Goal: Task Accomplishment & Management: Manage account settings

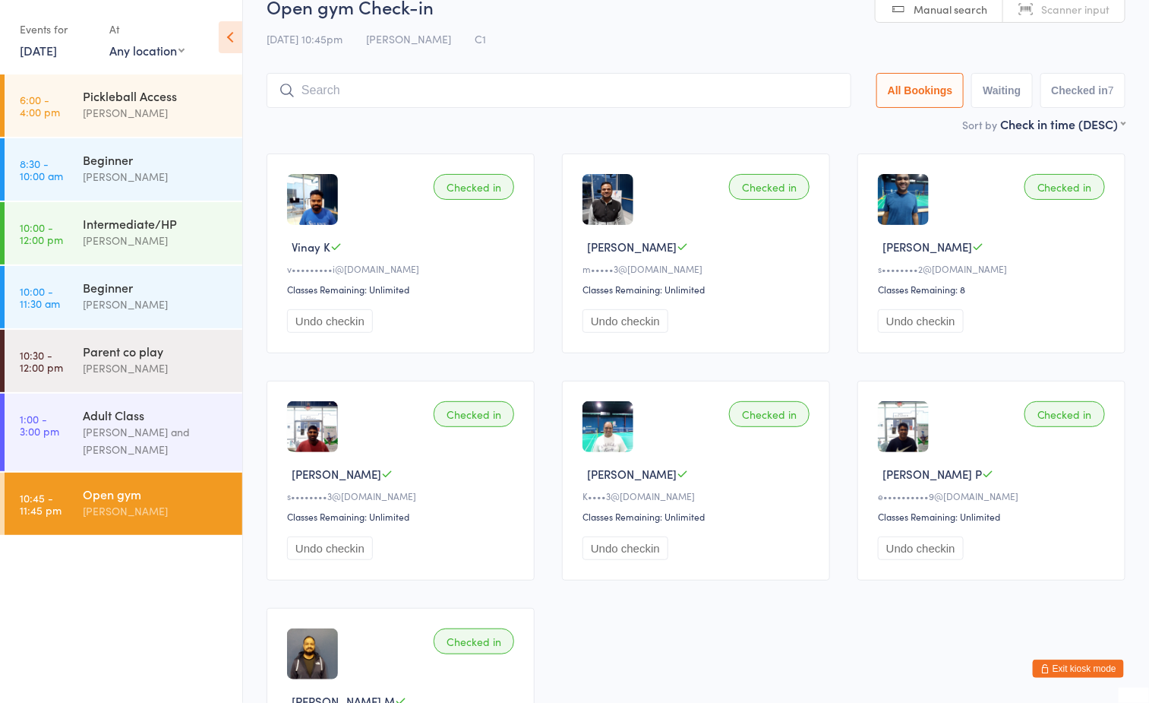
click at [418, 37] on span "[PERSON_NAME]" at bounding box center [408, 38] width 85 height 15
drag, startPoint x: 418, startPoint y: 37, endPoint x: 386, endPoint y: 10, distance: 42.0
click at [386, 10] on h2 "Open gym Check-in" at bounding box center [696, 6] width 859 height 25
click at [94, 83] on div "Pickleball Access Boyd Tahtat" at bounding box center [162, 104] width 159 height 60
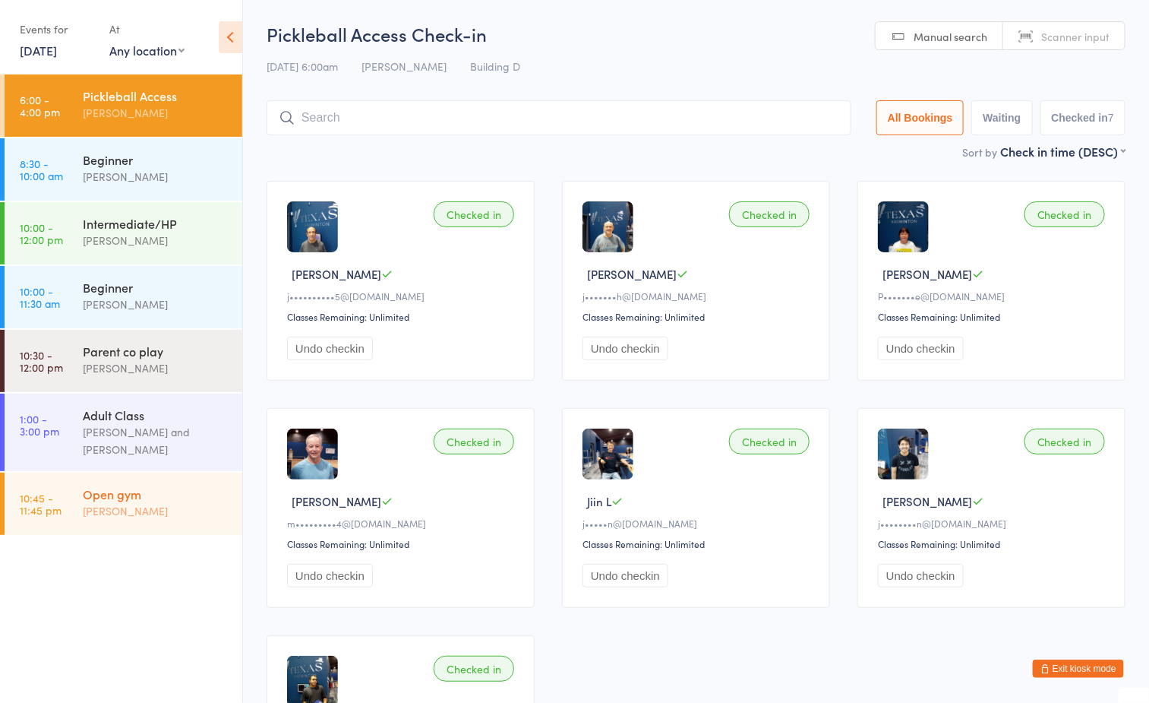
click at [174, 504] on div "[PERSON_NAME]" at bounding box center [156, 510] width 147 height 17
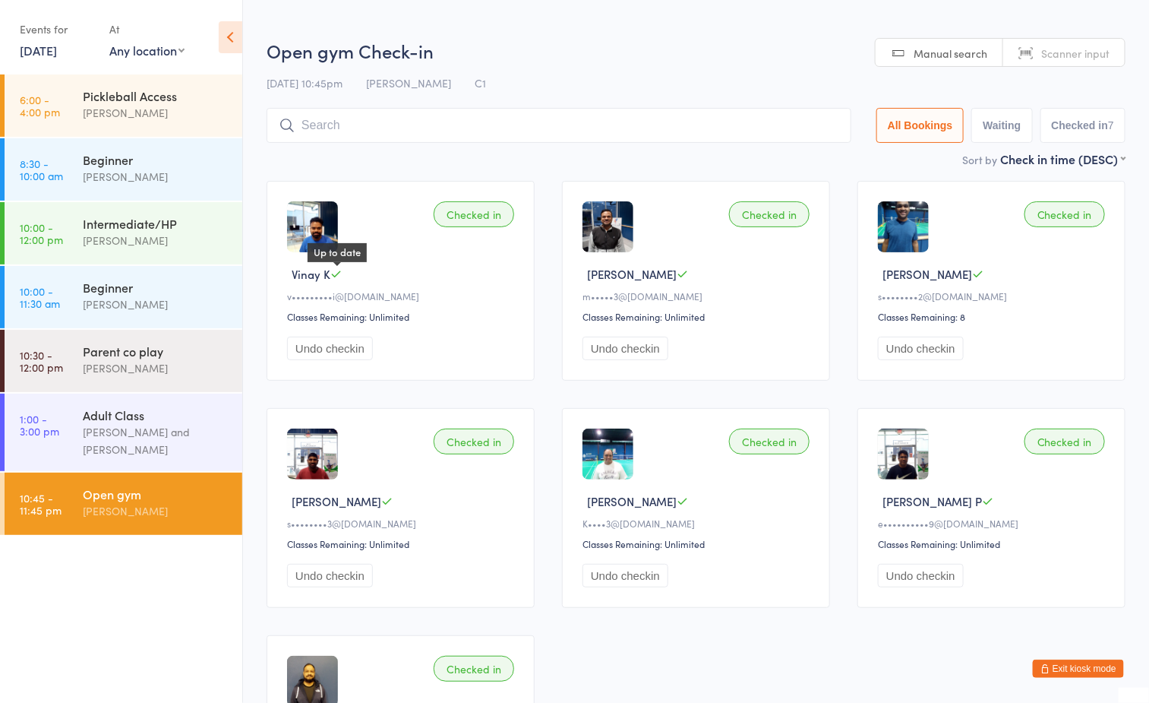
click at [338, 271] on icon at bounding box center [335, 273] width 11 height 11
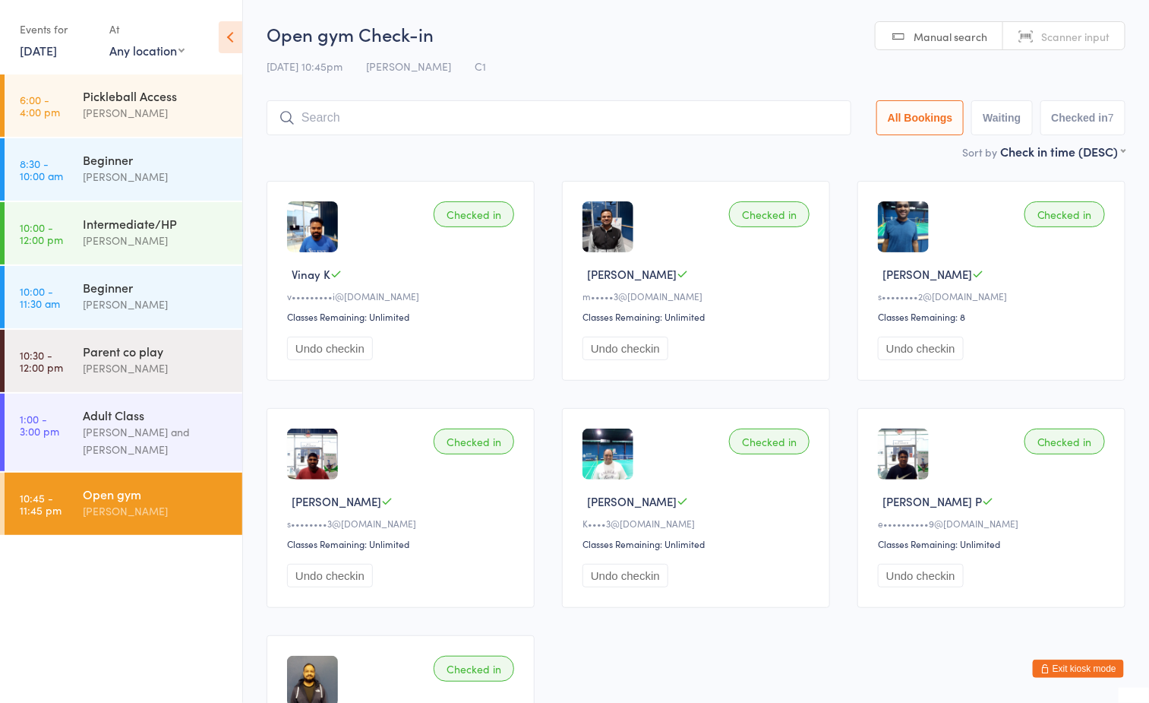
drag, startPoint x: 1058, startPoint y: 668, endPoint x: 1050, endPoint y: 671, distance: 7.9
click at [1058, 668] on button "Exit kiosk mode" at bounding box center [1078, 668] width 91 height 18
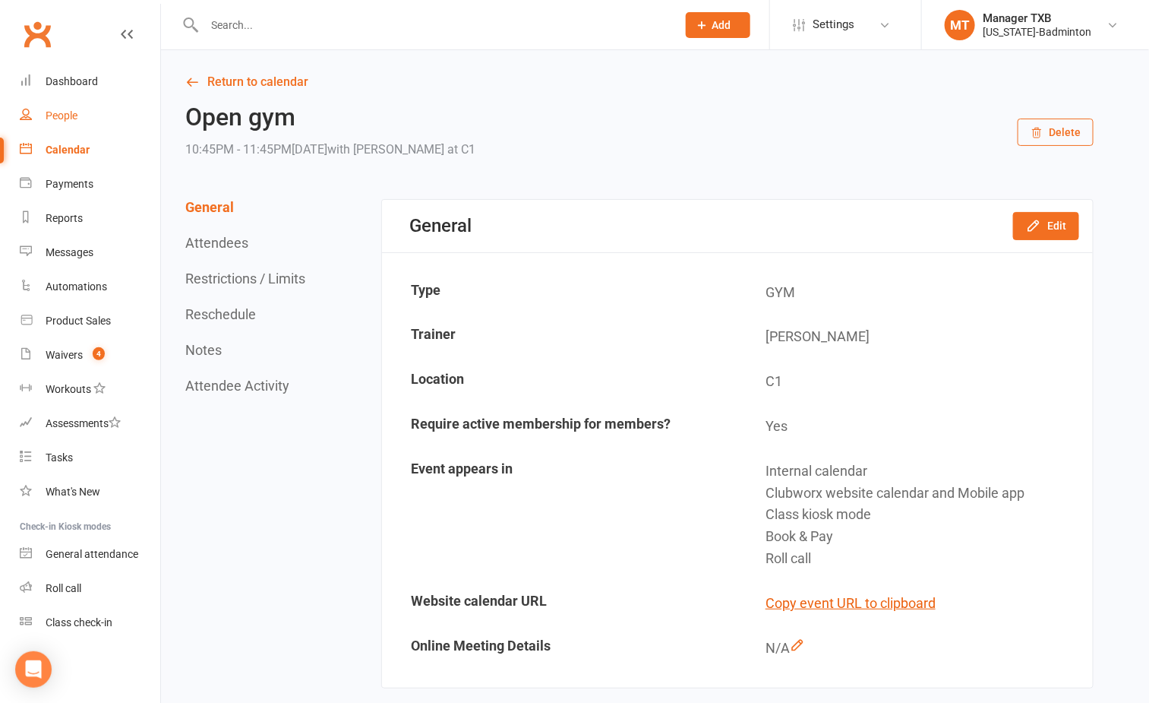
click at [66, 118] on div "People" at bounding box center [62, 115] width 32 height 12
select select "100"
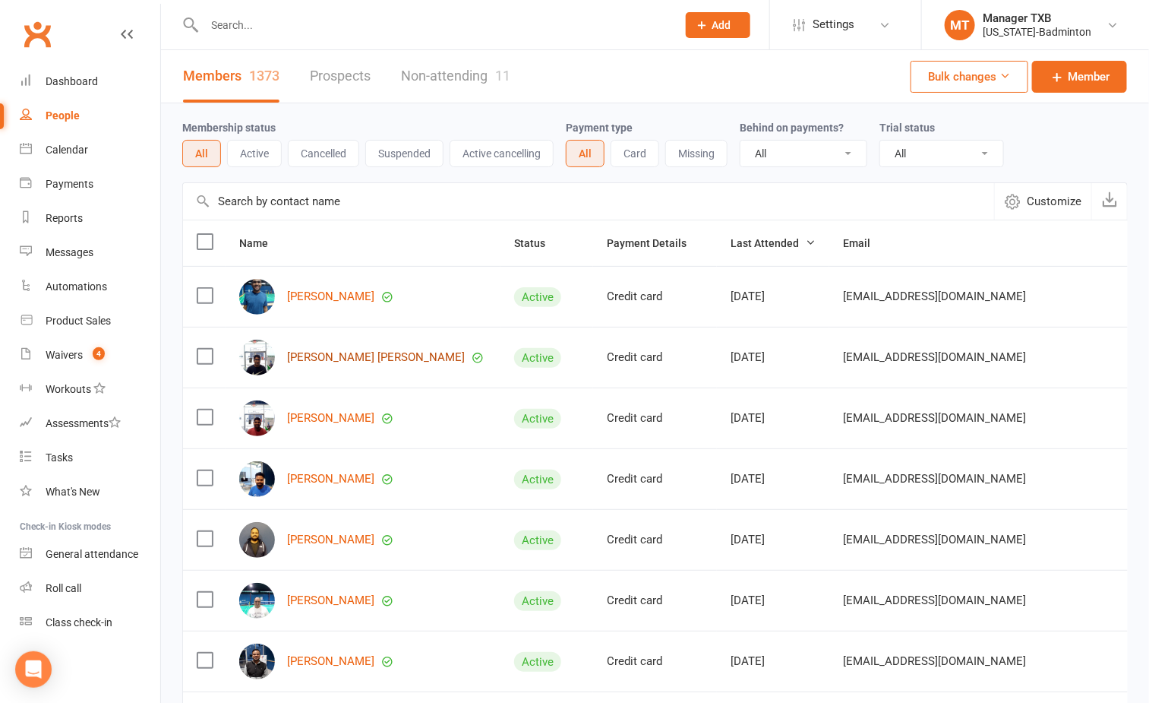
click at [319, 358] on link "Eswara Reddy Padala" at bounding box center [376, 357] width 178 height 13
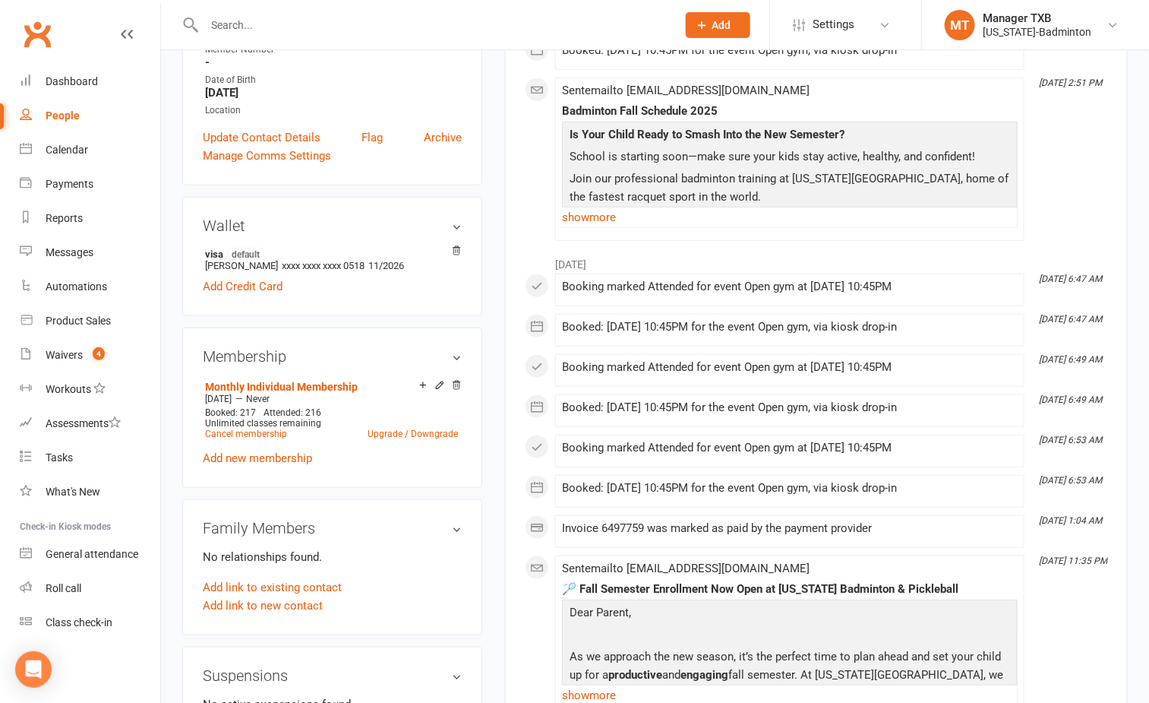
scroll to position [342, 0]
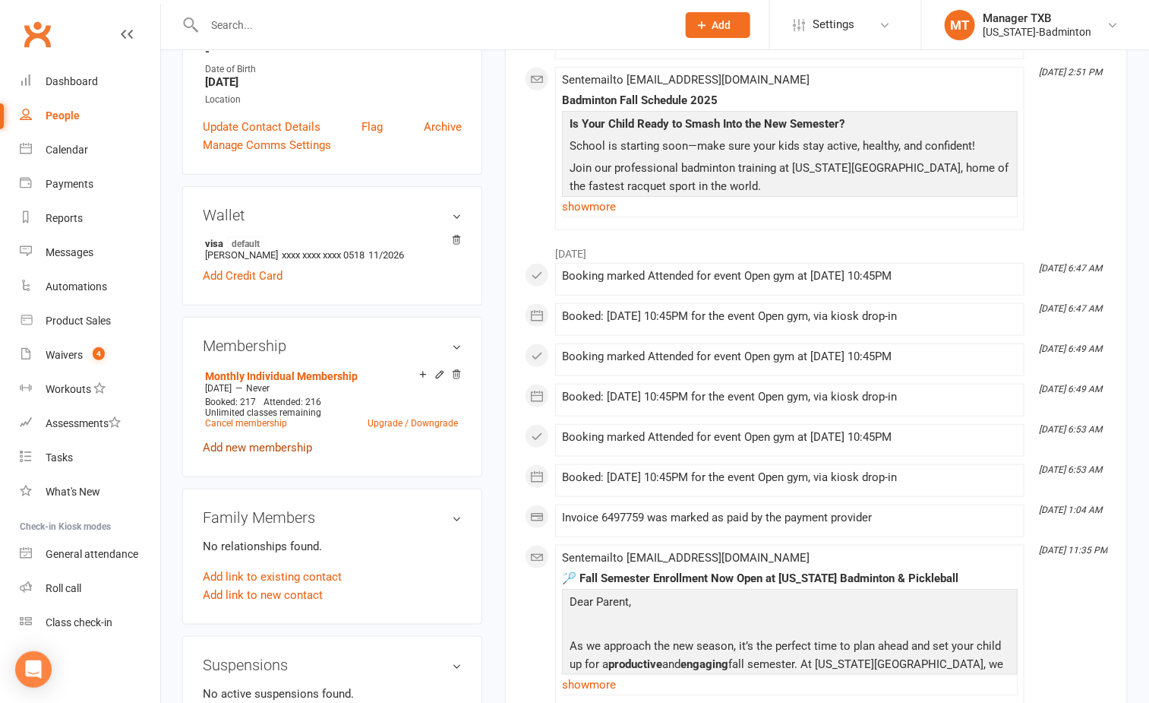
click at [251, 440] on link "Add new membership" at bounding box center [257, 447] width 109 height 14
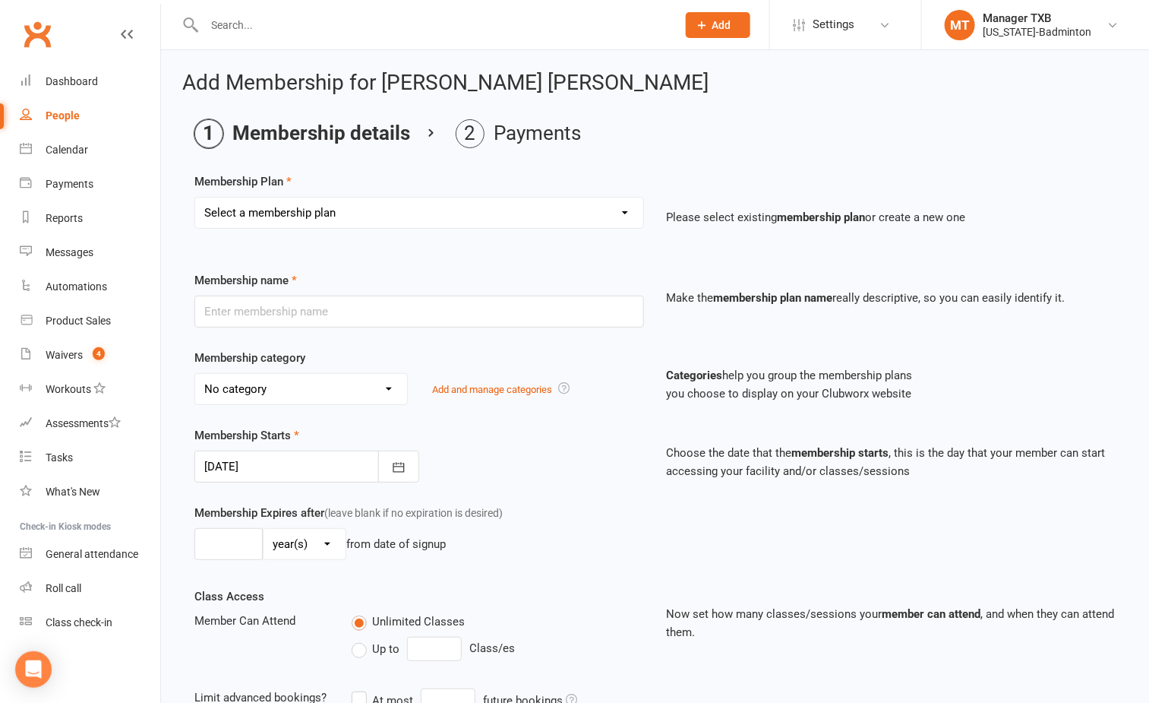
click at [281, 230] on div "Select a membership plan Create new Membership Plan Badminton Walk-in Pass 1 Vi…" at bounding box center [419, 223] width 472 height 53
click at [280, 216] on select "Select a membership plan Create new Membership Plan Badminton Walk-in Pass 1 Vi…" at bounding box center [419, 212] width 448 height 30
click at [285, 217] on select "Select a membership plan Create new Membership Plan Badminton Walk-in Pass 1 Vi…" at bounding box center [419, 212] width 448 height 30
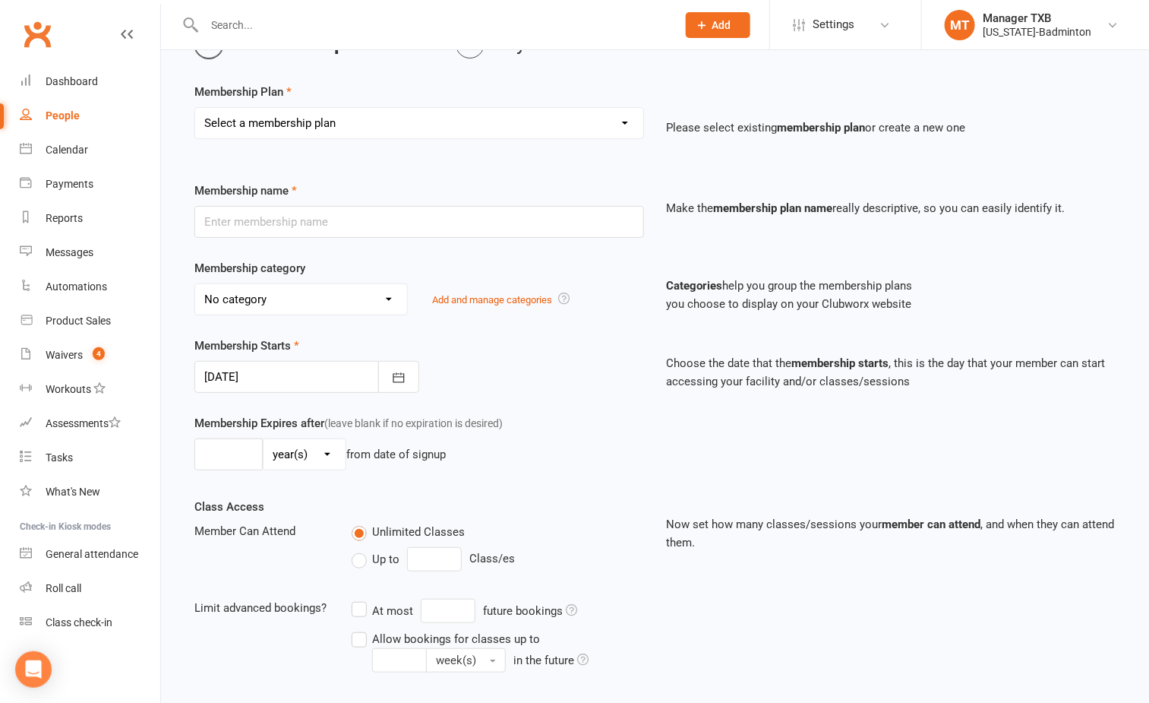
scroll to position [326, 0]
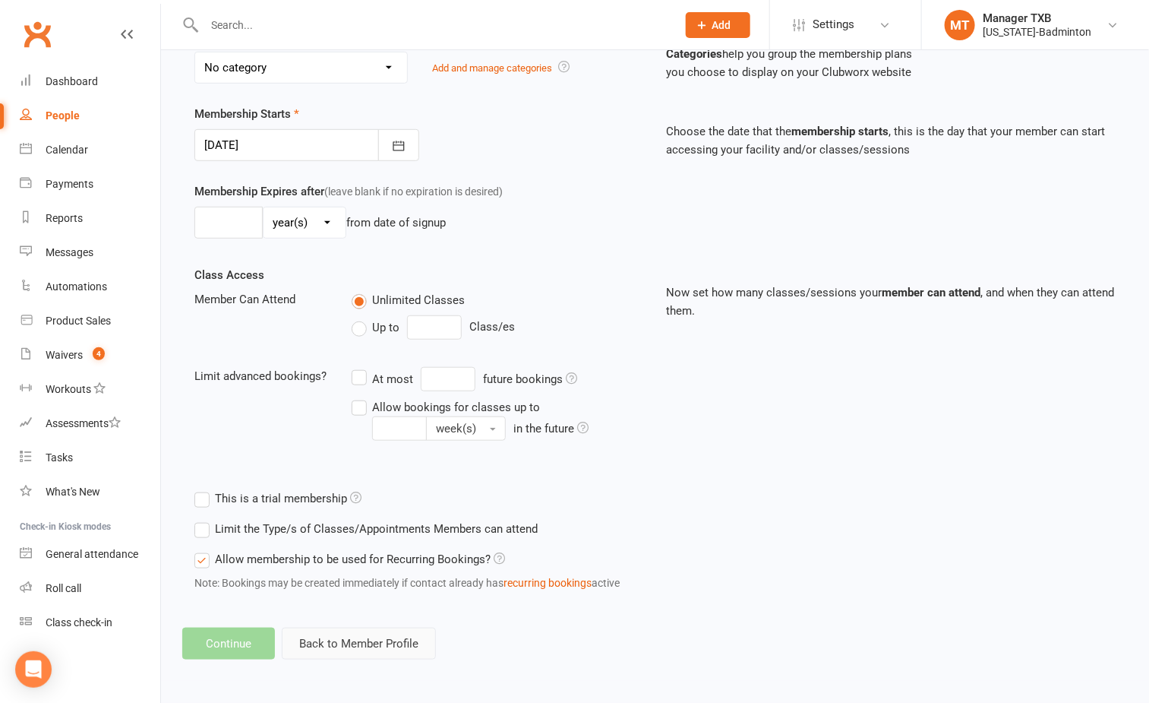
click at [328, 627] on button "Back to Member Profile" at bounding box center [359, 643] width 154 height 32
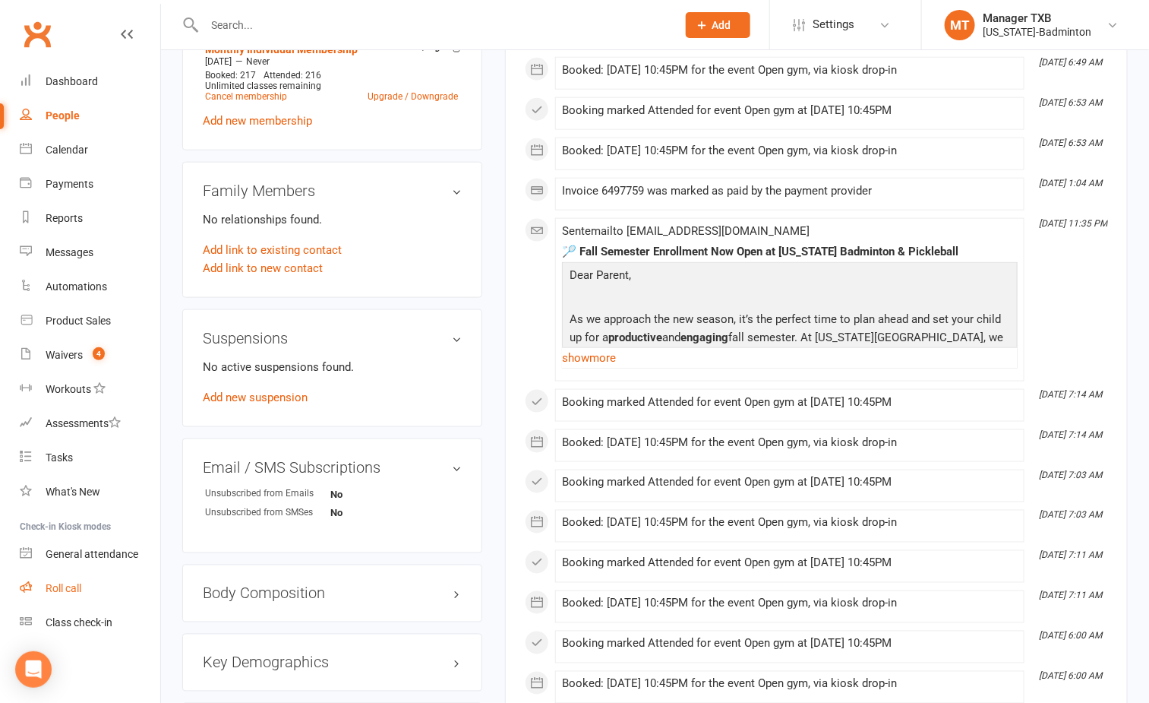
scroll to position [684, 0]
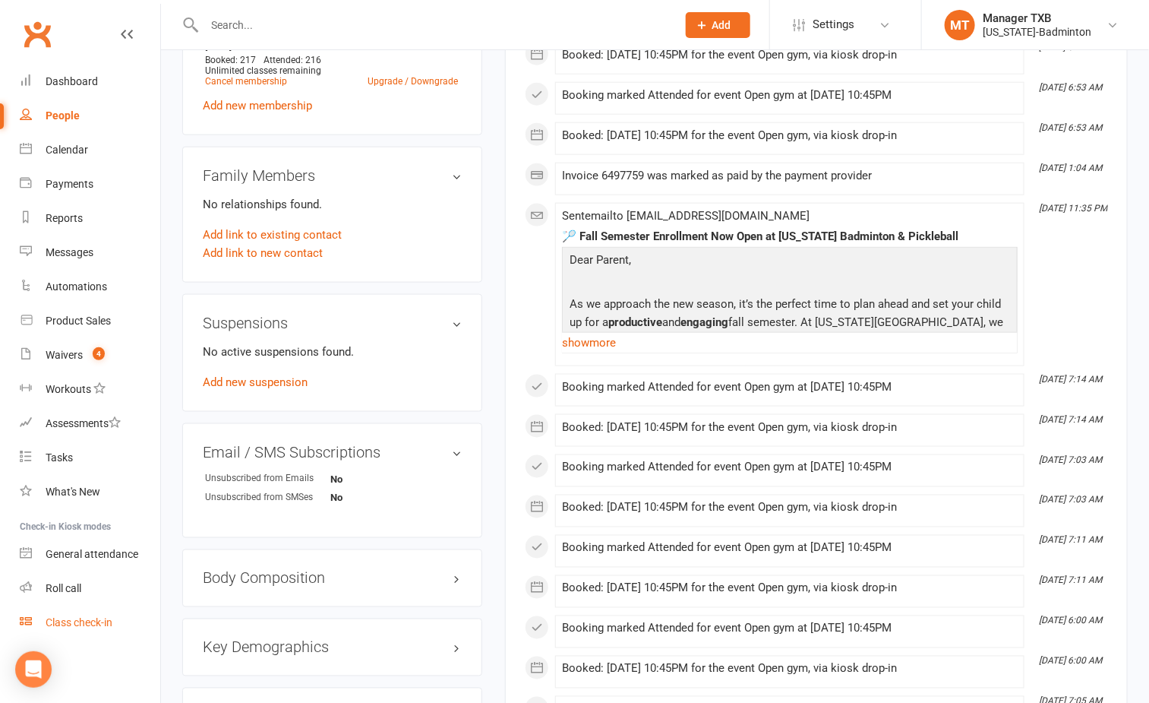
click at [62, 618] on div "Class check-in" at bounding box center [79, 622] width 67 height 12
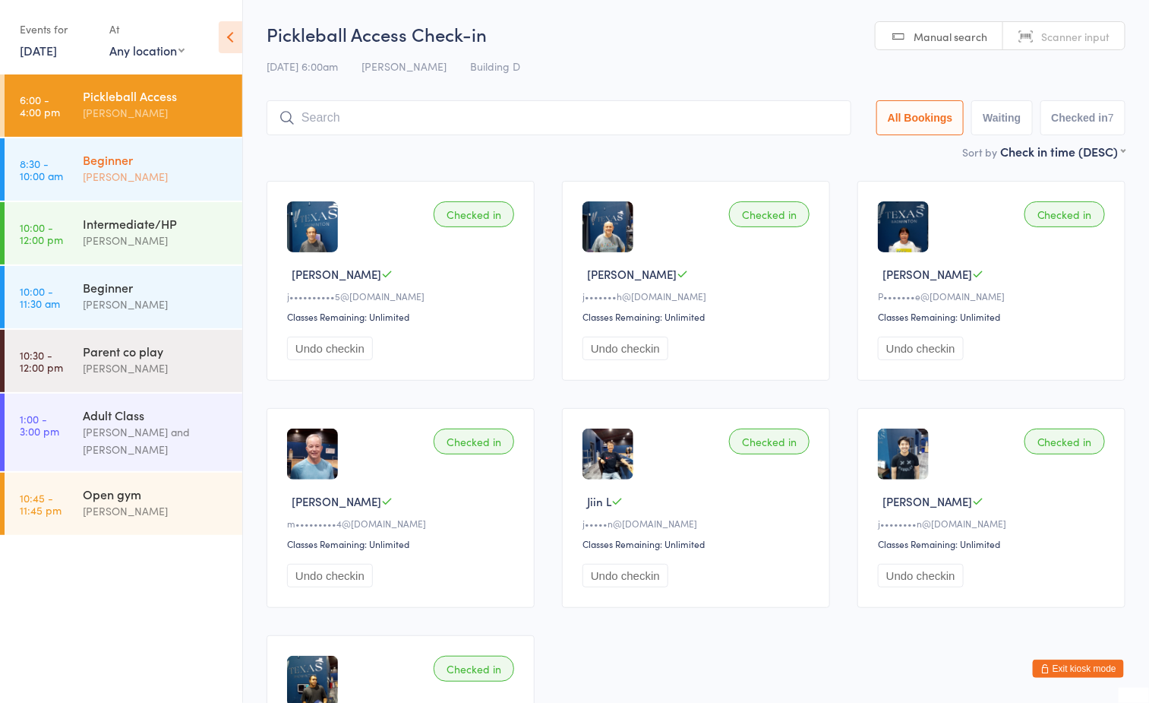
click at [124, 169] on div "[PERSON_NAME]" at bounding box center [156, 176] width 147 height 17
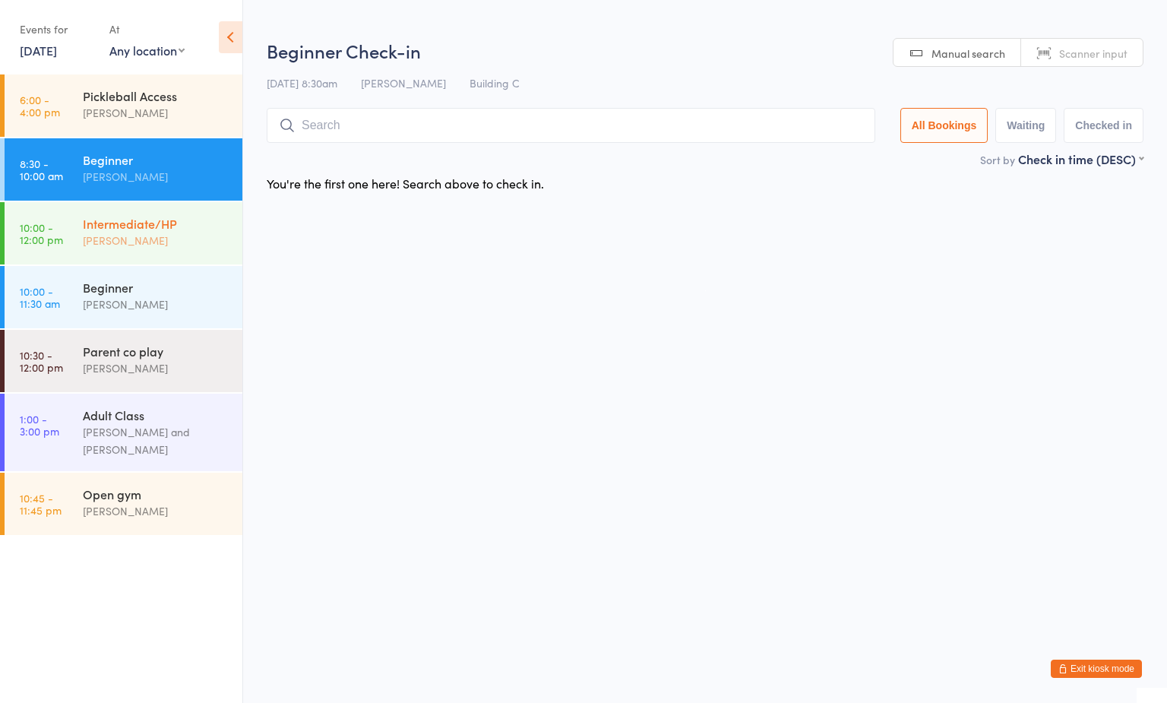
click at [131, 246] on div "Ayu Gary Luna" at bounding box center [156, 240] width 147 height 17
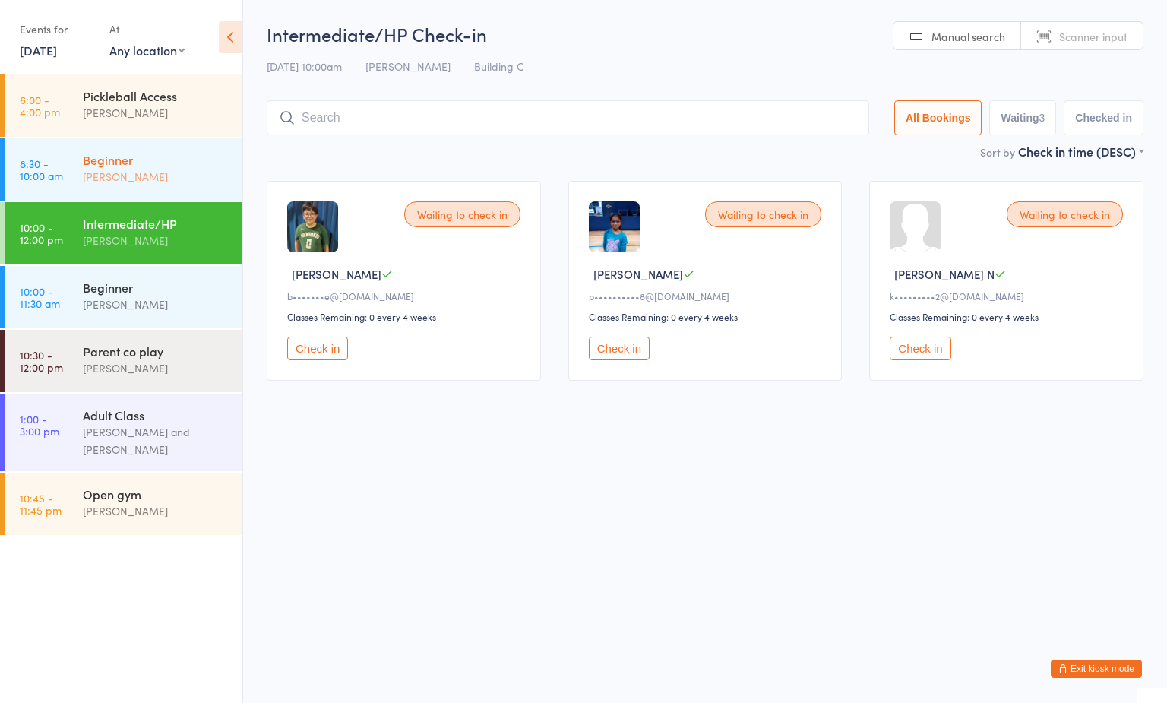
click at [135, 155] on div "Beginner" at bounding box center [156, 159] width 147 height 17
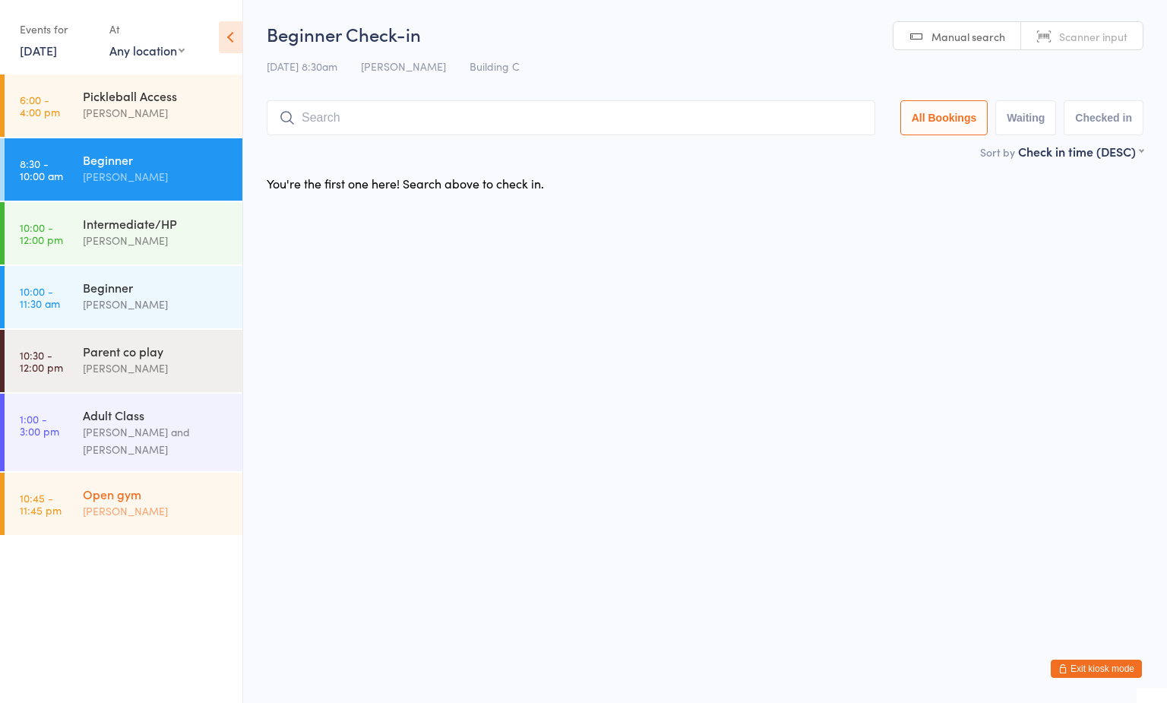
drag, startPoint x: 119, startPoint y: 516, endPoint x: 137, endPoint y: 493, distance: 29.2
click at [119, 516] on div "[PERSON_NAME]" at bounding box center [156, 510] width 147 height 17
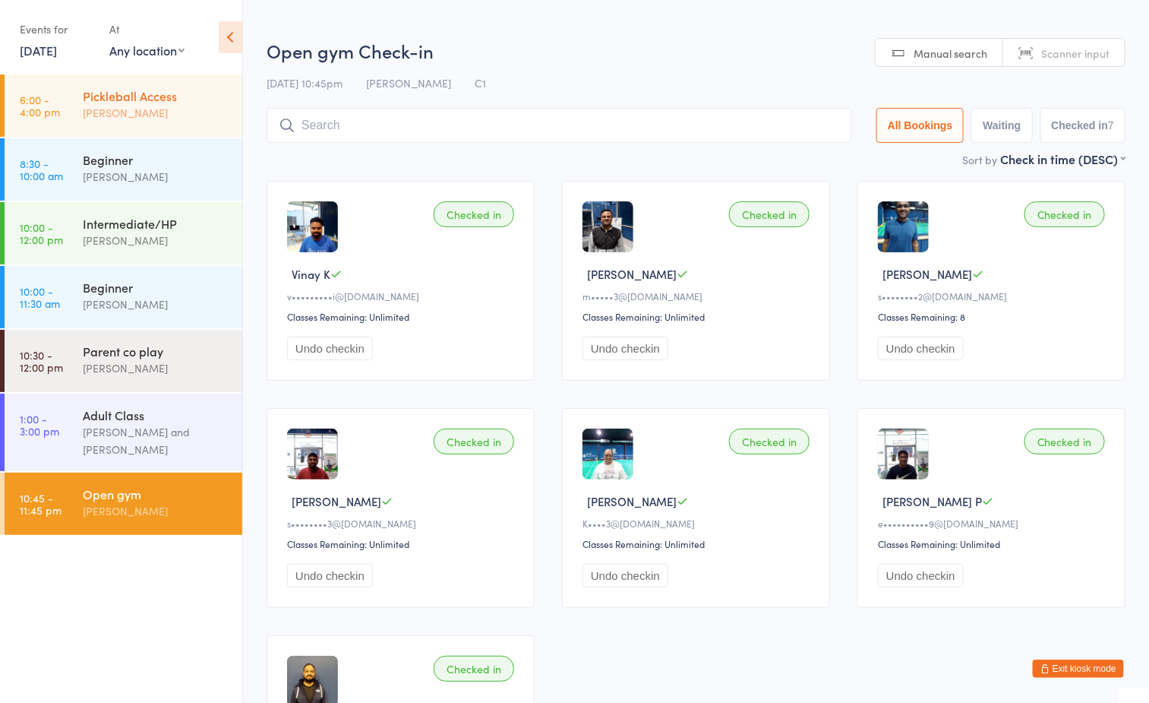
click at [146, 96] on div "Pickleball Access" at bounding box center [156, 95] width 147 height 17
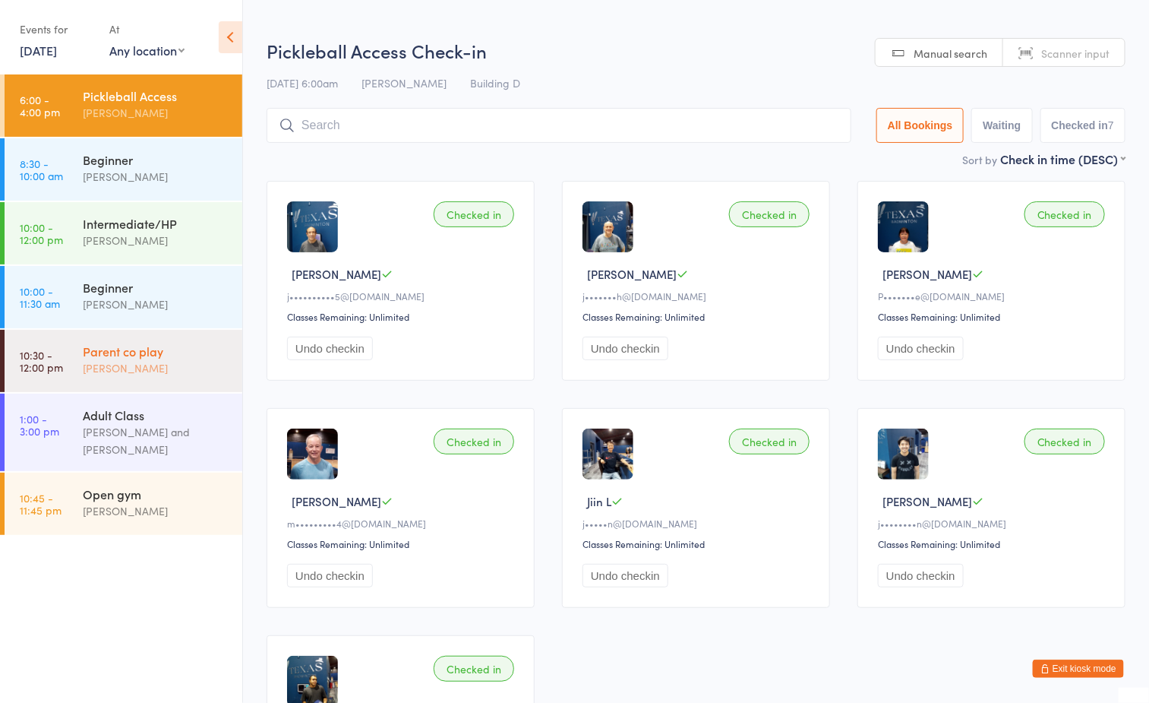
drag, startPoint x: 125, startPoint y: 506, endPoint x: 153, endPoint y: 381, distance: 127.7
click at [126, 506] on div "[PERSON_NAME]" at bounding box center [156, 510] width 147 height 17
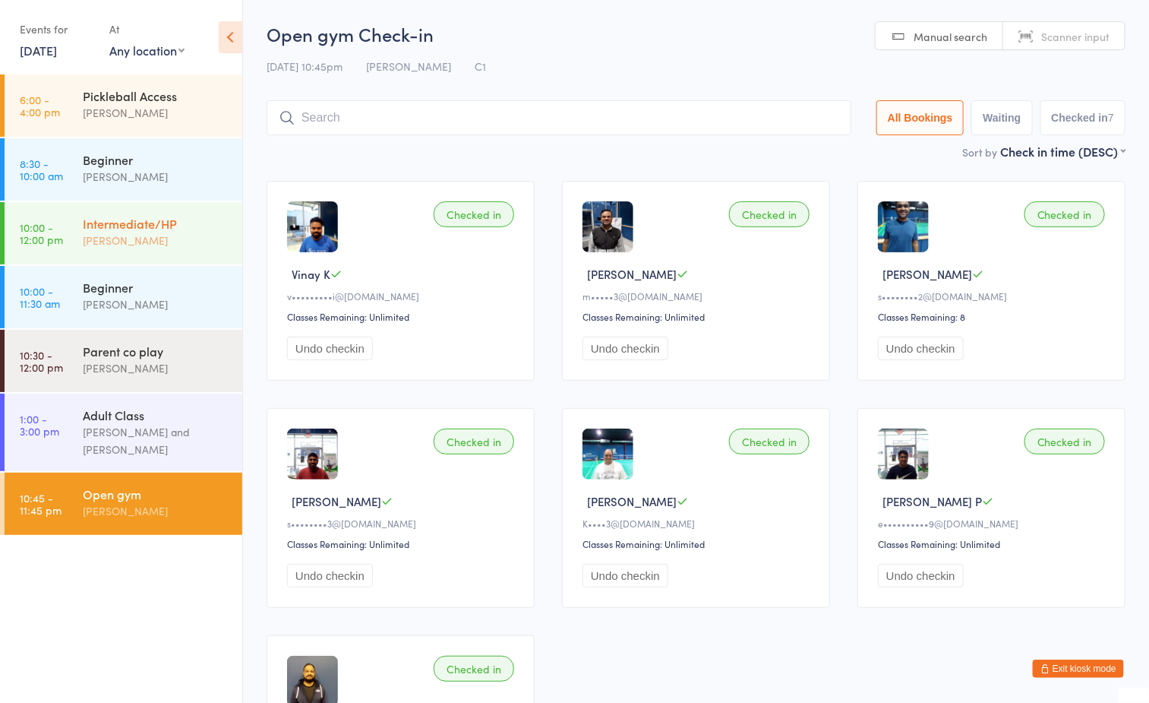
click at [139, 224] on div "Intermediate/HP" at bounding box center [156, 223] width 147 height 17
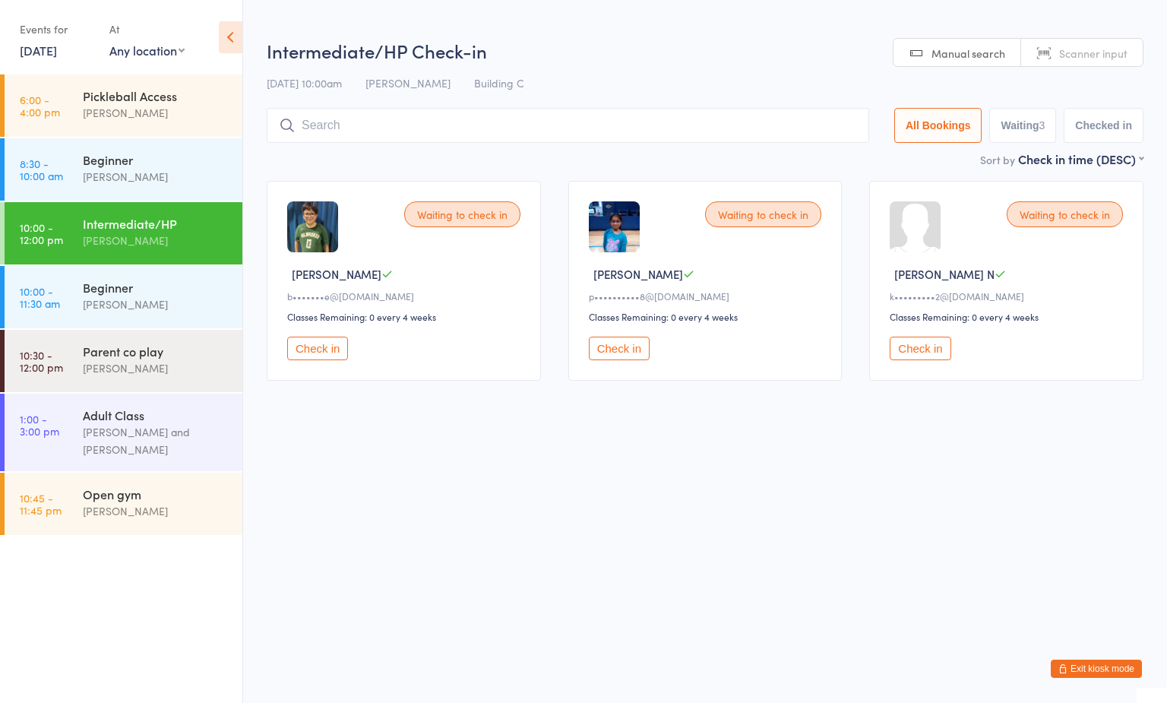
click at [624, 347] on button "Check in" at bounding box center [619, 348] width 61 height 24
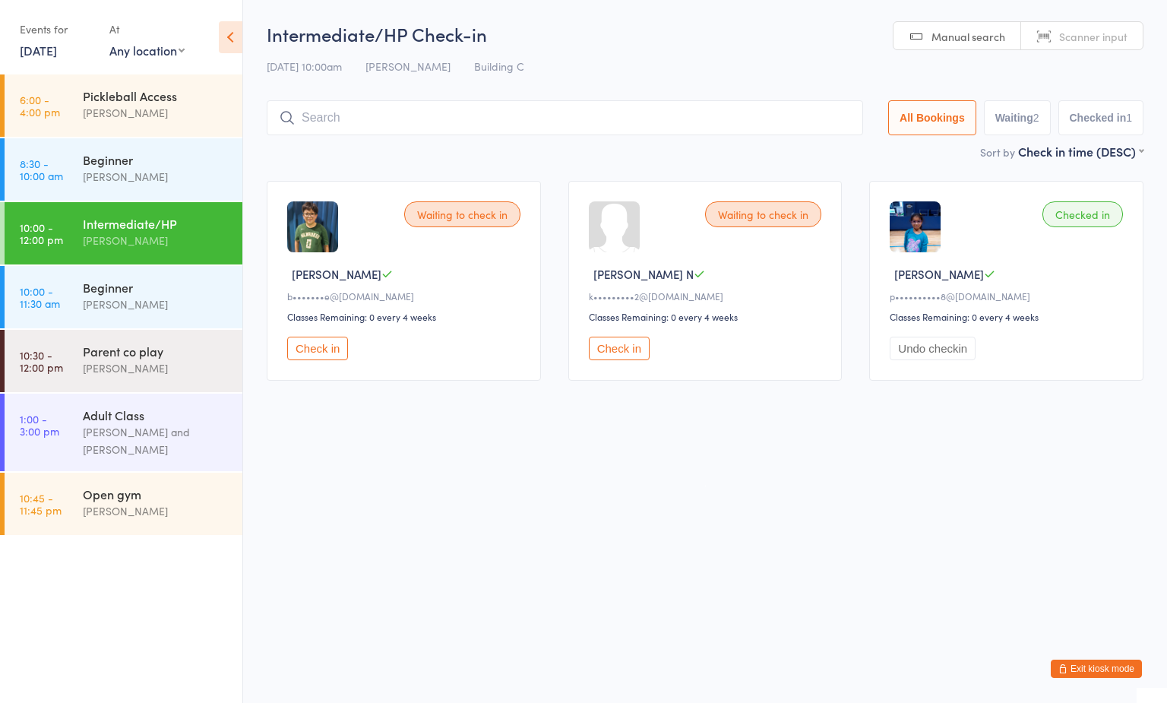
click at [335, 335] on div "Waiting to check in Ethan D b•••••••e@yahoo.com Classes Remaining: 0 every 4 we…" at bounding box center [404, 281] width 274 height 200
click at [331, 347] on button "Check in" at bounding box center [317, 348] width 61 height 24
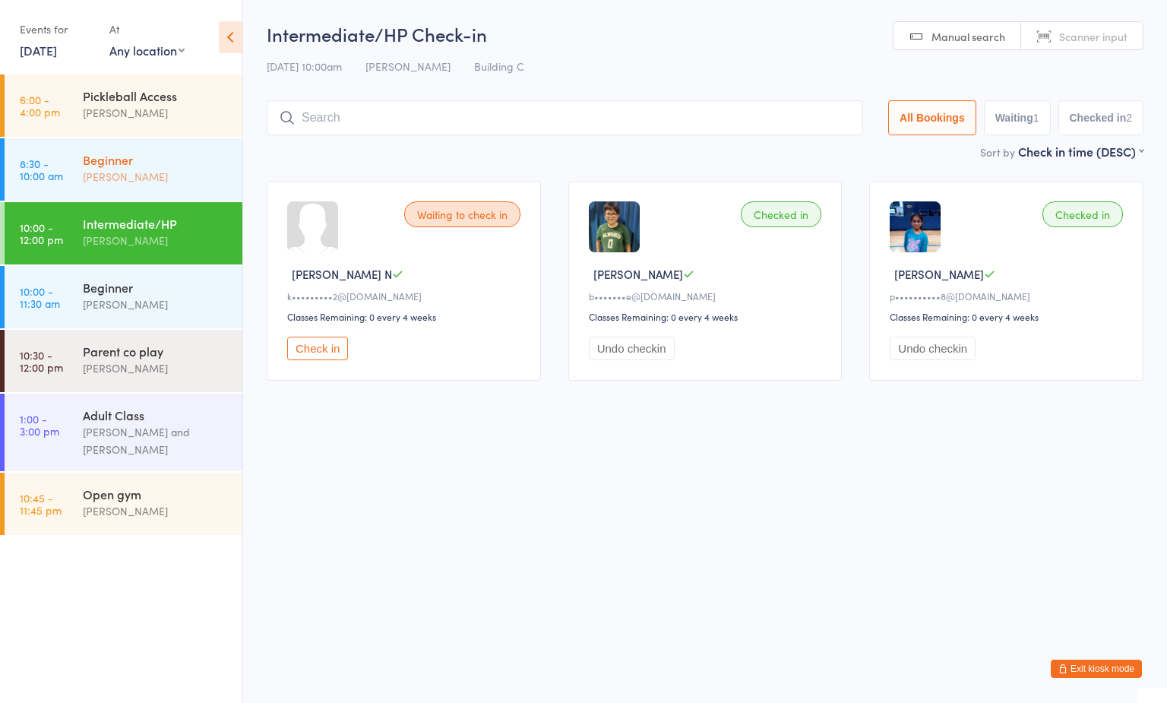
click at [53, 178] on time "8:30 - 10:00 am" at bounding box center [41, 169] width 43 height 24
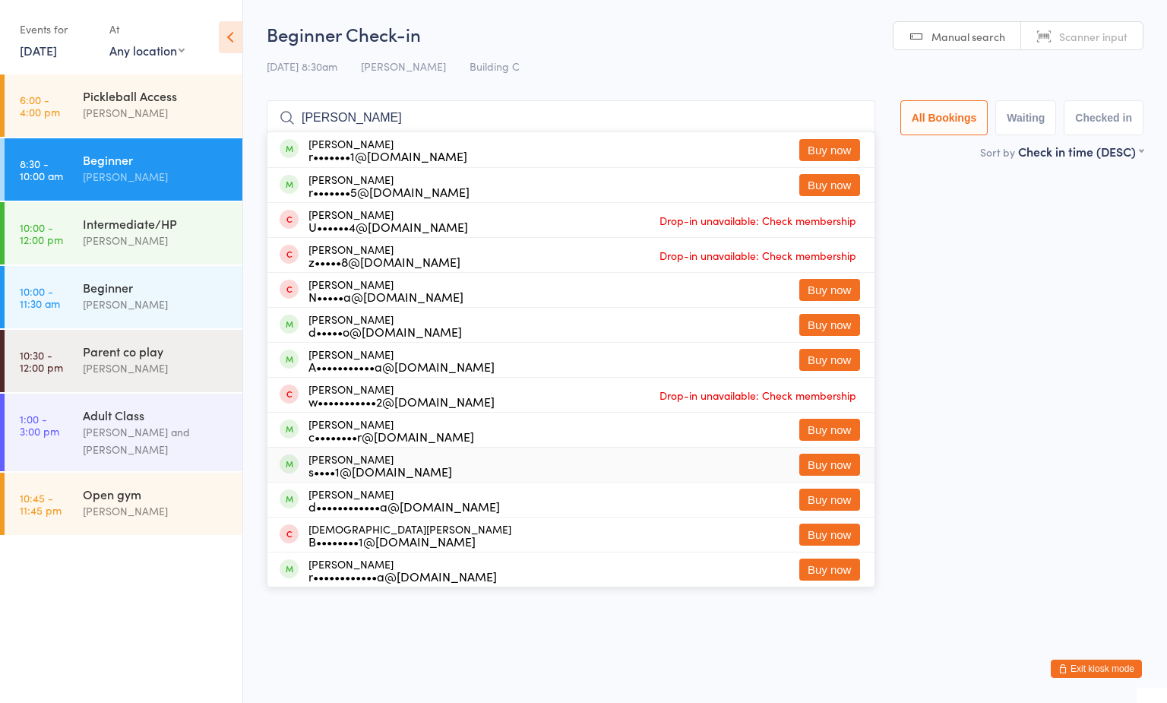
type input "alisha"
click at [1085, 668] on button "Exit kiosk mode" at bounding box center [1095, 668] width 91 height 18
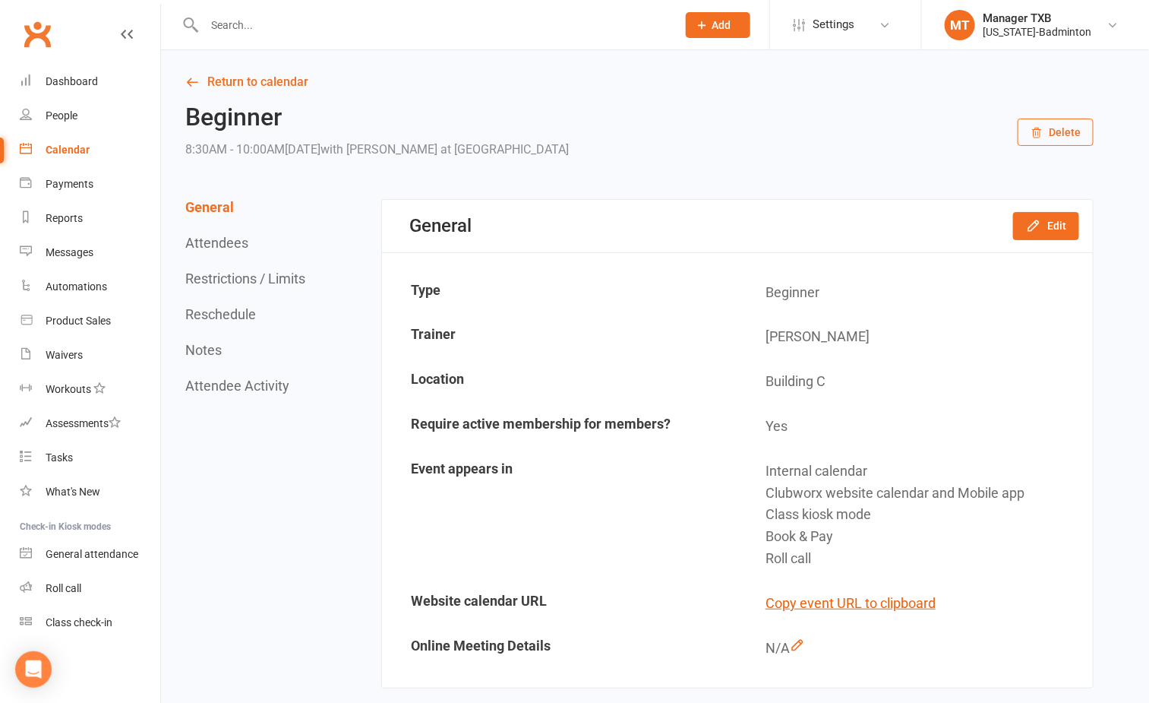
click at [226, 30] on input "text" at bounding box center [433, 24] width 466 height 21
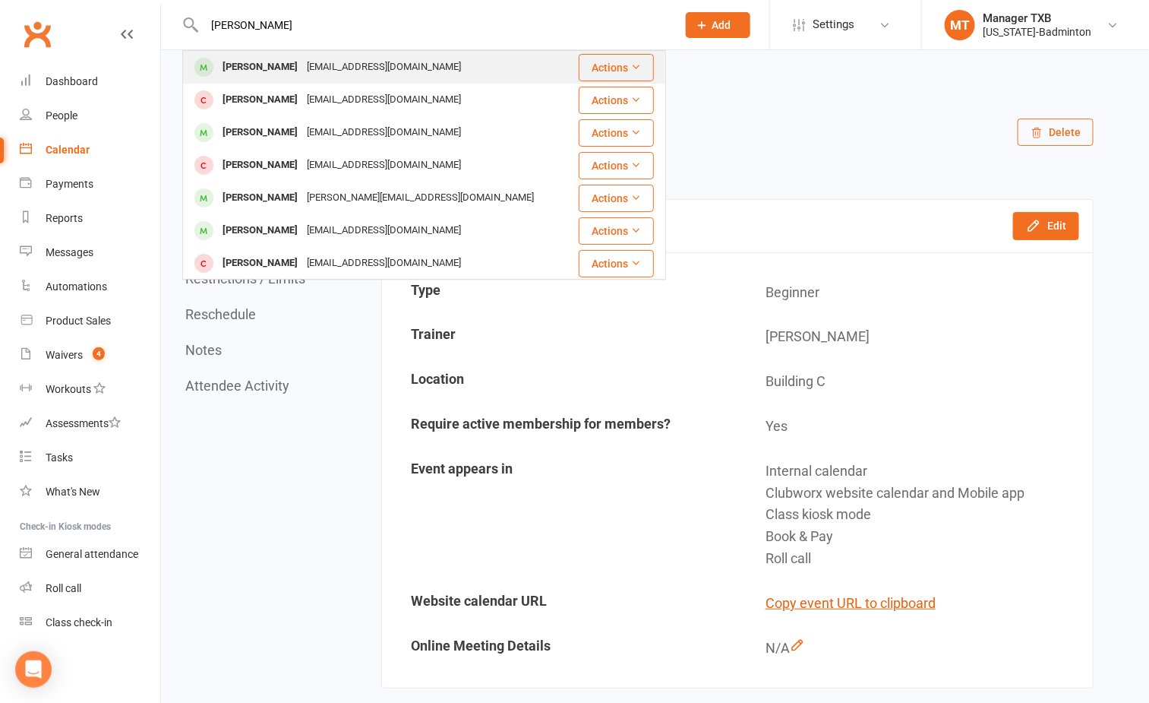
type input "[PERSON_NAME]"
click at [215, 67] on div at bounding box center [204, 67] width 28 height 25
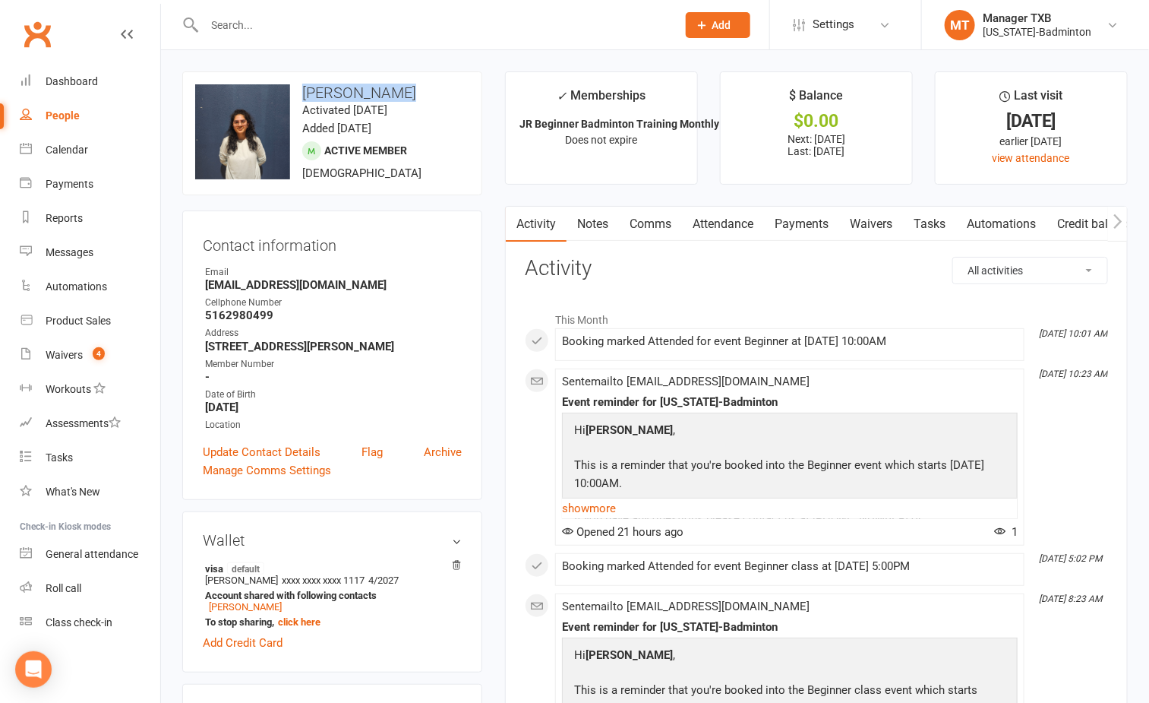
drag, startPoint x: 394, startPoint y: 84, endPoint x: 302, endPoint y: 96, distance: 93.4
click at [302, 96] on h3 "[PERSON_NAME]" at bounding box center [332, 92] width 274 height 17
copy h3 "[PERSON_NAME]"
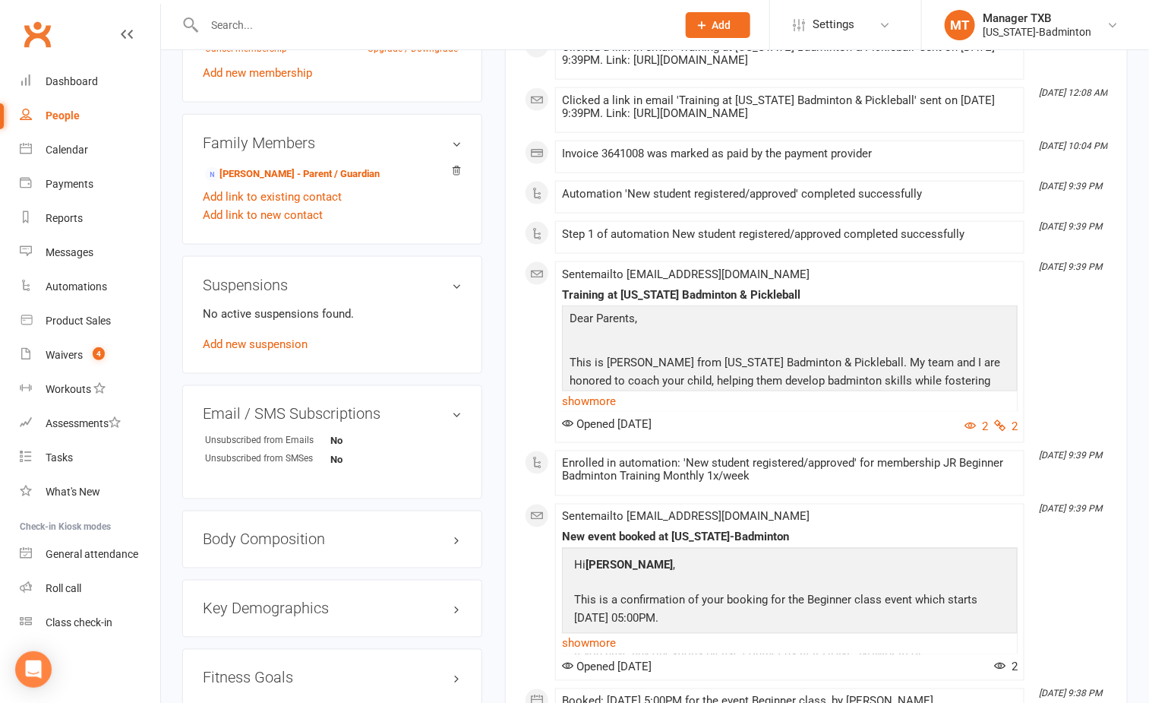
scroll to position [911, 0]
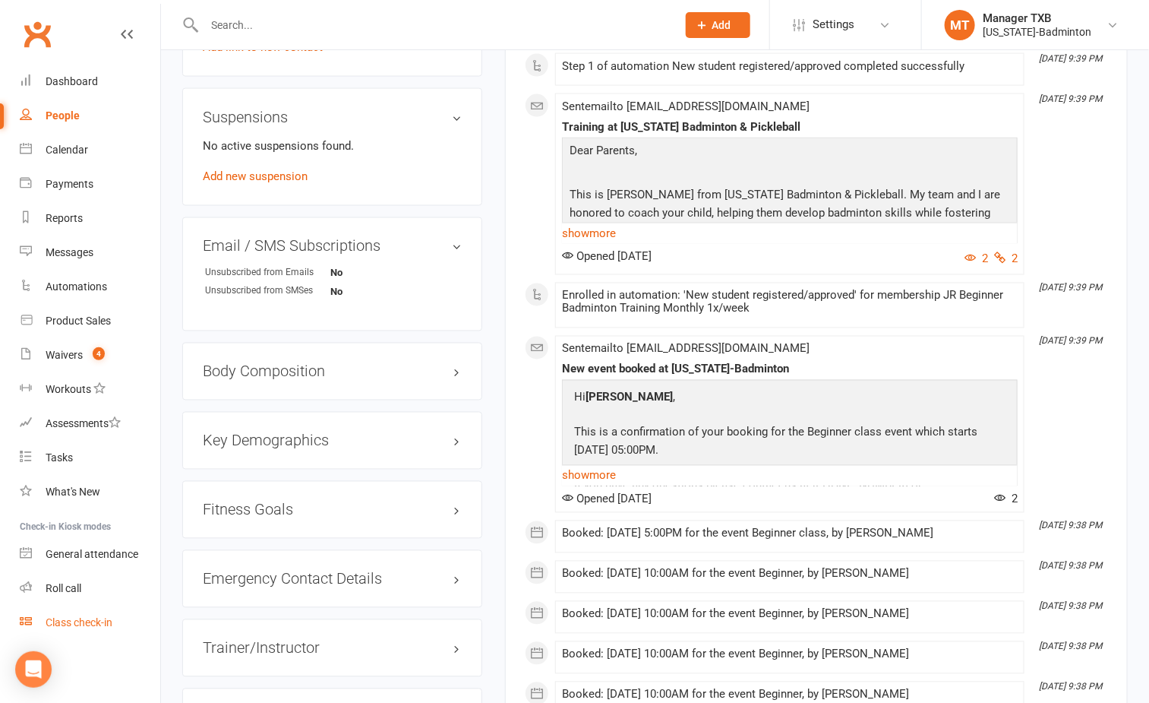
click at [62, 617] on div "Class check-in" at bounding box center [79, 622] width 67 height 12
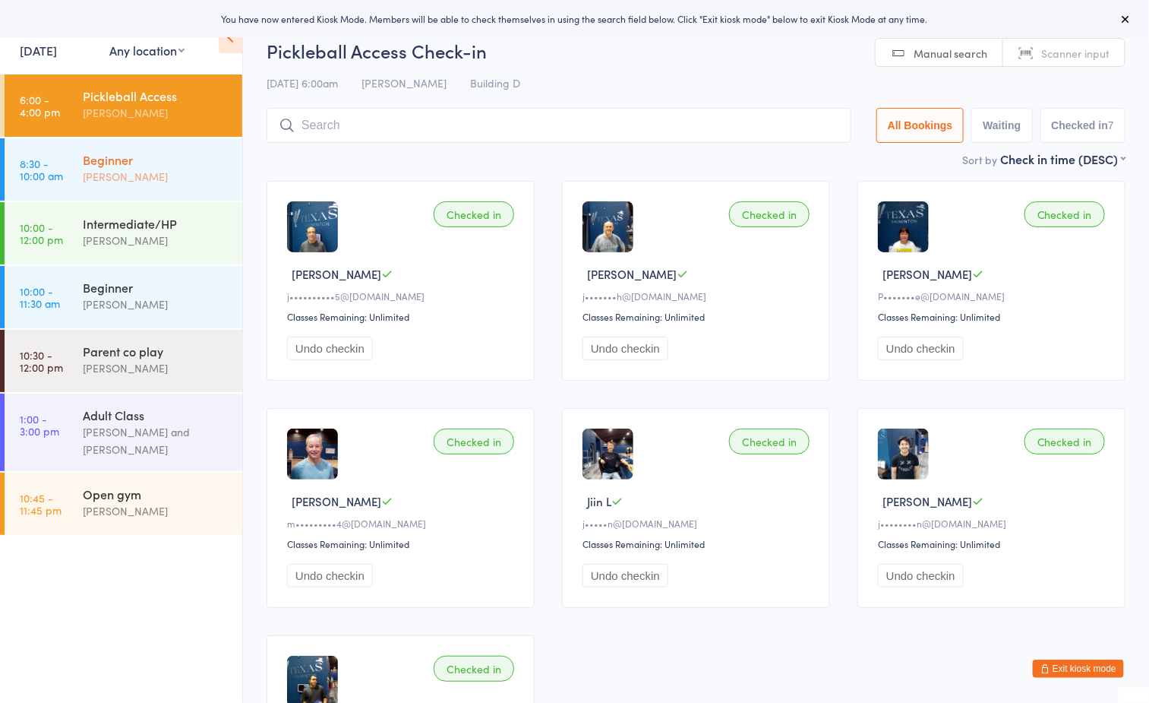
click at [134, 155] on div "Beginner" at bounding box center [156, 159] width 147 height 17
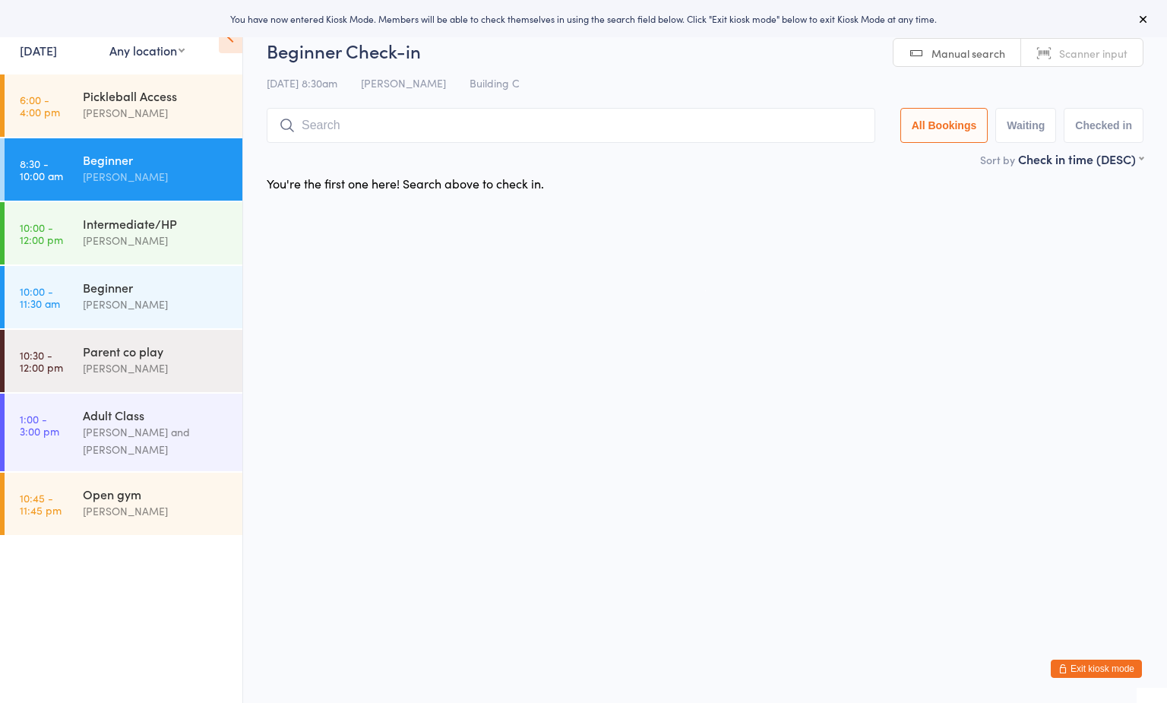
click at [406, 133] on input "search" at bounding box center [571, 125] width 608 height 35
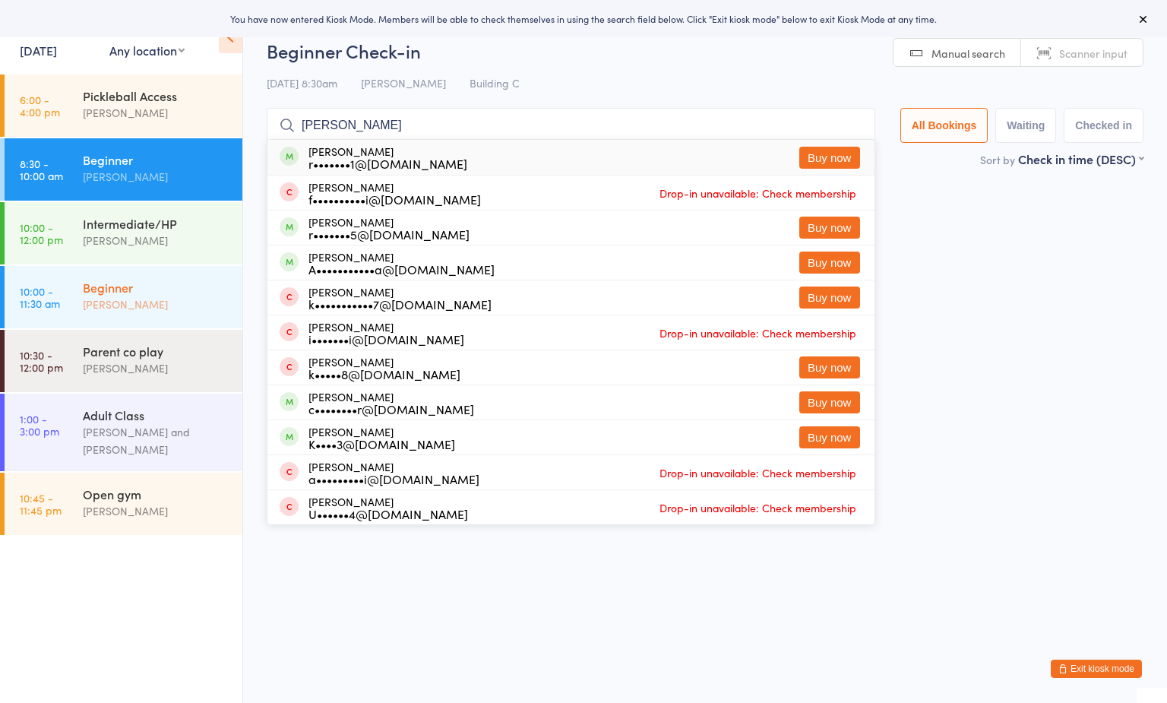
type input "Alisha Kajani"
click at [93, 266] on div "Beginner Ayu Gary Luna" at bounding box center [162, 296] width 159 height 60
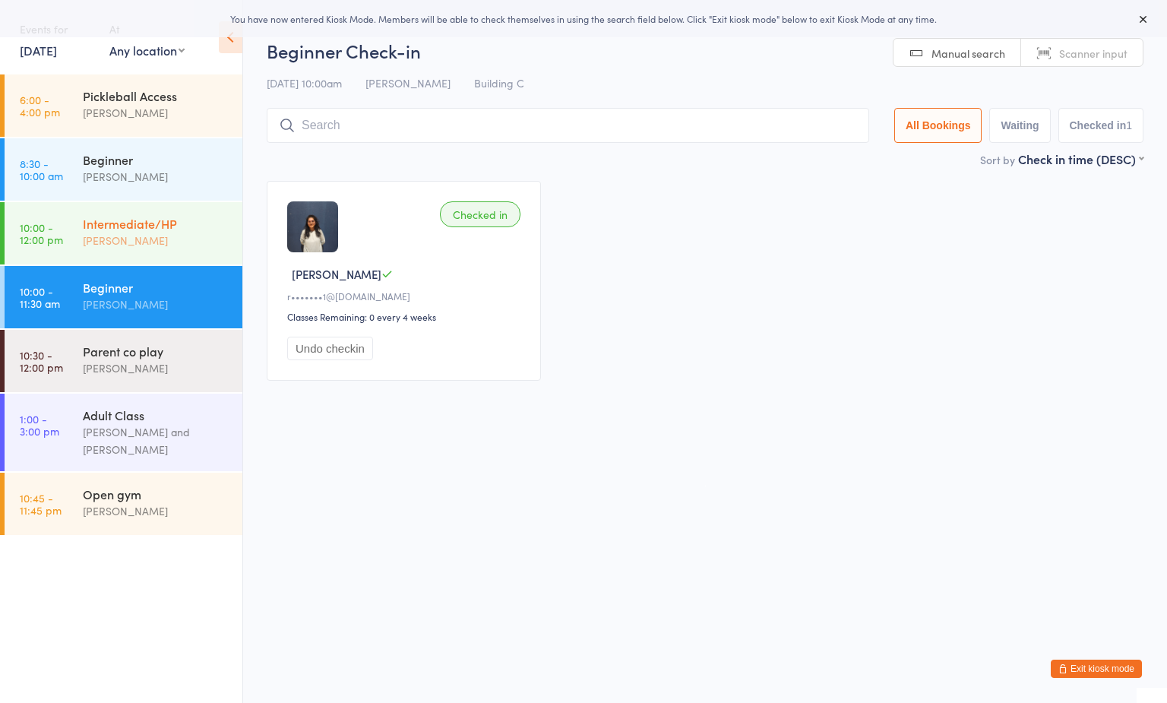
click at [105, 221] on div "Intermediate/HP" at bounding box center [156, 223] width 147 height 17
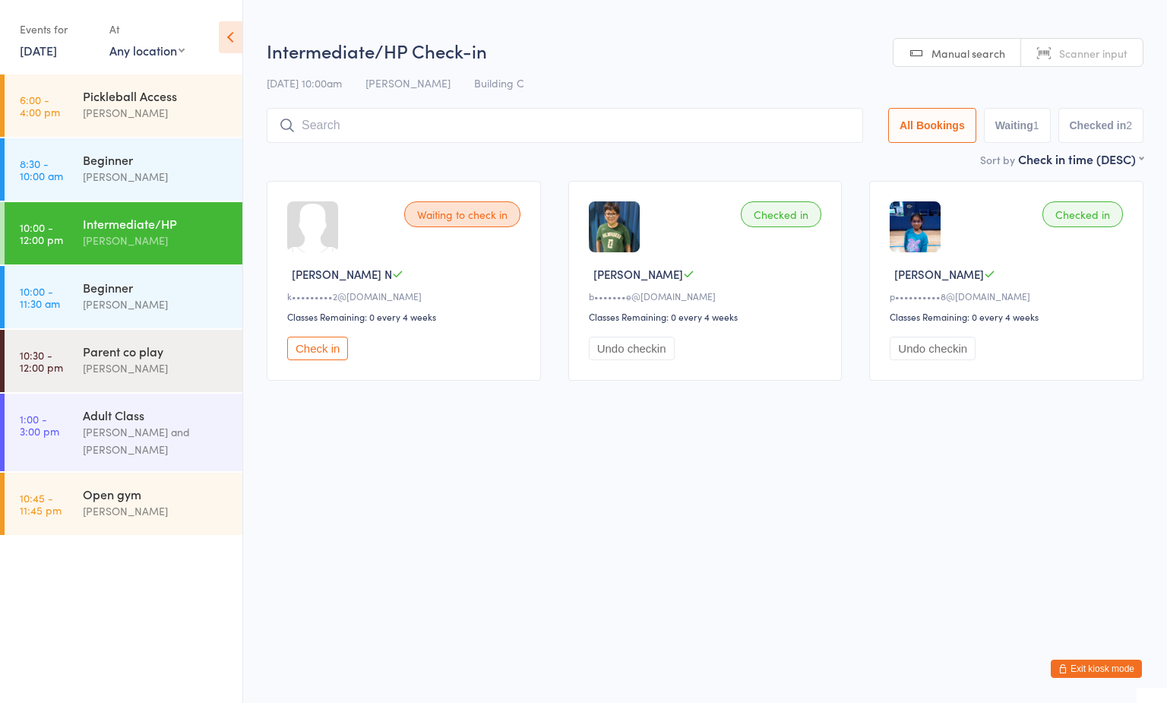
type input "Alisha Kajani"
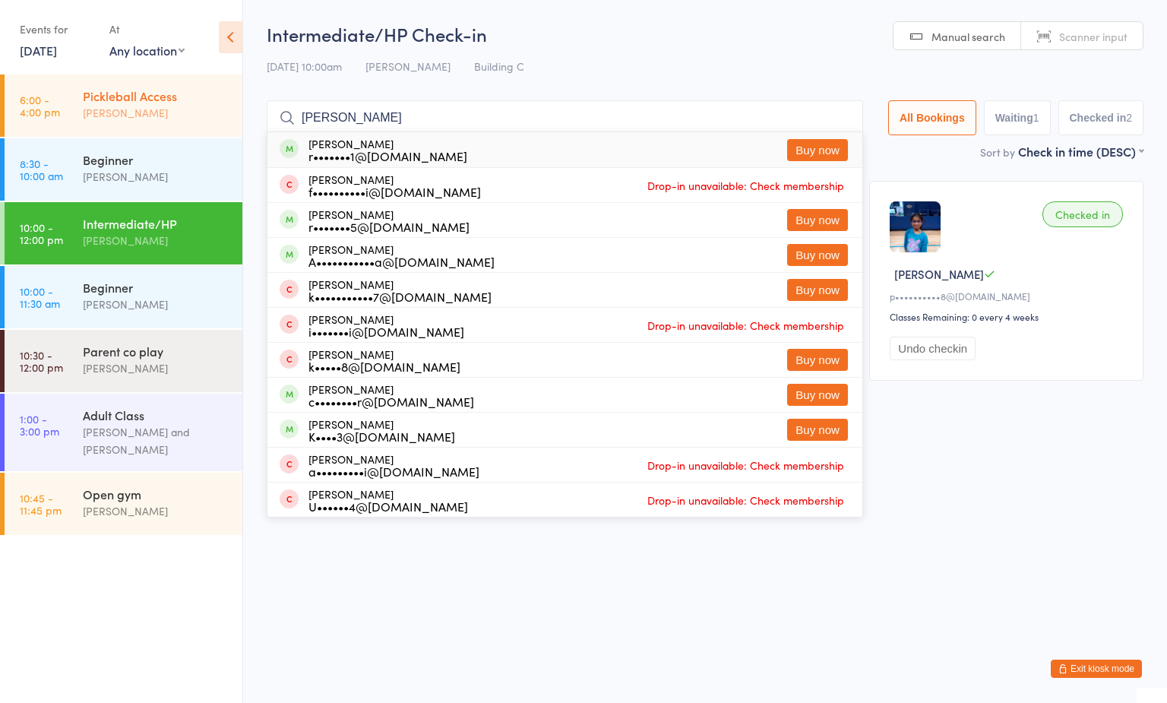
drag, startPoint x: 415, startPoint y: 110, endPoint x: 175, endPoint y: 90, distance: 240.9
click at [175, 90] on body "You have now entered Kiosk Mode. Members will be able to check themselves in us…" at bounding box center [583, 207] width 1167 height 373
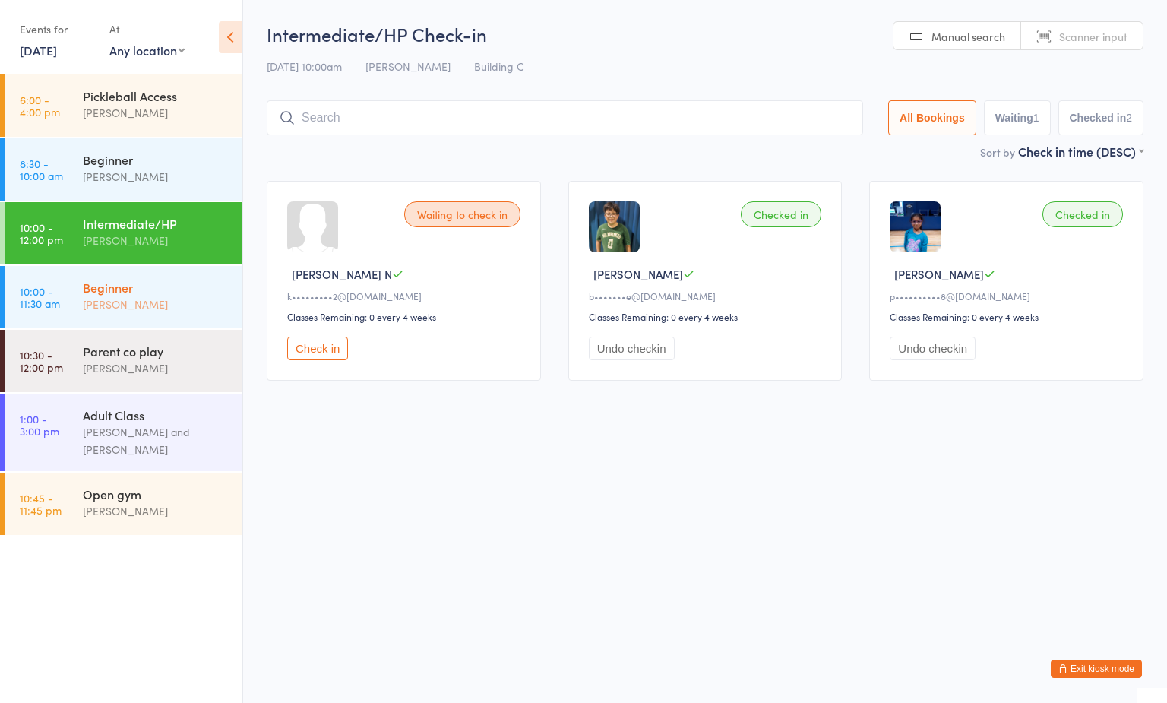
click at [142, 299] on div "[PERSON_NAME]" at bounding box center [156, 303] width 147 height 17
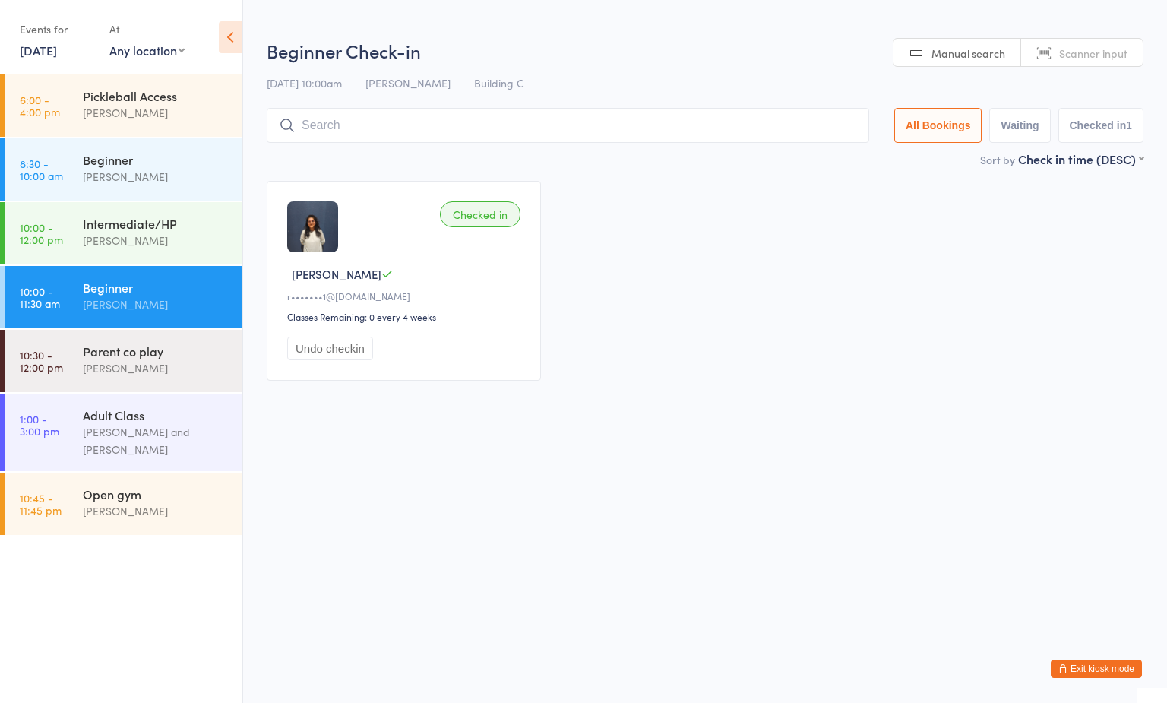
click at [589, 399] on html "You have now entered Kiosk Mode. Members will be able to check themselves in us…" at bounding box center [583, 351] width 1167 height 703
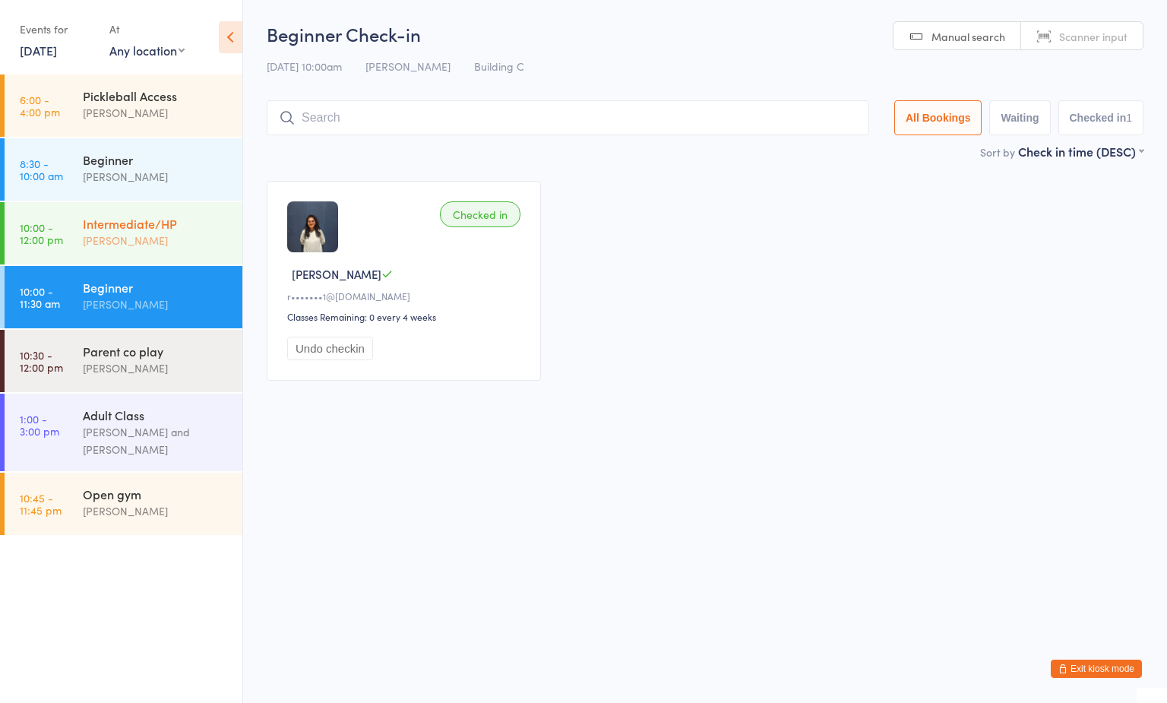
click at [139, 247] on div "[PERSON_NAME]" at bounding box center [156, 240] width 147 height 17
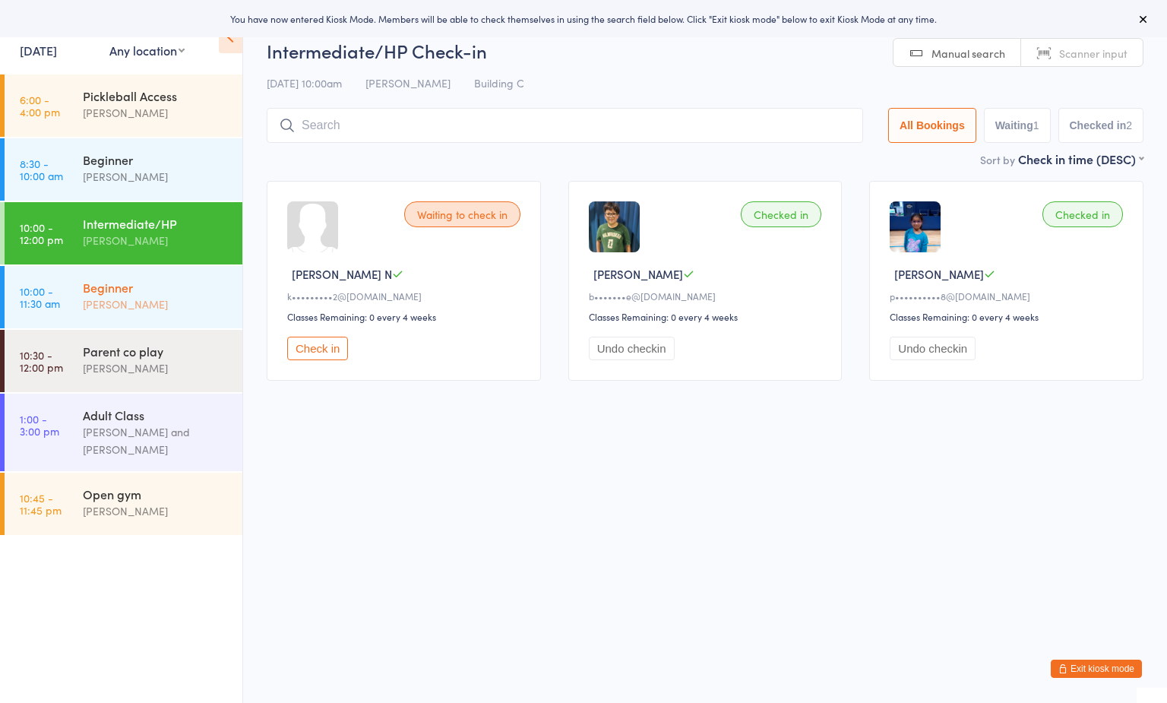
drag, startPoint x: 116, startPoint y: 281, endPoint x: 118, endPoint y: 265, distance: 16.1
click at [119, 280] on div "Beginner" at bounding box center [156, 287] width 147 height 17
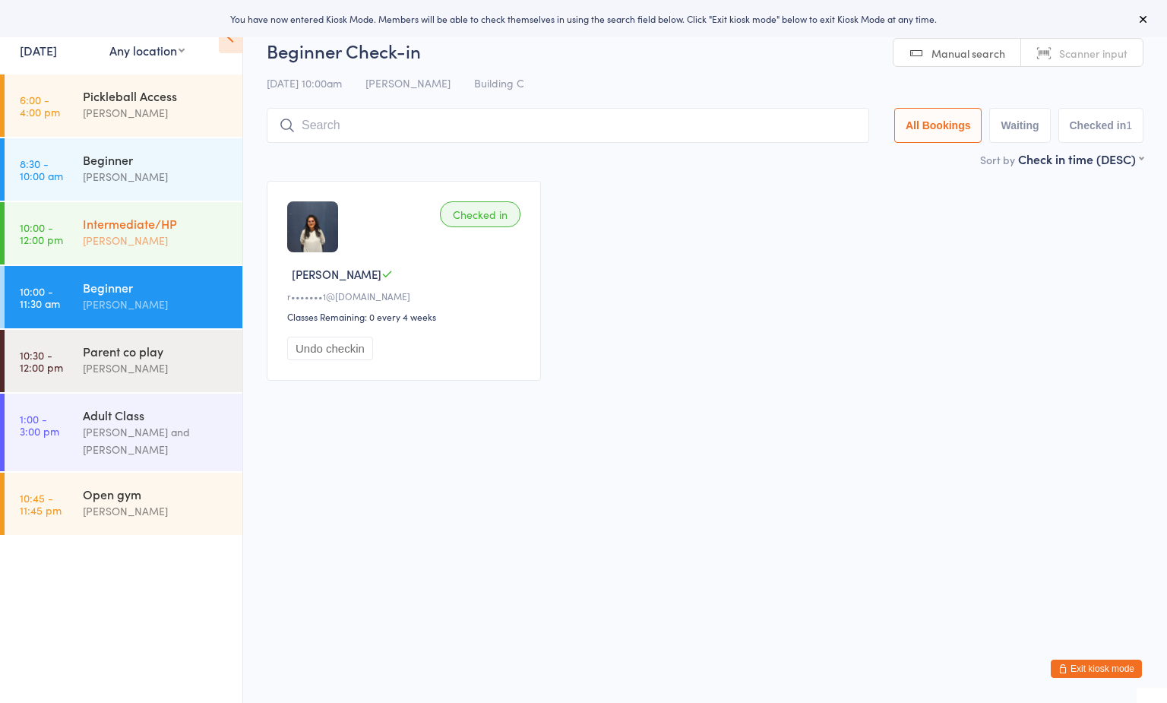
click at [108, 228] on div "Intermediate/HP" at bounding box center [156, 223] width 147 height 17
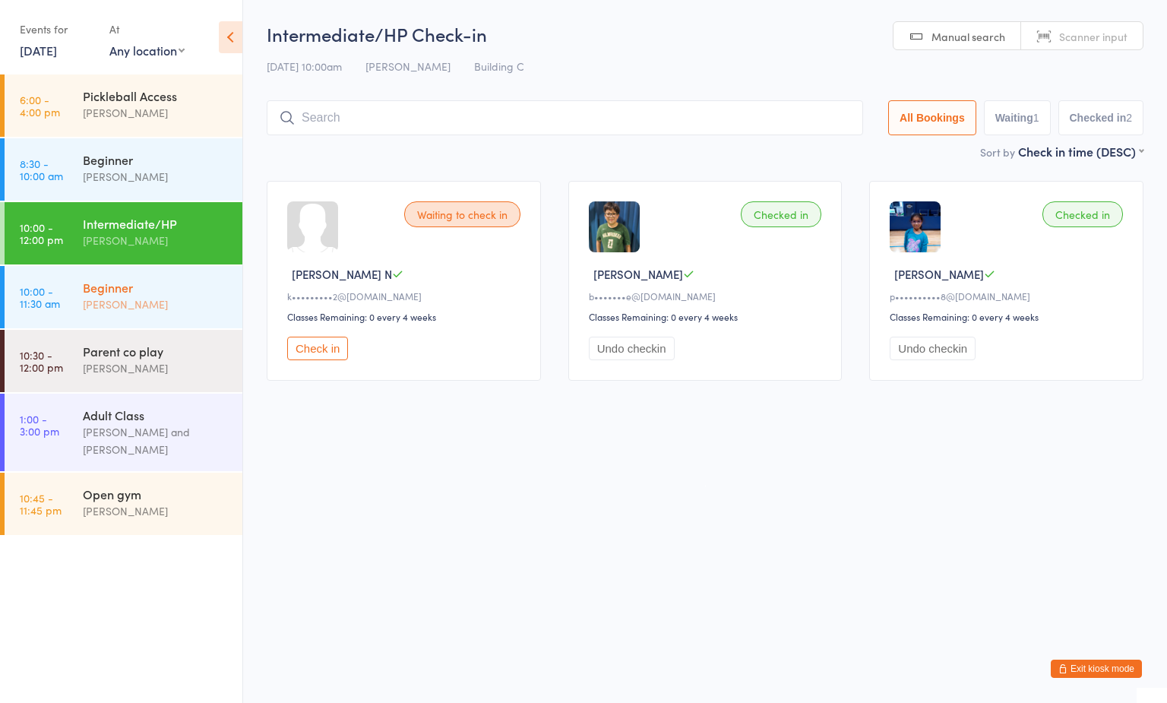
click at [128, 302] on div "[PERSON_NAME]" at bounding box center [156, 303] width 147 height 17
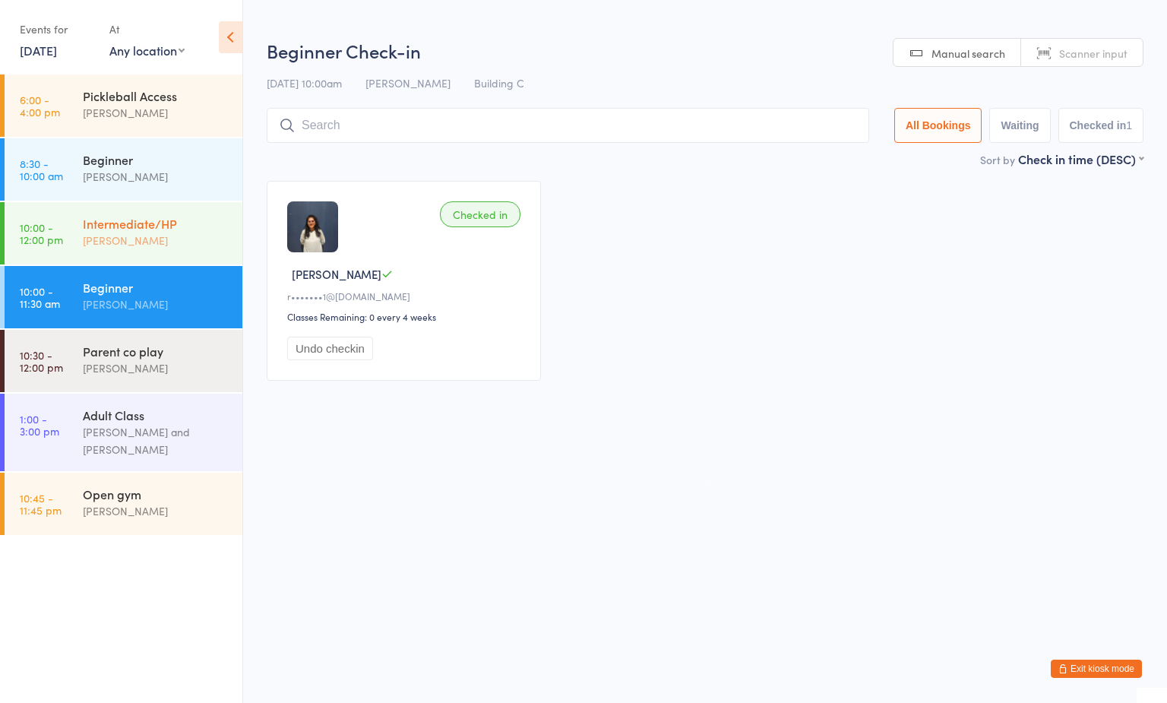
click at [106, 222] on div "Intermediate/HP" at bounding box center [156, 223] width 147 height 17
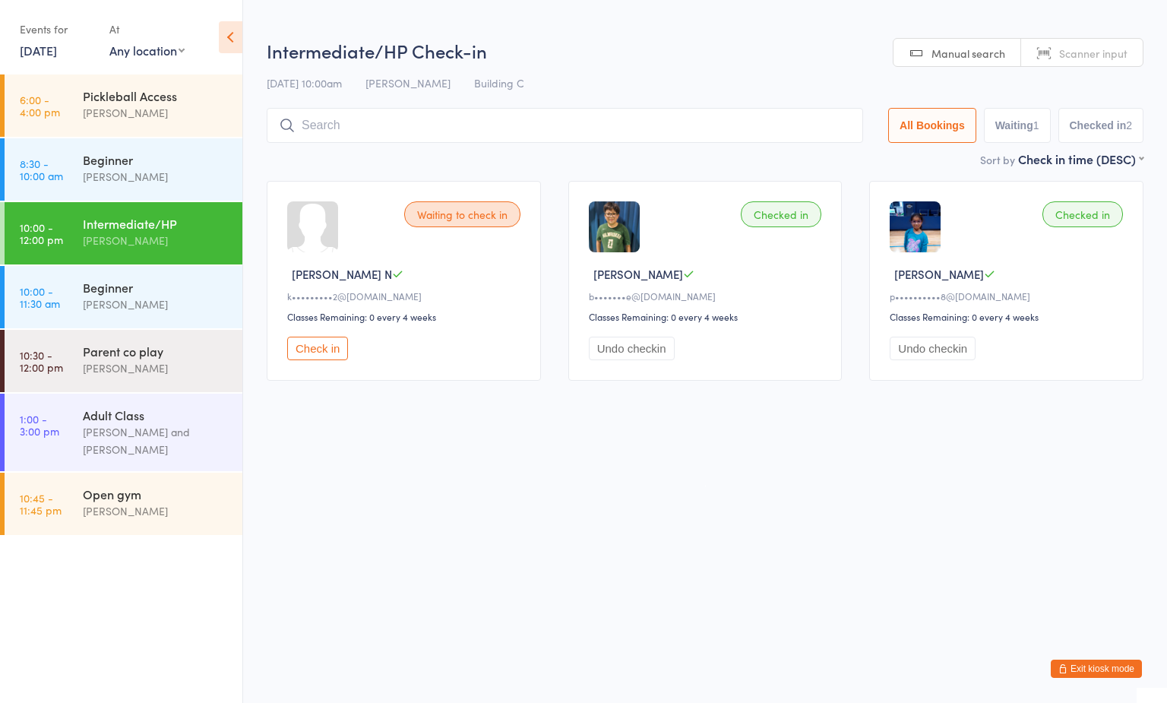
click at [365, 132] on input "search" at bounding box center [565, 125] width 596 height 35
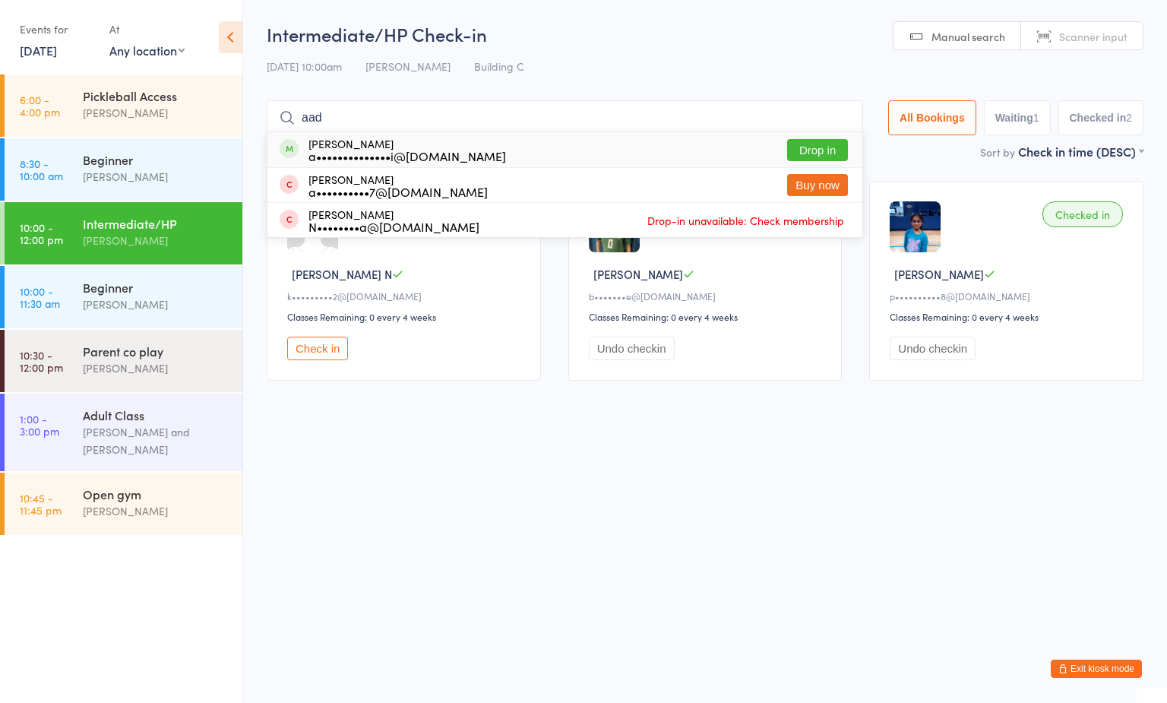
type input "aad"
click at [788, 141] on button "Drop in" at bounding box center [817, 150] width 61 height 22
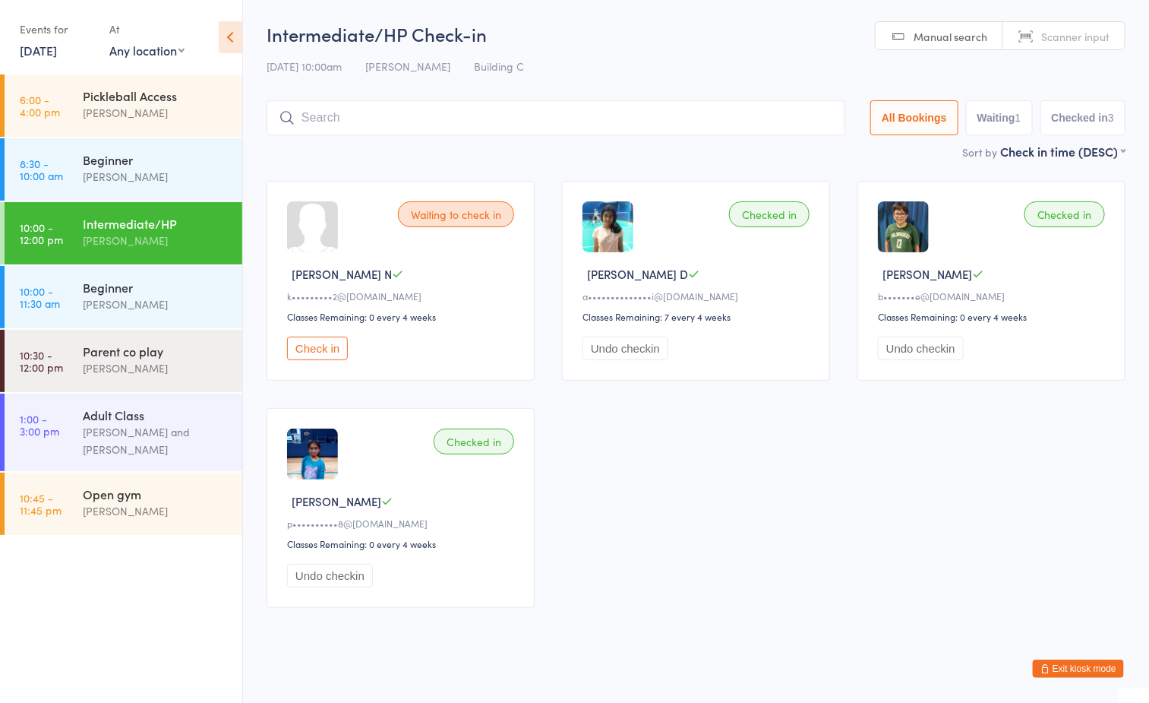
click at [1048, 664] on icon "button" at bounding box center [1044, 668] width 9 height 9
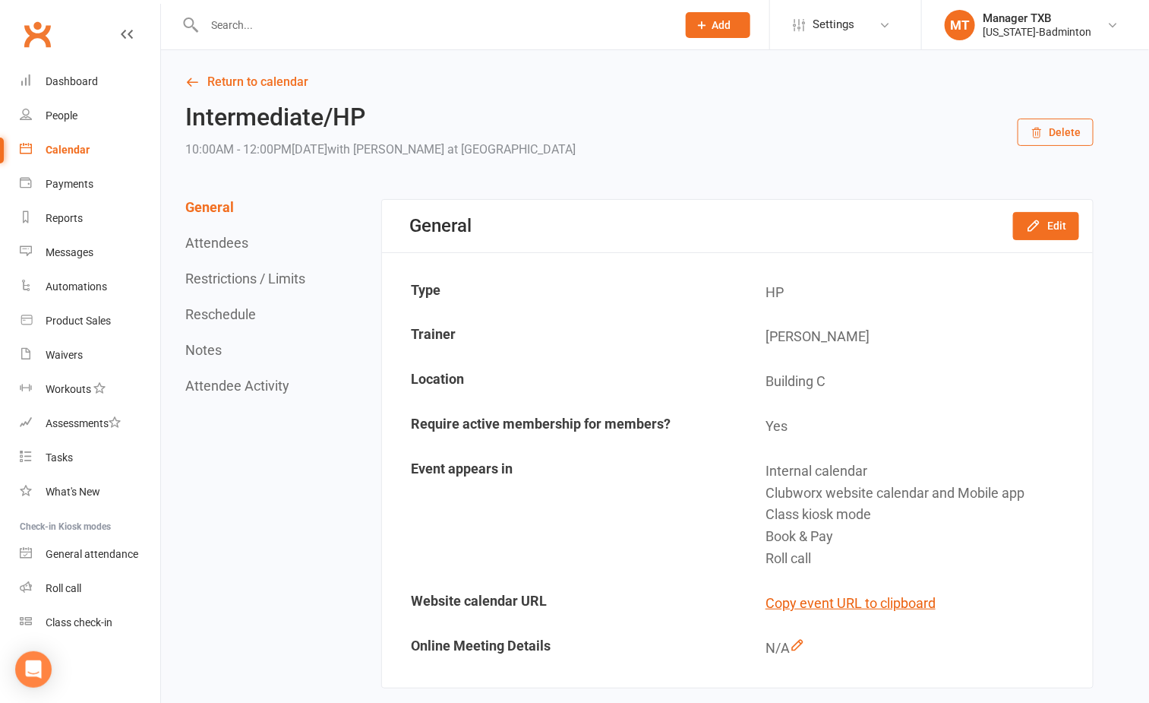
click at [314, 25] on input "text" at bounding box center [433, 24] width 466 height 21
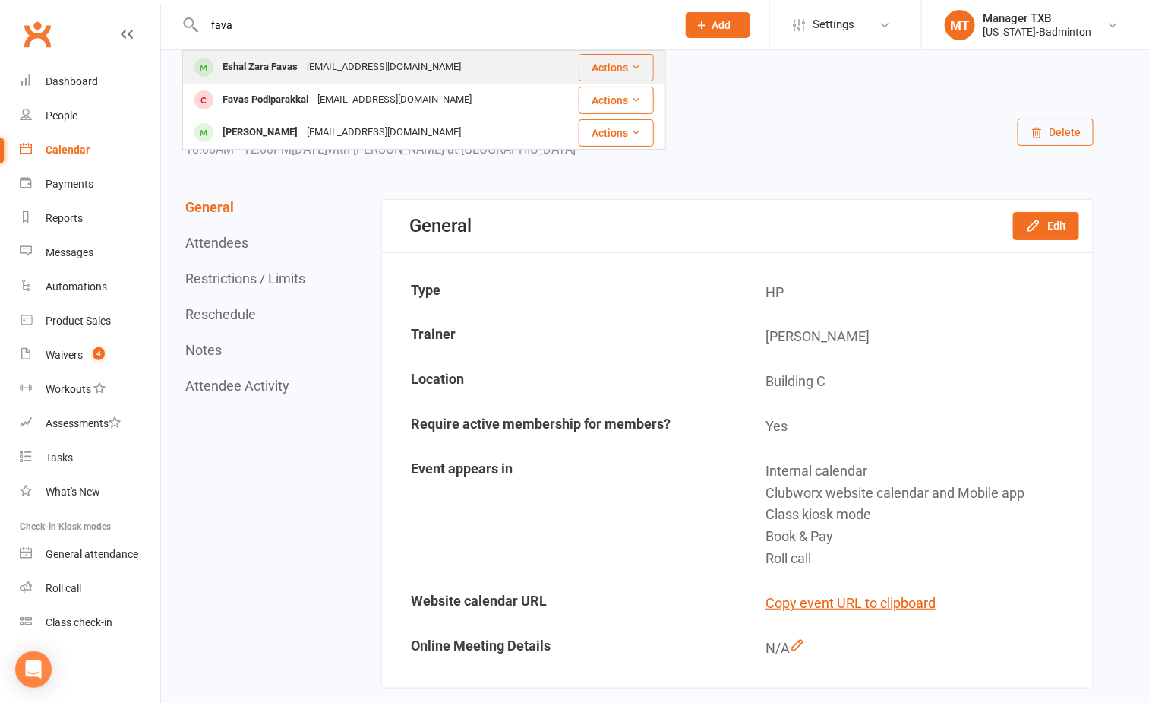
type input "fava"
click at [269, 66] on div "Eshal Zara Favas" at bounding box center [260, 67] width 84 height 22
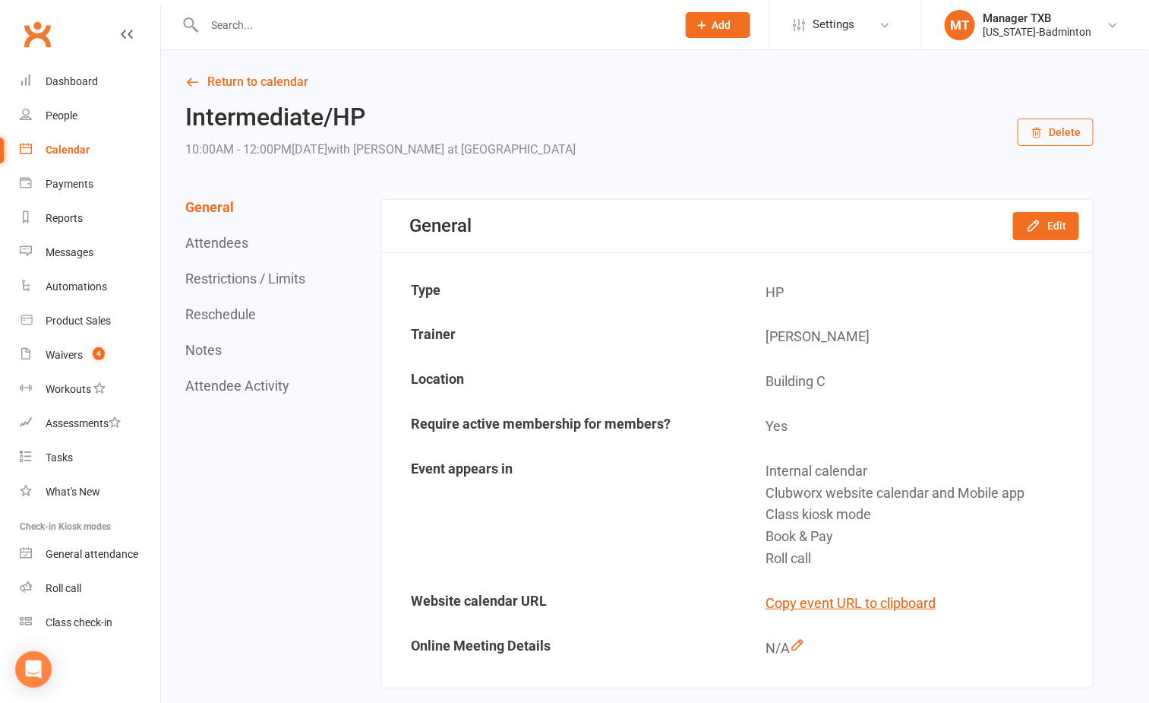
click at [278, 35] on div at bounding box center [424, 24] width 484 height 49
click at [251, 21] on input "text" at bounding box center [433, 24] width 466 height 21
type input "i"
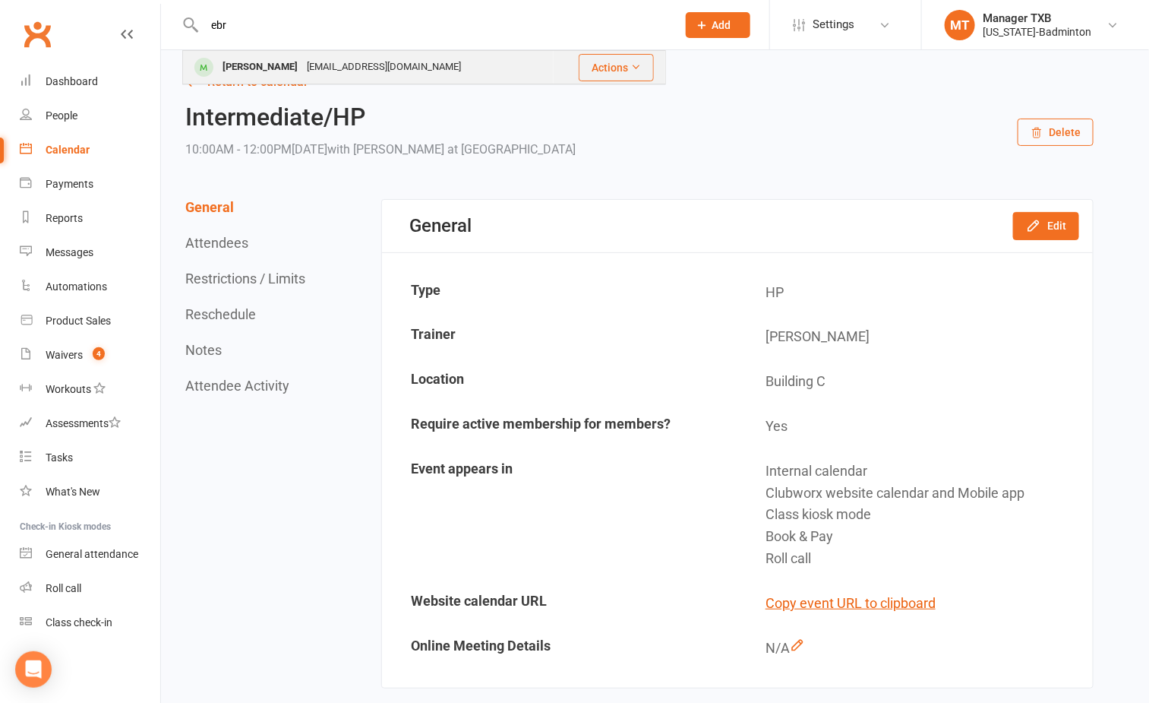
type input "ebr"
click at [264, 65] on div "Ebrahim Zayn Favas" at bounding box center [260, 67] width 84 height 22
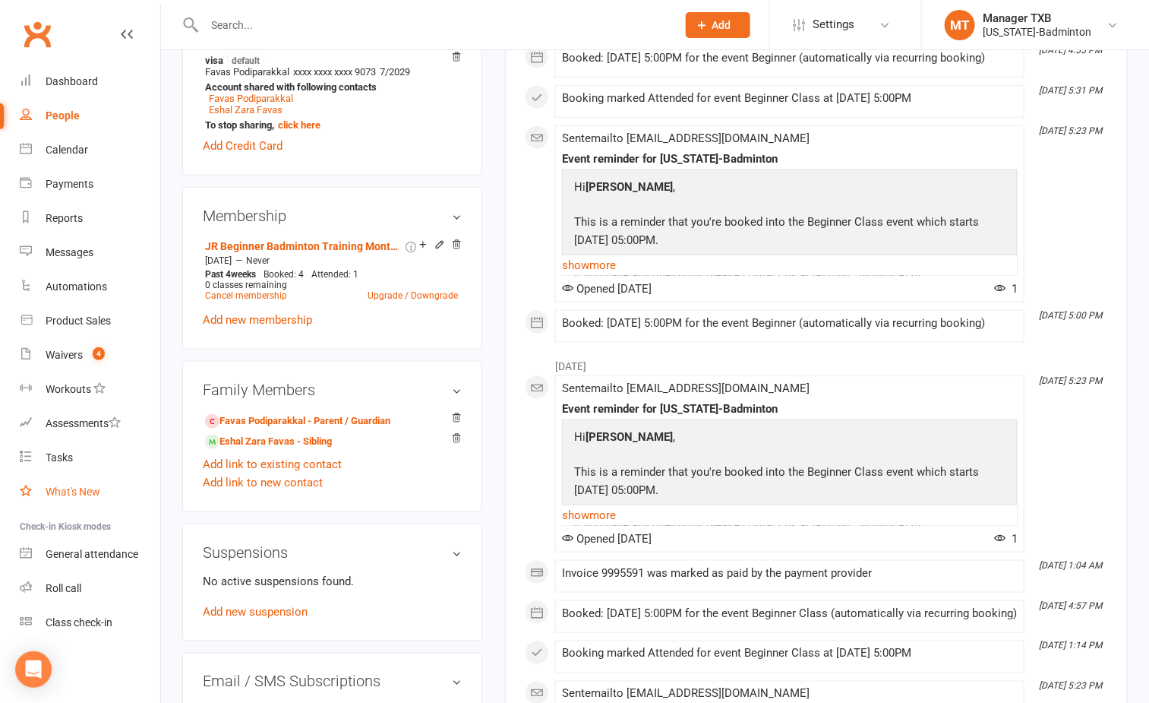
scroll to position [684, 0]
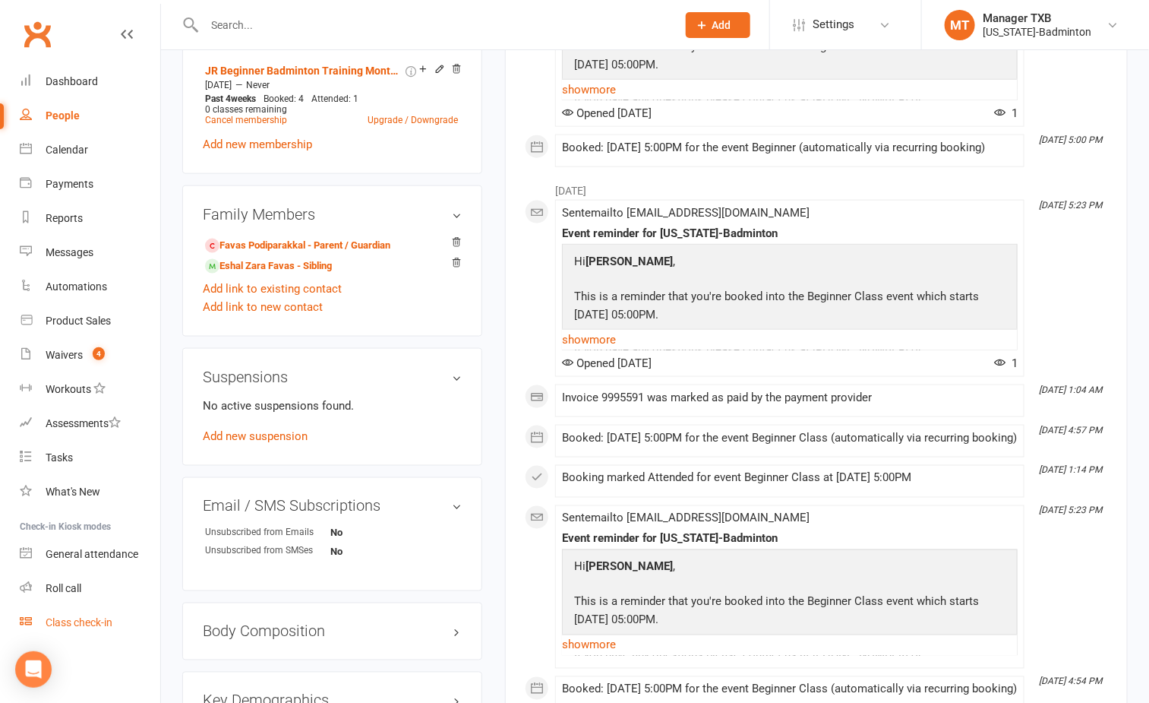
click at [68, 624] on div "Class check-in" at bounding box center [79, 622] width 67 height 12
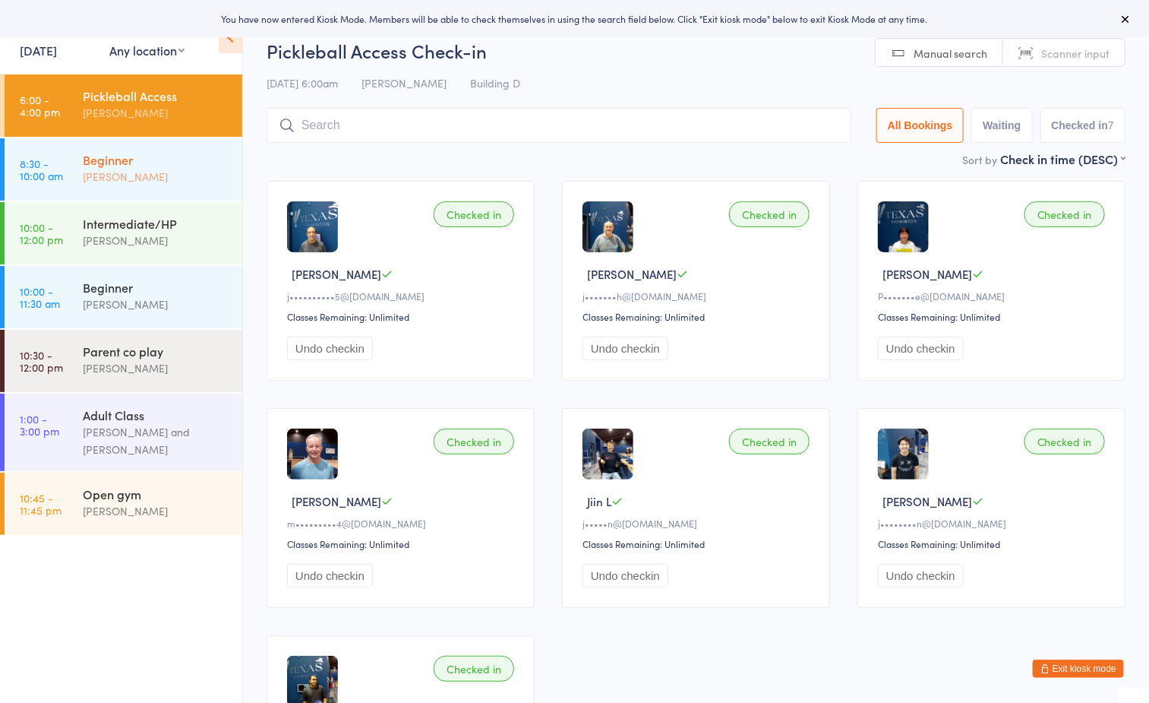
click at [173, 181] on div "Ayu Gary Luna" at bounding box center [156, 176] width 147 height 17
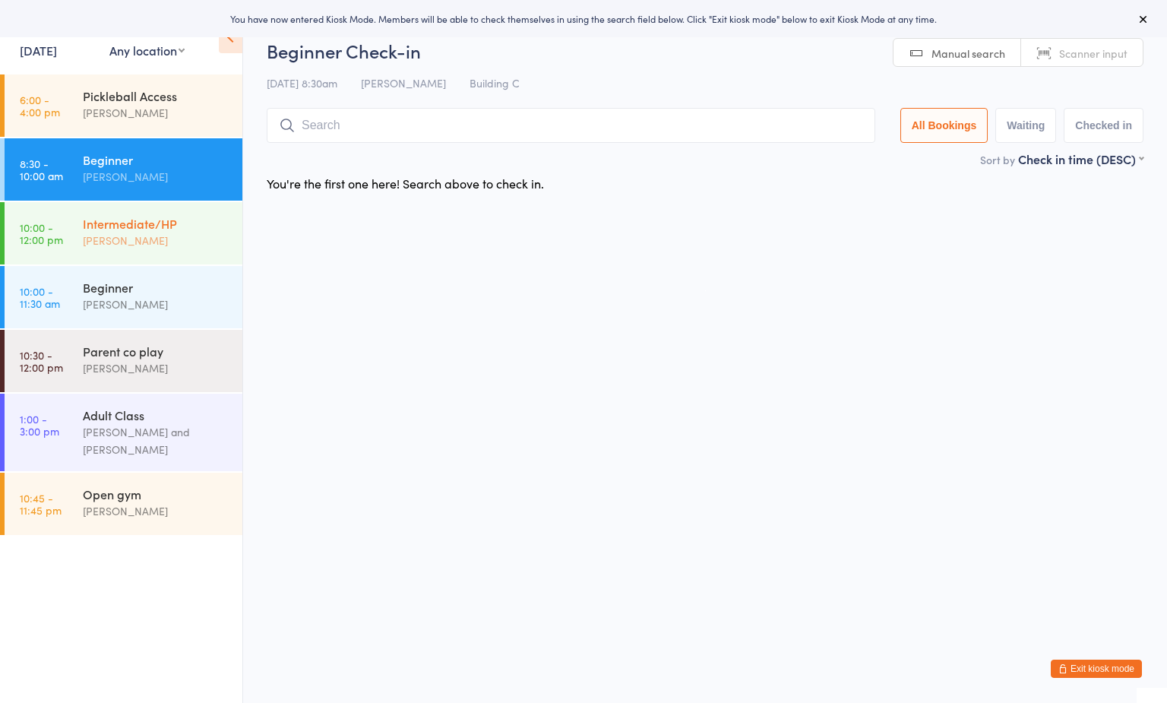
click at [160, 229] on div "Intermediate/HP" at bounding box center [156, 223] width 147 height 17
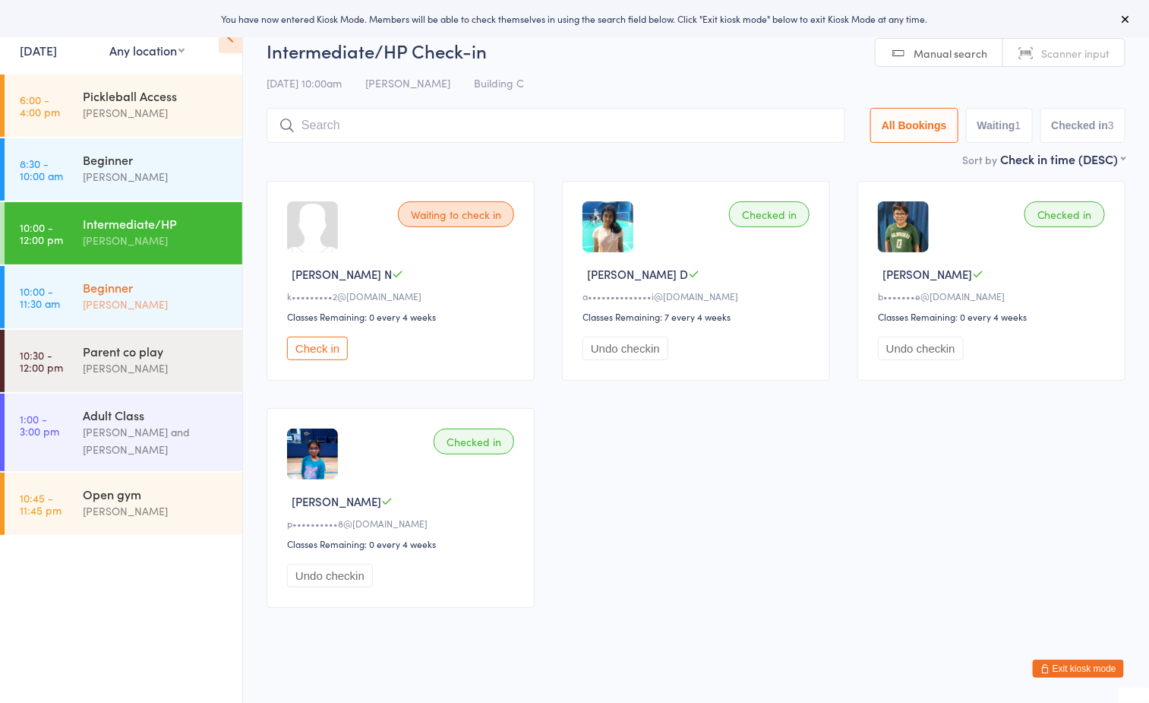
click at [137, 308] on div "[PERSON_NAME]" at bounding box center [156, 303] width 147 height 17
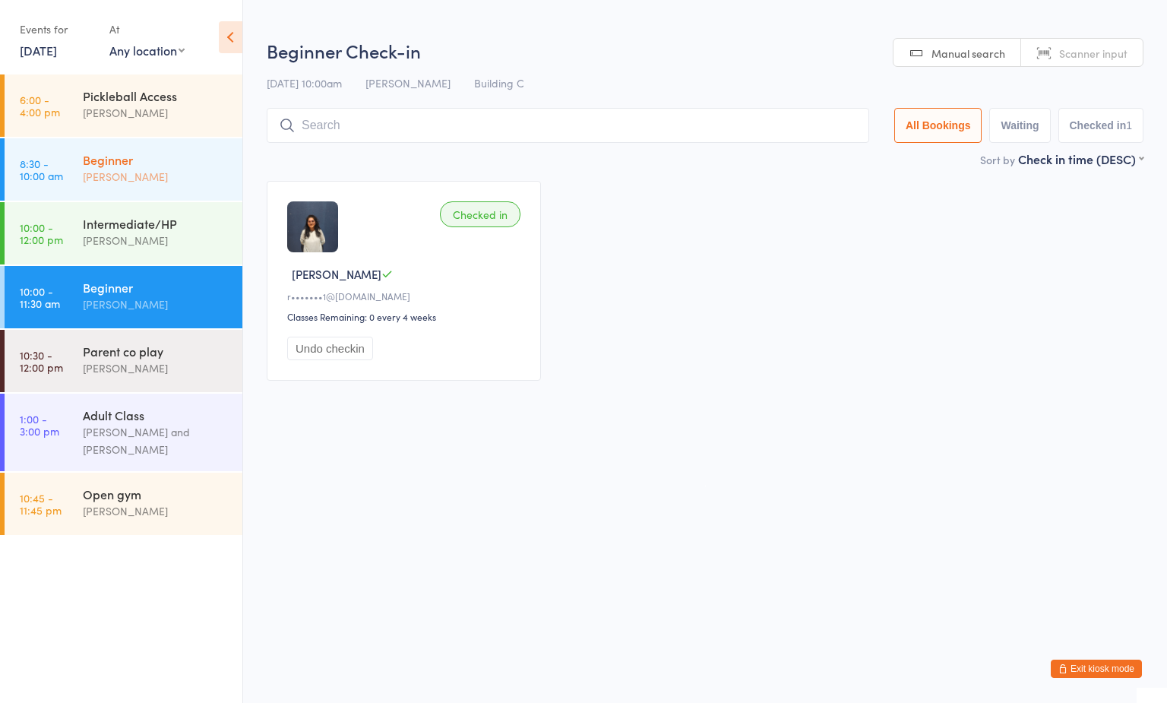
click at [133, 148] on div "Beginner Ayu Gary Luna" at bounding box center [162, 168] width 159 height 60
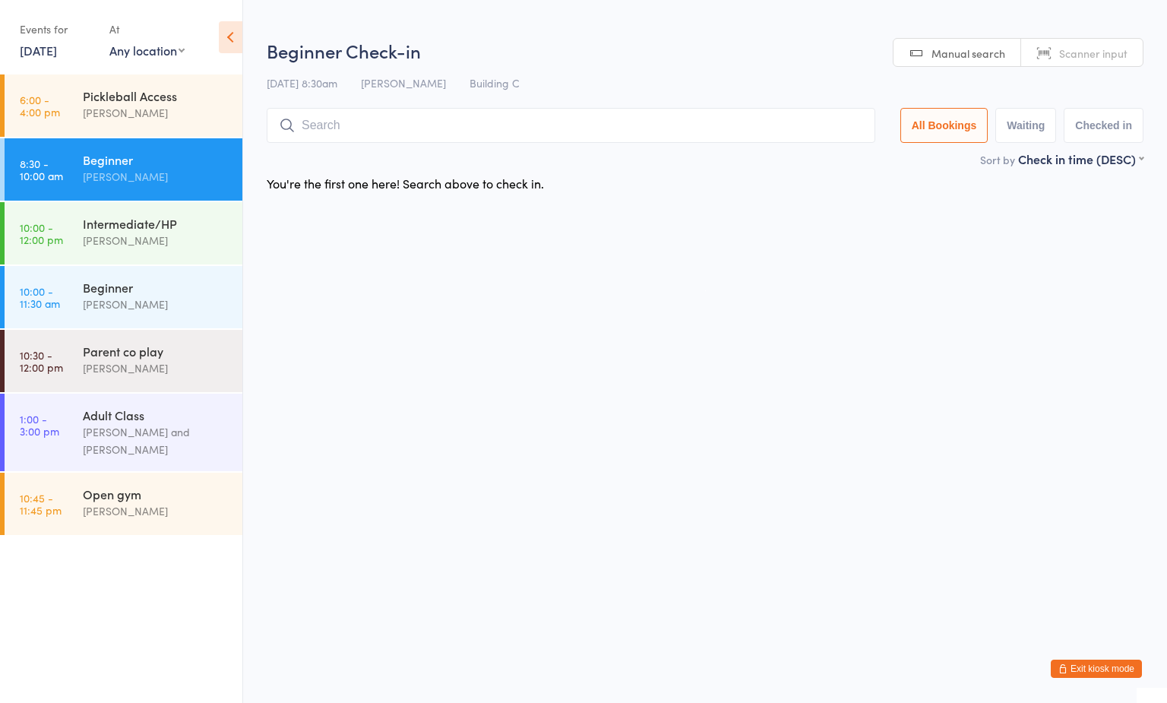
click at [411, 130] on input "search" at bounding box center [571, 125] width 608 height 35
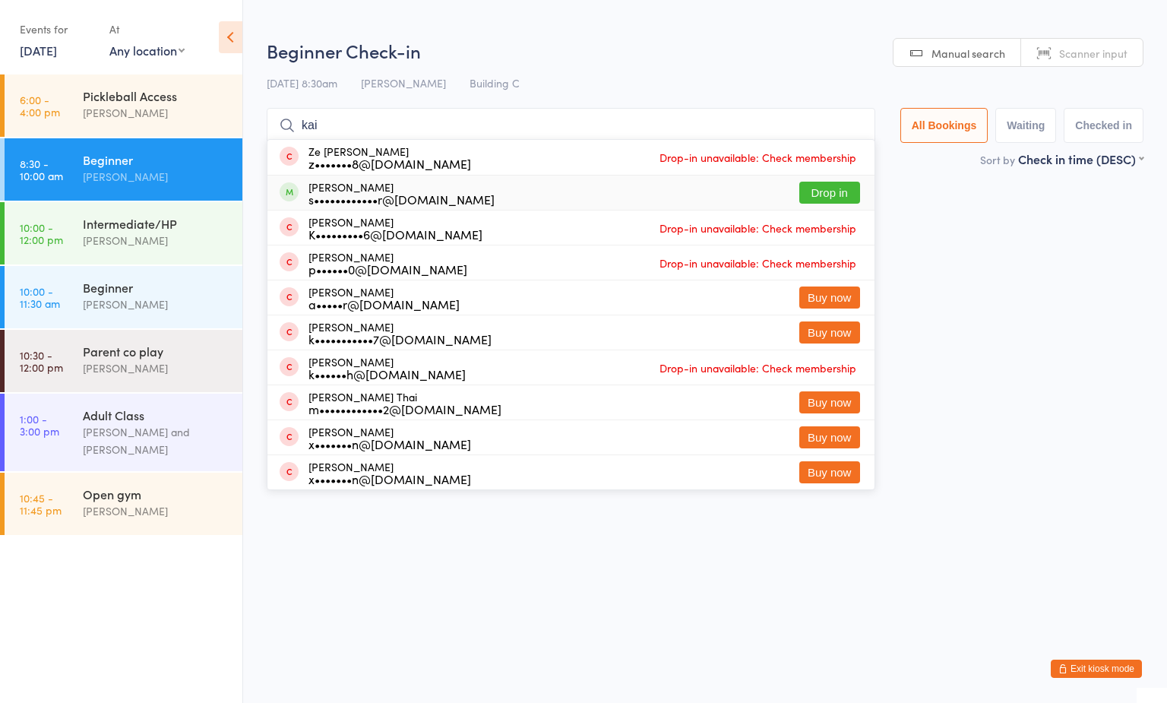
type input "kai"
click at [832, 194] on button "Drop in" at bounding box center [829, 193] width 61 height 22
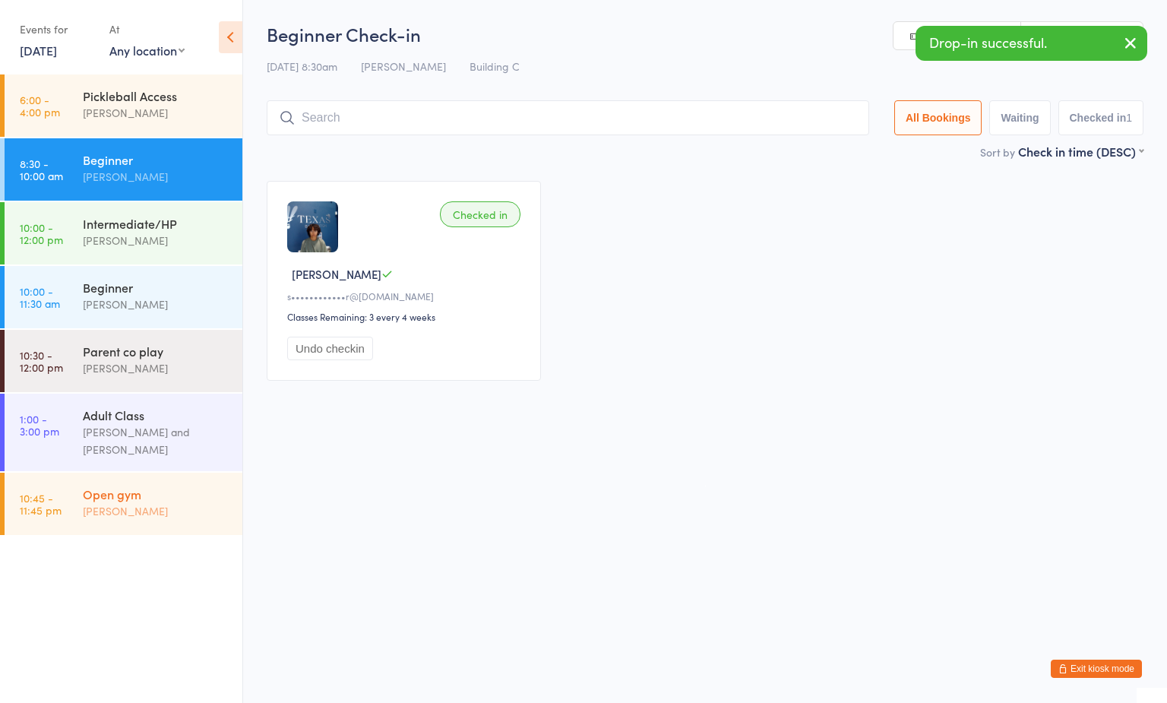
click at [124, 502] on div "[PERSON_NAME]" at bounding box center [156, 510] width 147 height 17
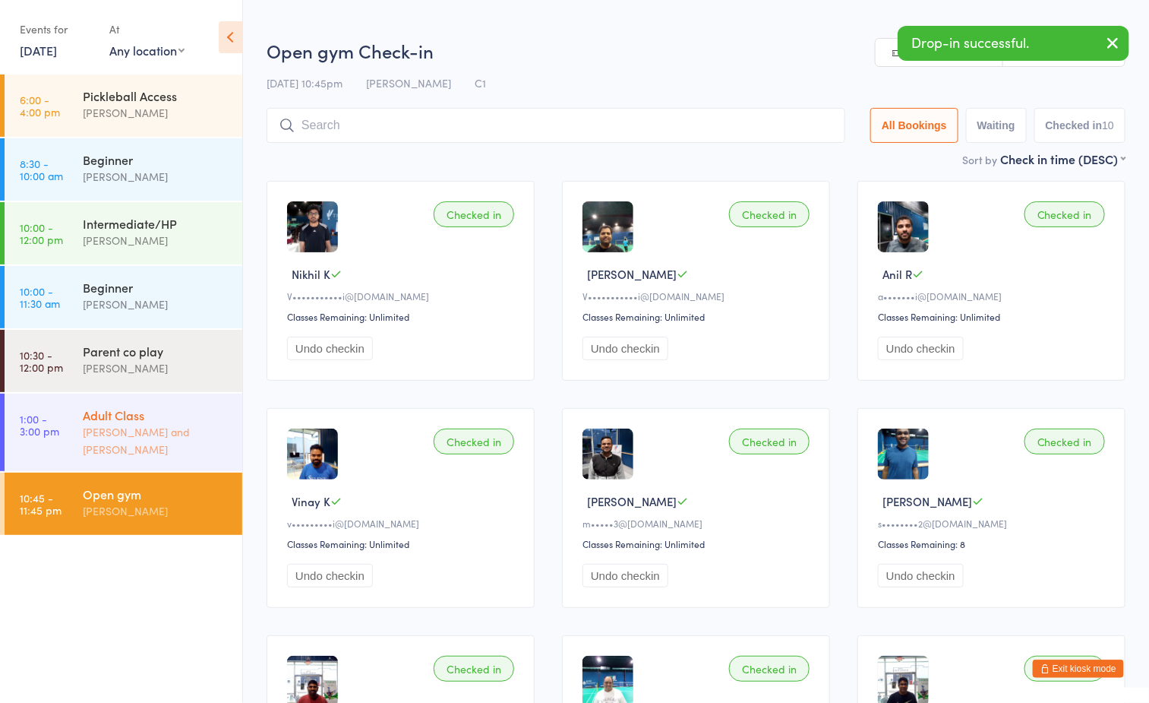
click at [126, 438] on div "[PERSON_NAME] and [PERSON_NAME]" at bounding box center [156, 440] width 147 height 35
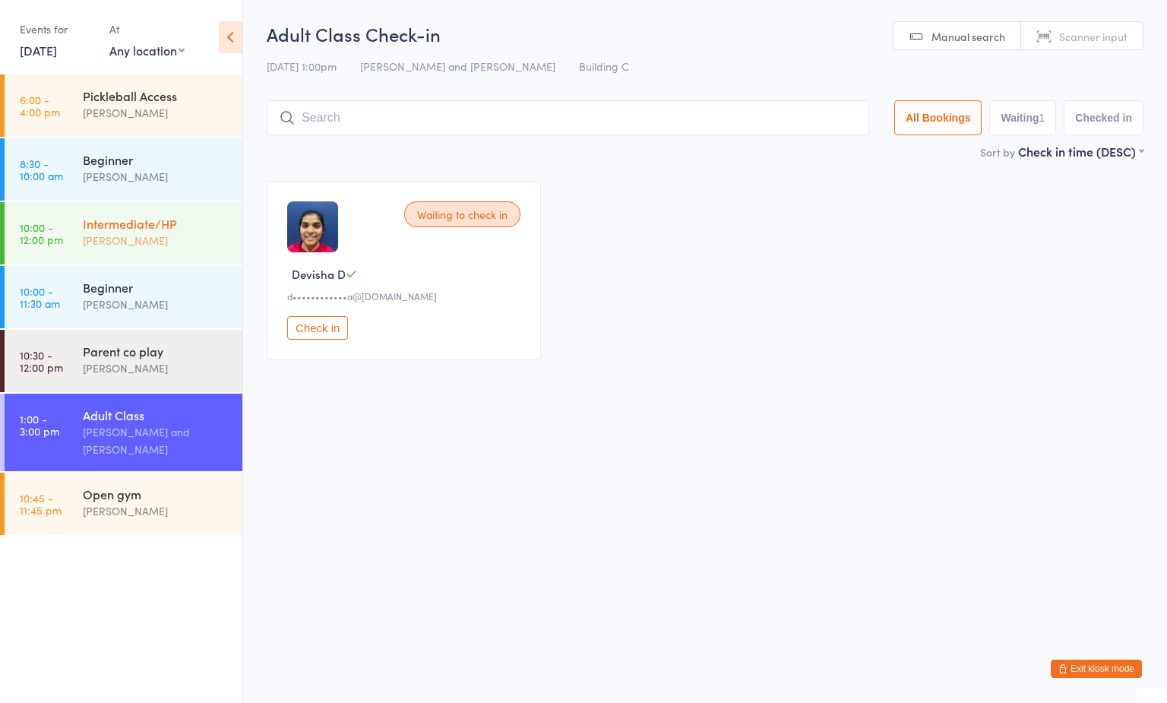
click at [142, 235] on div "[PERSON_NAME]" at bounding box center [156, 240] width 147 height 17
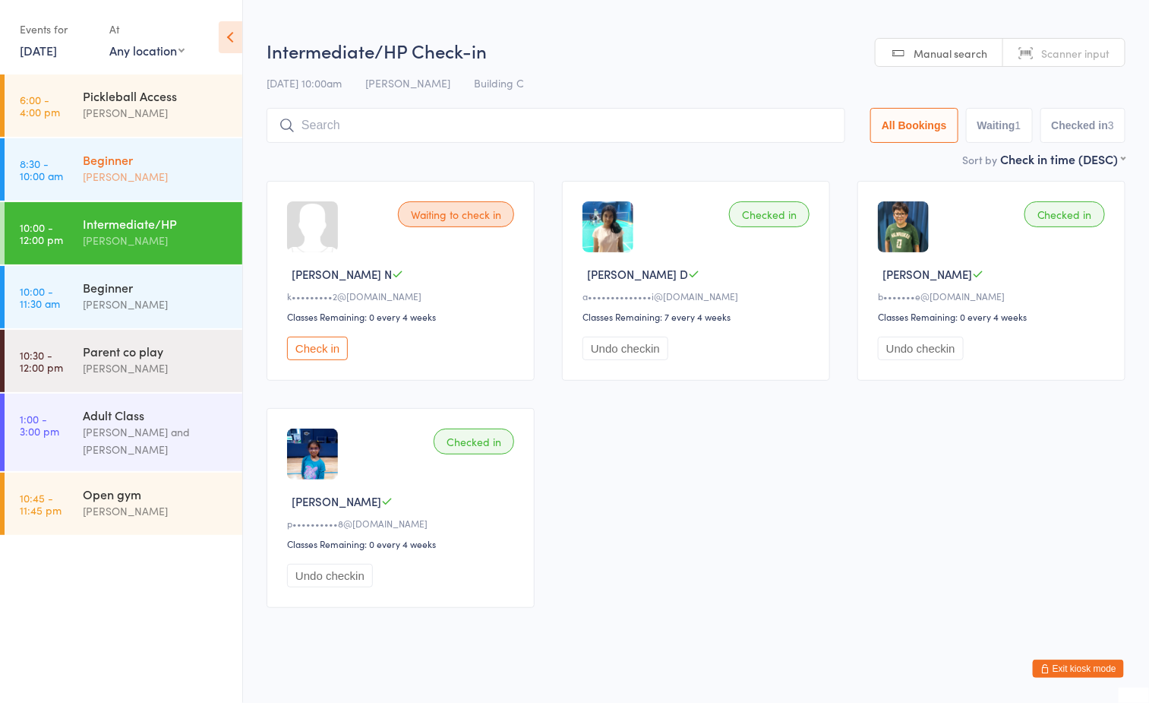
click at [146, 151] on div "Beginner" at bounding box center [156, 159] width 147 height 17
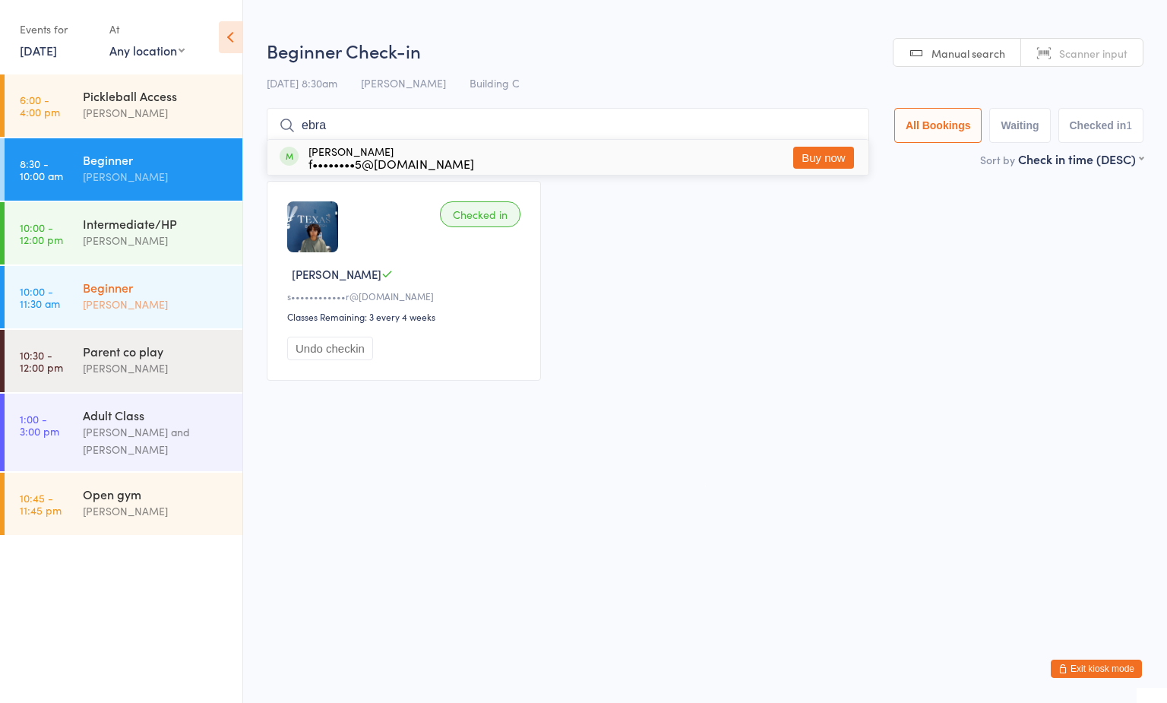
type input "ebra"
click at [108, 315] on div "Beginner Ayu Gary Luna" at bounding box center [162, 296] width 159 height 60
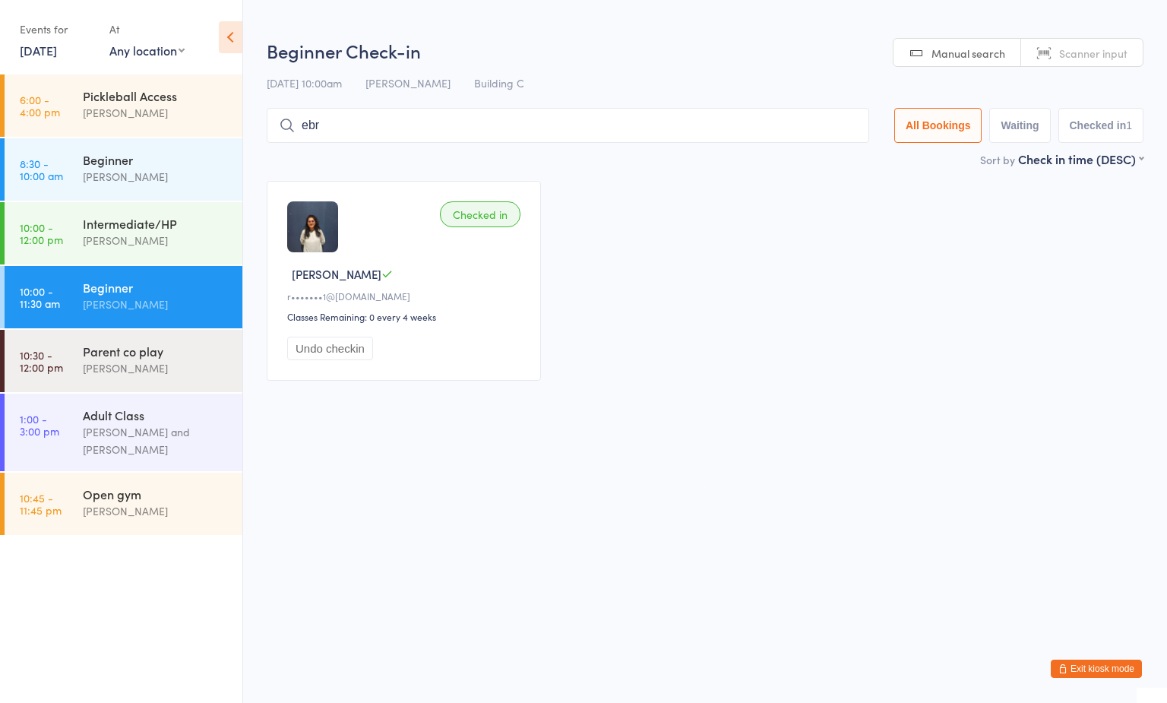
type input "ebra"
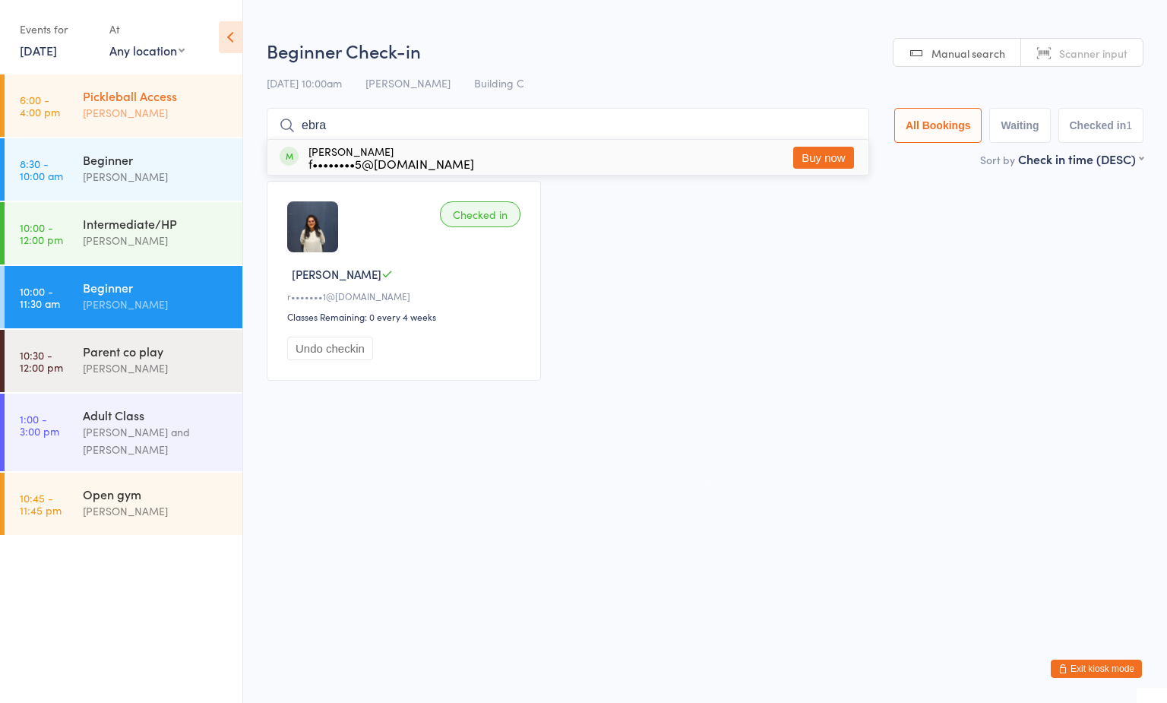
drag, startPoint x: 349, startPoint y: 110, endPoint x: 194, endPoint y: 119, distance: 155.2
click at [194, 119] on body "You have now entered Kiosk Mode. Members will be able to check themselves in us…" at bounding box center [583, 216] width 1167 height 356
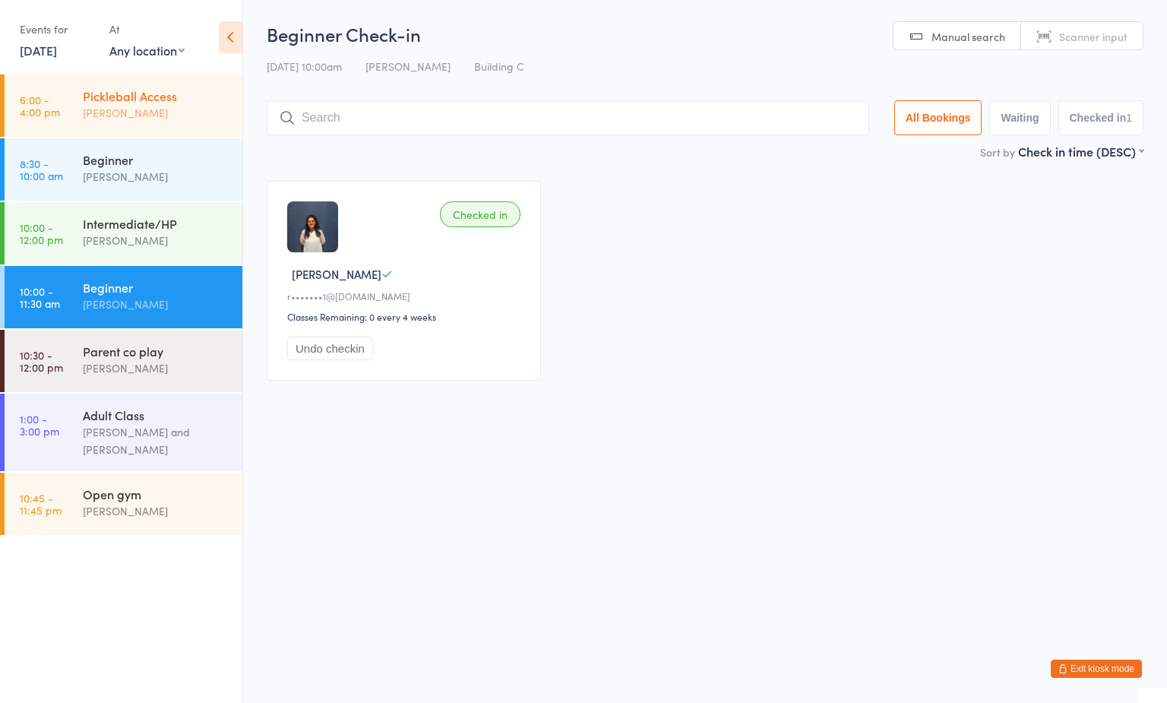
click at [131, 103] on div "Pickleball Access" at bounding box center [156, 95] width 147 height 17
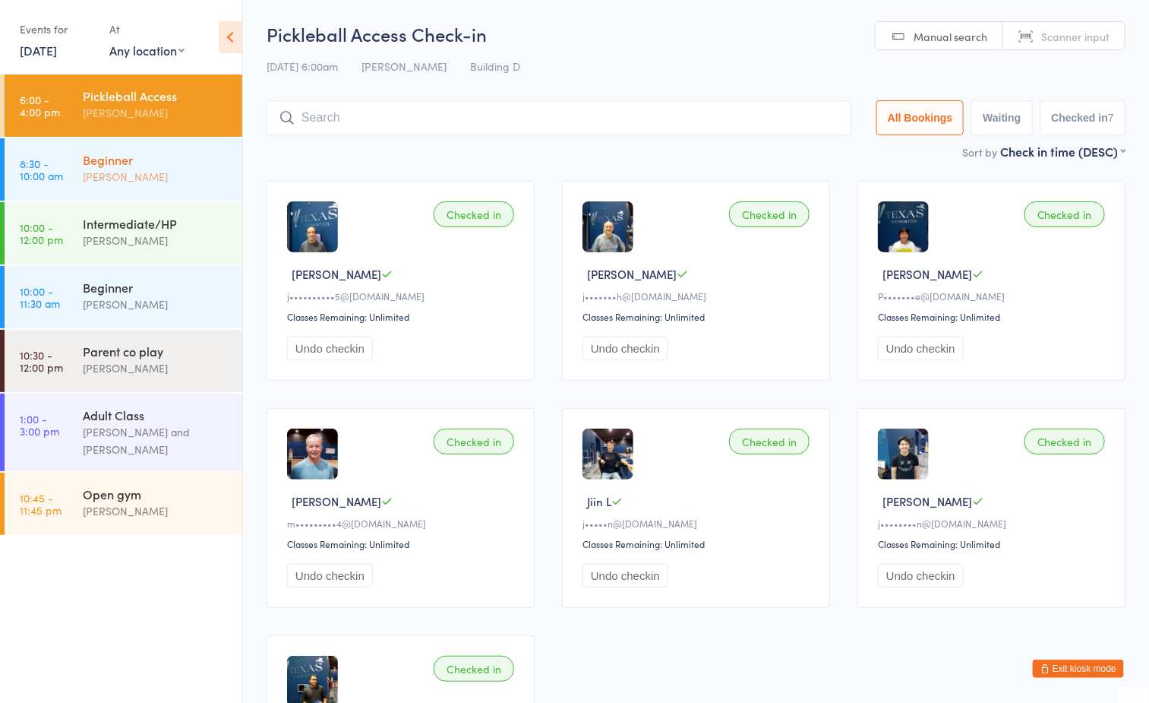
click at [77, 151] on link "8:30 - 10:00 am Beginner Ayu Gary Luna" at bounding box center [124, 169] width 238 height 62
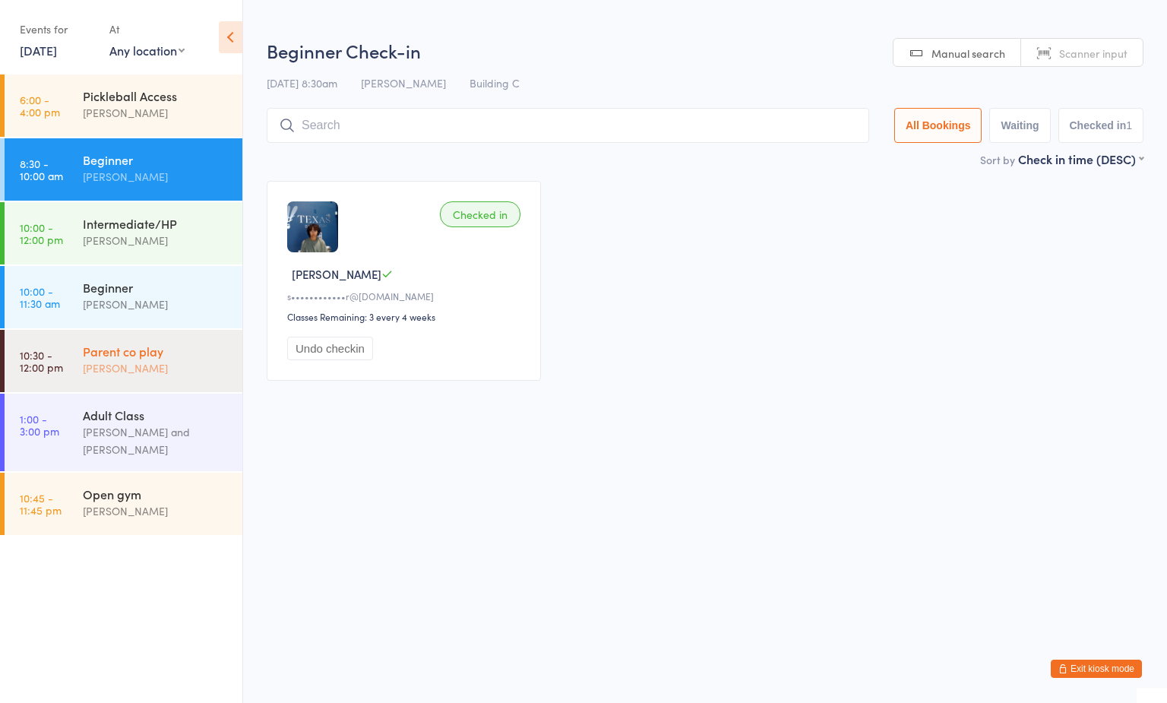
click at [124, 351] on div "Parent co play" at bounding box center [156, 351] width 147 height 17
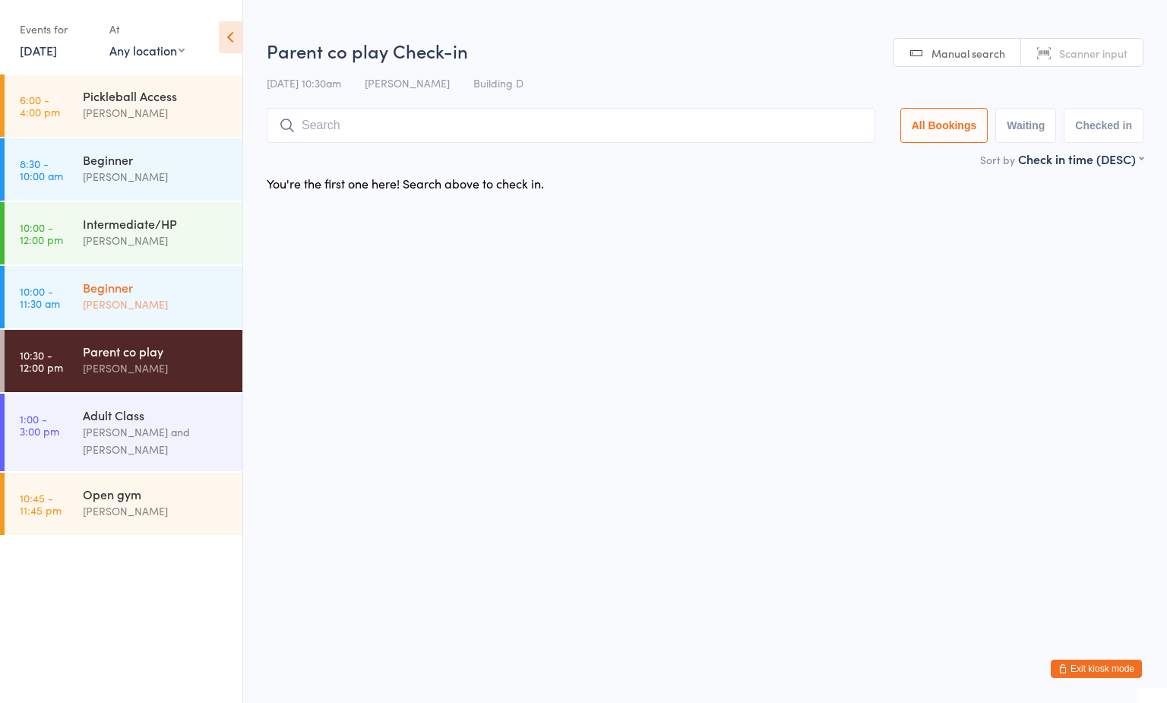
click at [119, 306] on div "[PERSON_NAME]" at bounding box center [156, 303] width 147 height 17
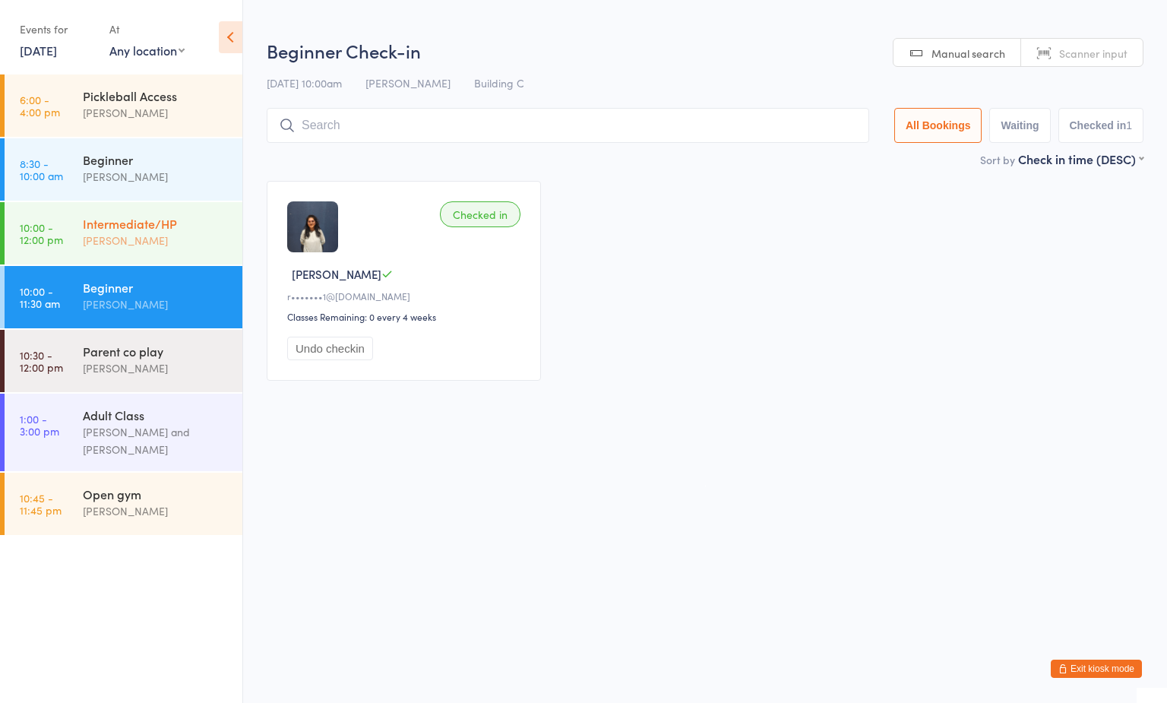
click at [118, 224] on div "Intermediate/HP" at bounding box center [156, 223] width 147 height 17
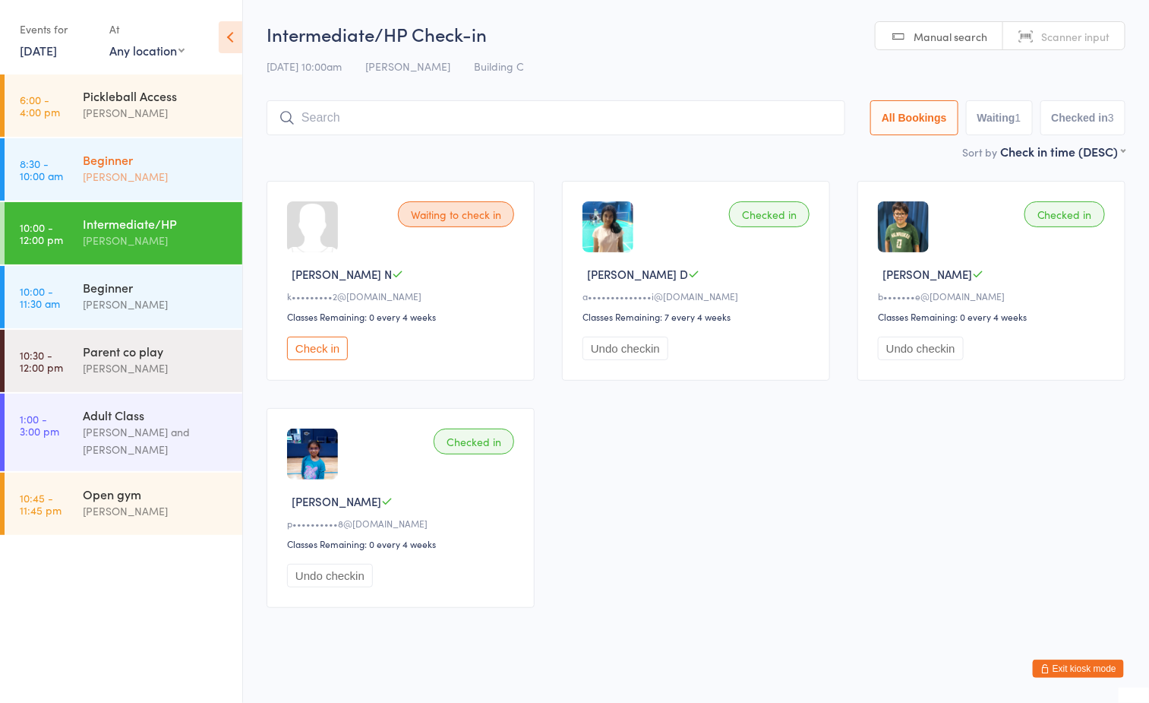
click at [137, 151] on div "Beginner" at bounding box center [156, 159] width 147 height 17
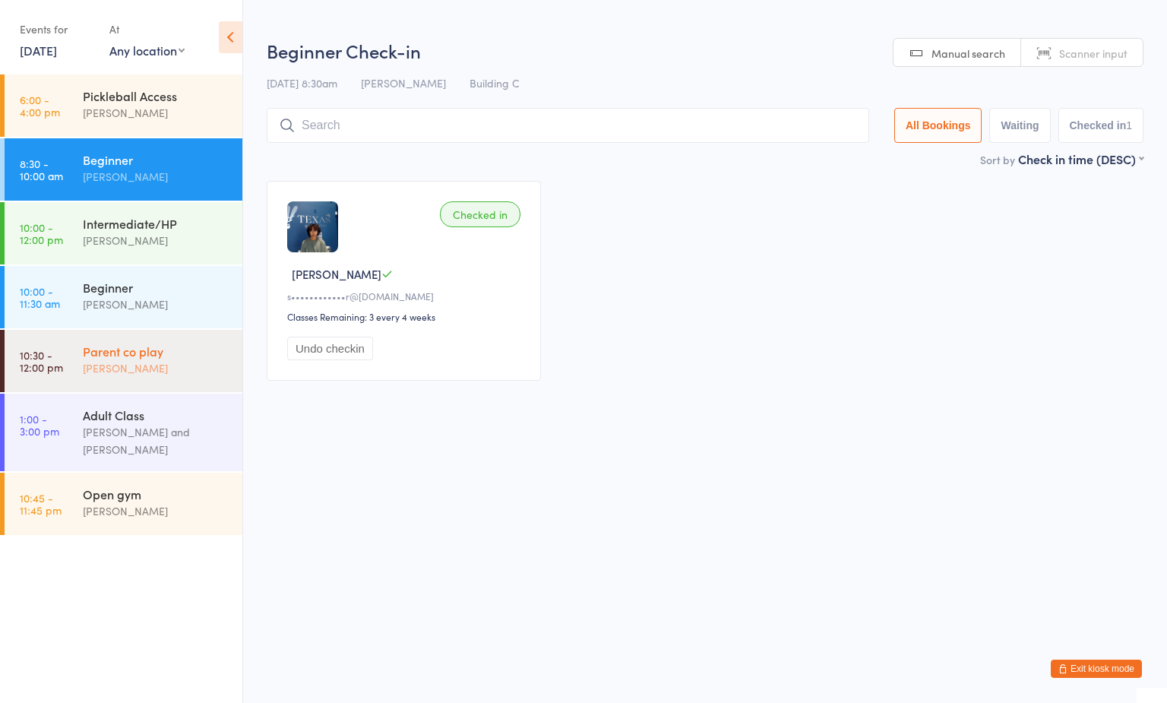
click at [122, 359] on div "[PERSON_NAME]" at bounding box center [156, 367] width 147 height 17
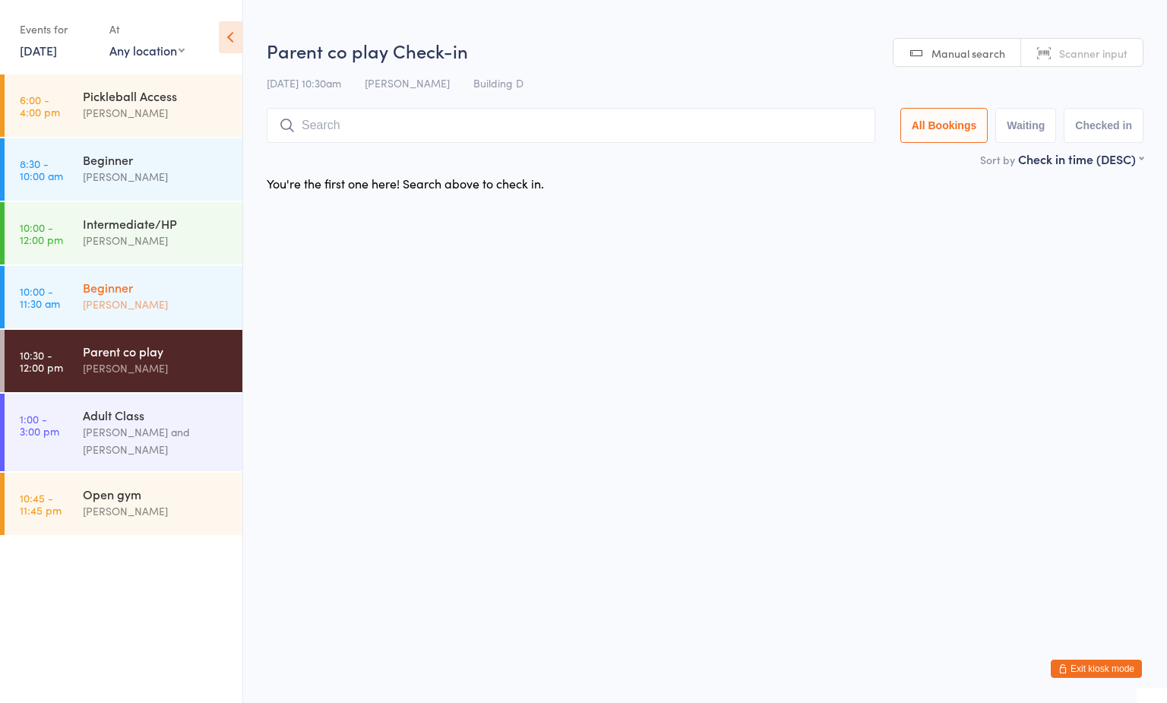
click at [134, 311] on div "[PERSON_NAME]" at bounding box center [156, 303] width 147 height 17
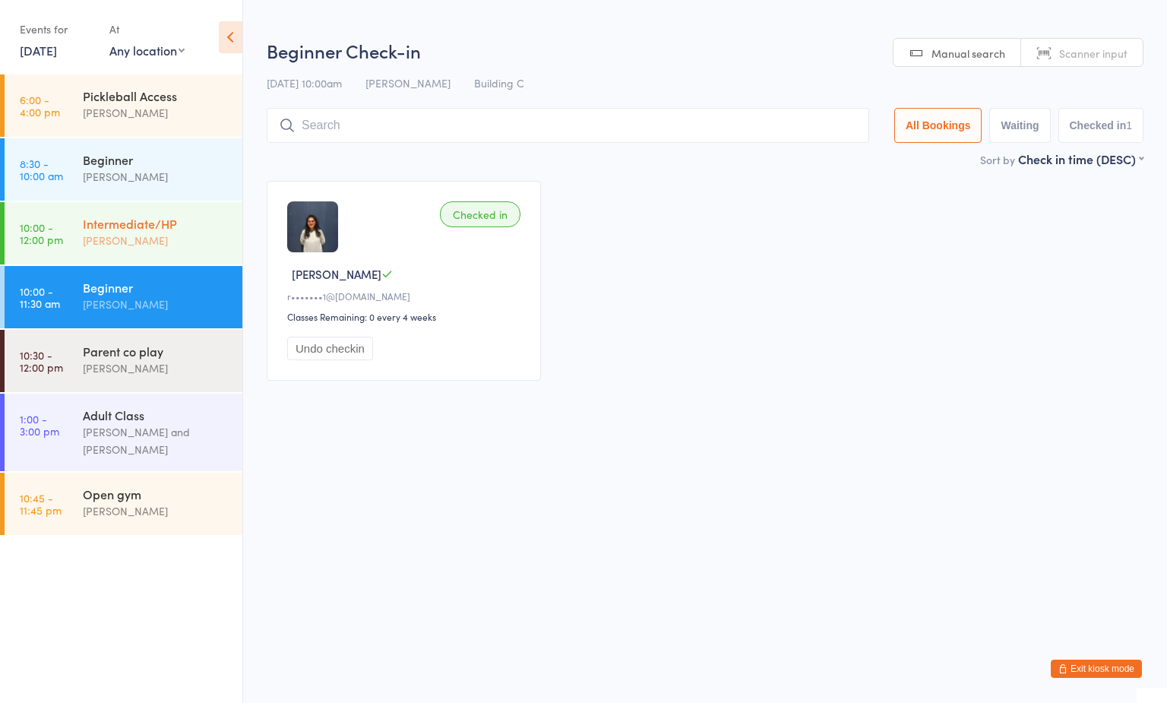
click at [146, 239] on div "[PERSON_NAME]" at bounding box center [156, 240] width 147 height 17
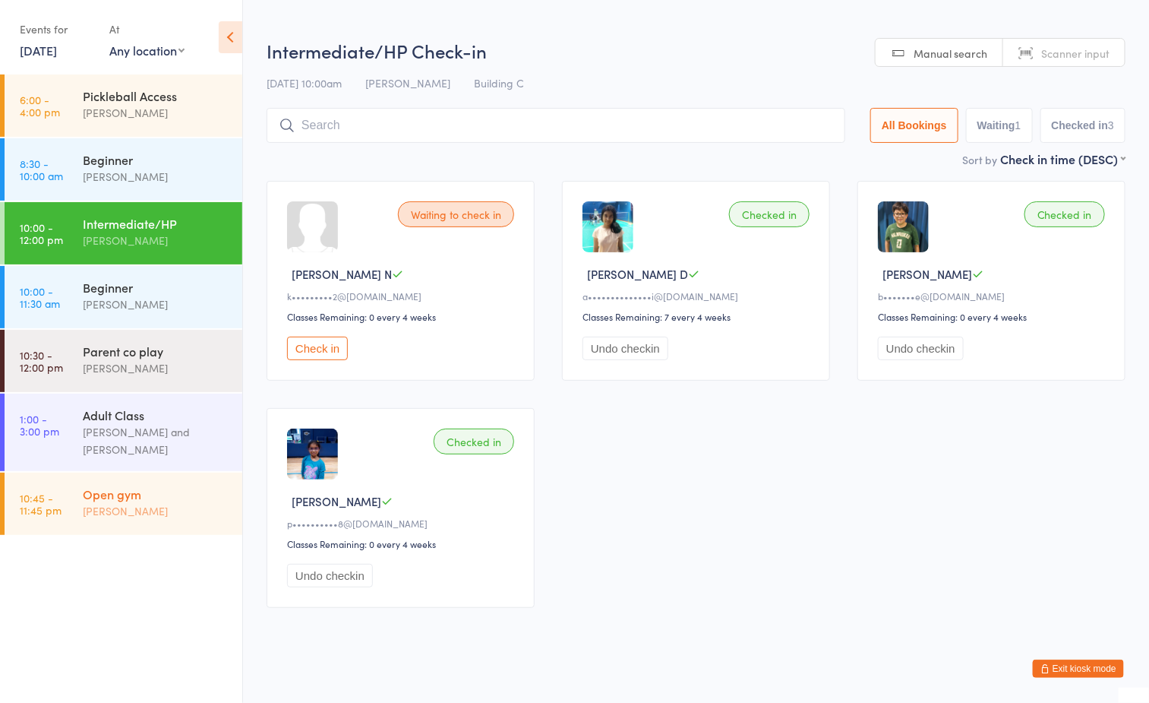
click at [160, 493] on div "Open gym" at bounding box center [156, 493] width 147 height 17
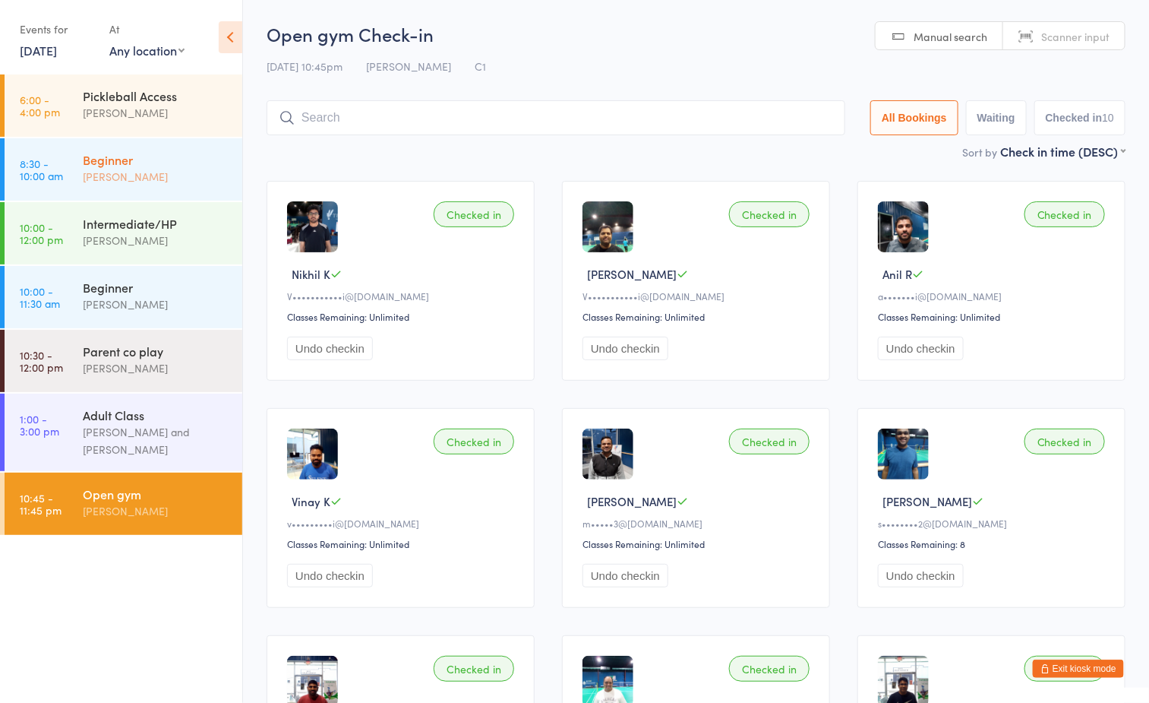
click at [89, 180] on div "[PERSON_NAME]" at bounding box center [156, 176] width 147 height 17
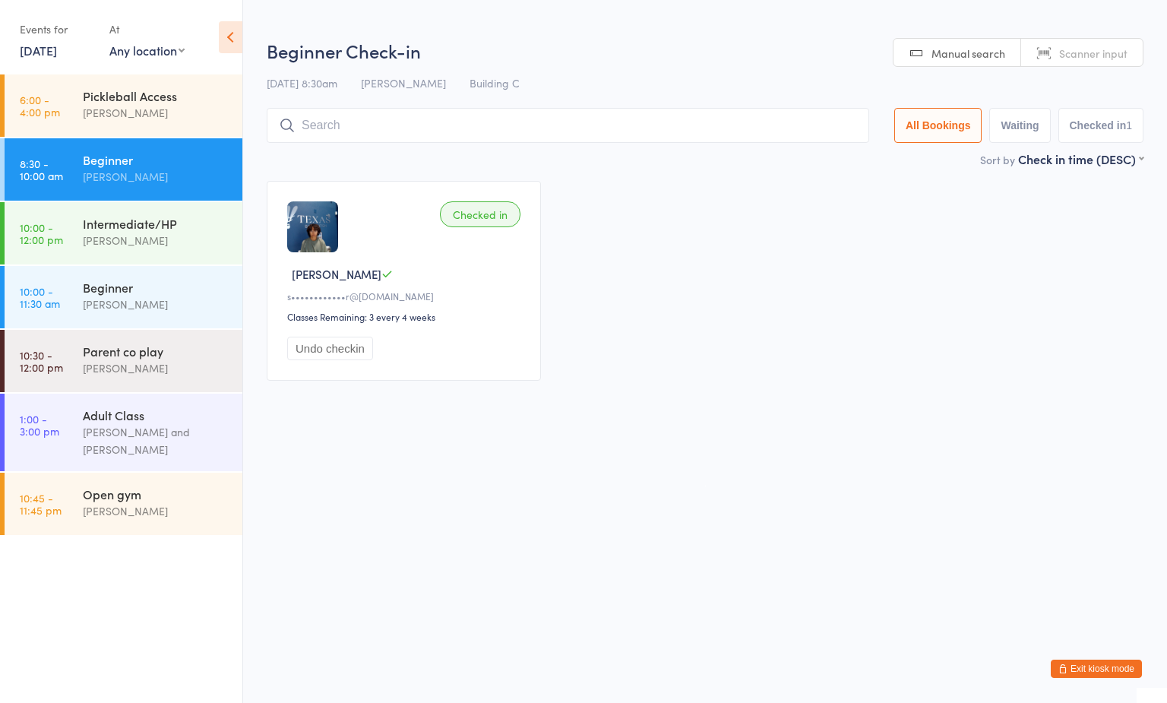
type input "j"
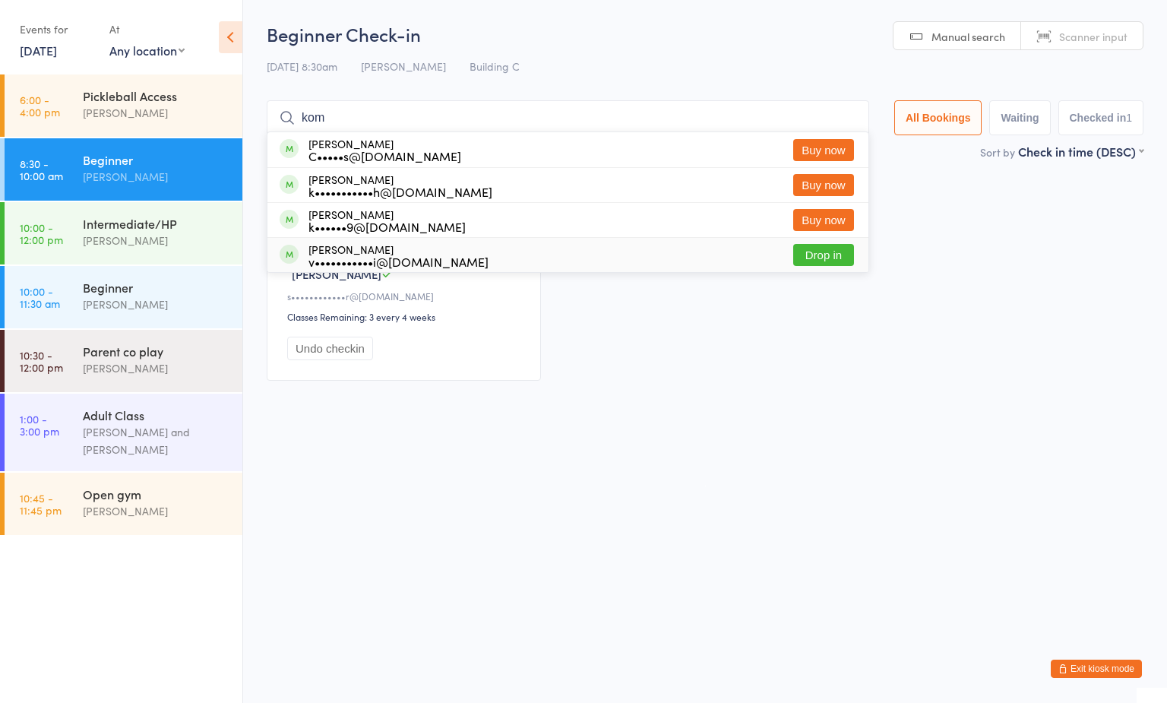
type input "kom"
click at [809, 245] on button "Drop in" at bounding box center [823, 255] width 61 height 22
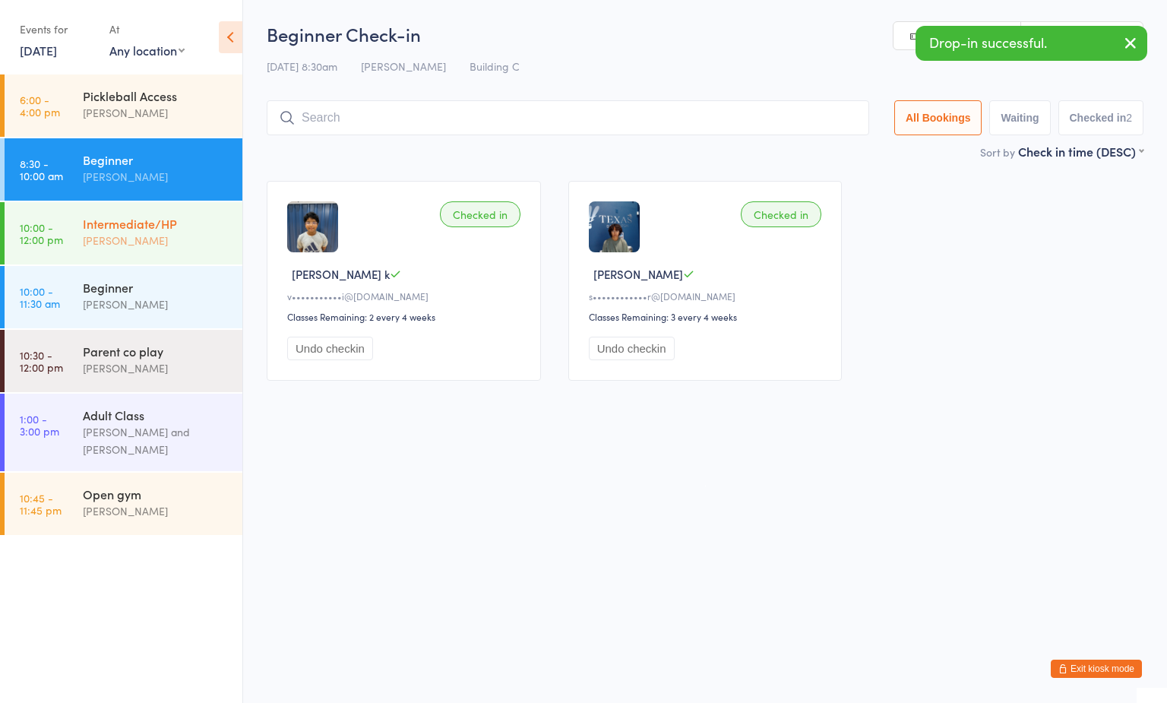
click at [149, 237] on div "[PERSON_NAME]" at bounding box center [156, 240] width 147 height 17
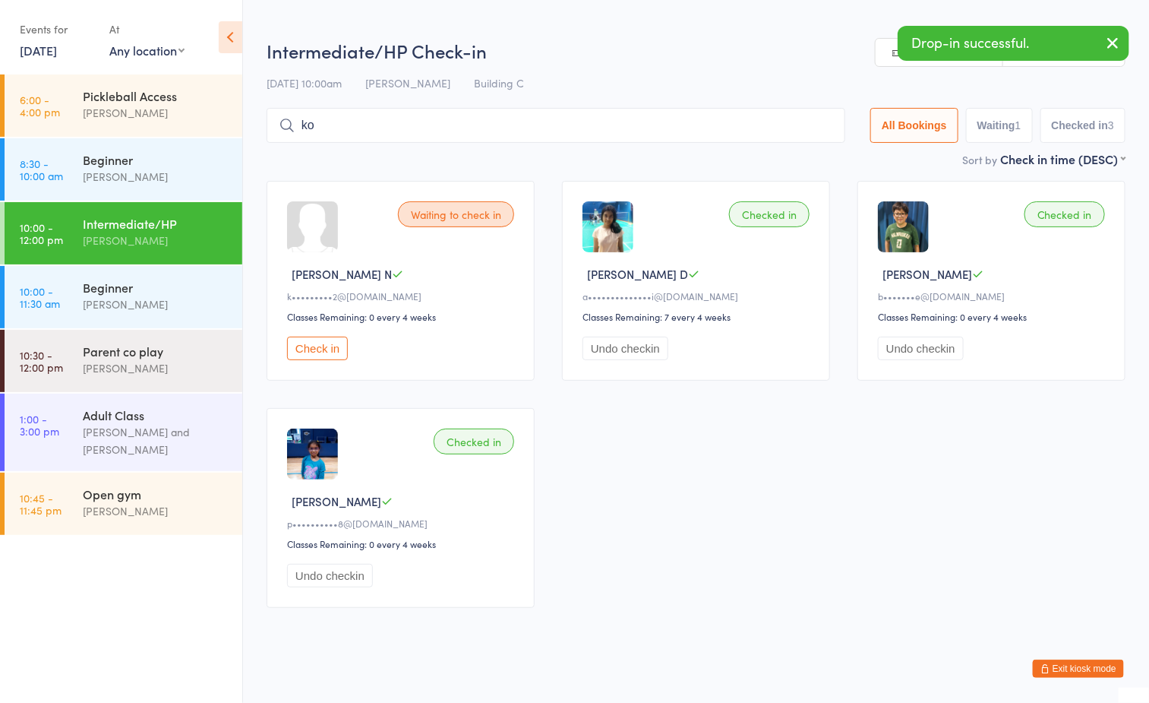
type input "kom"
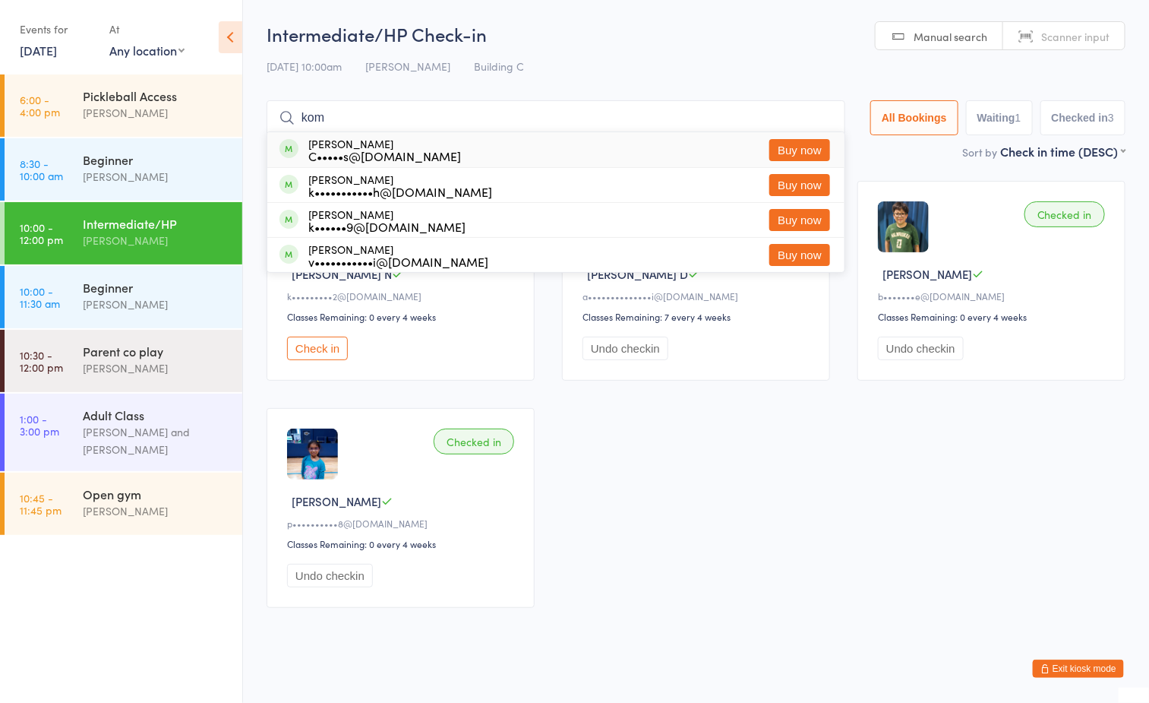
click at [814, 122] on input "kom" at bounding box center [556, 117] width 579 height 35
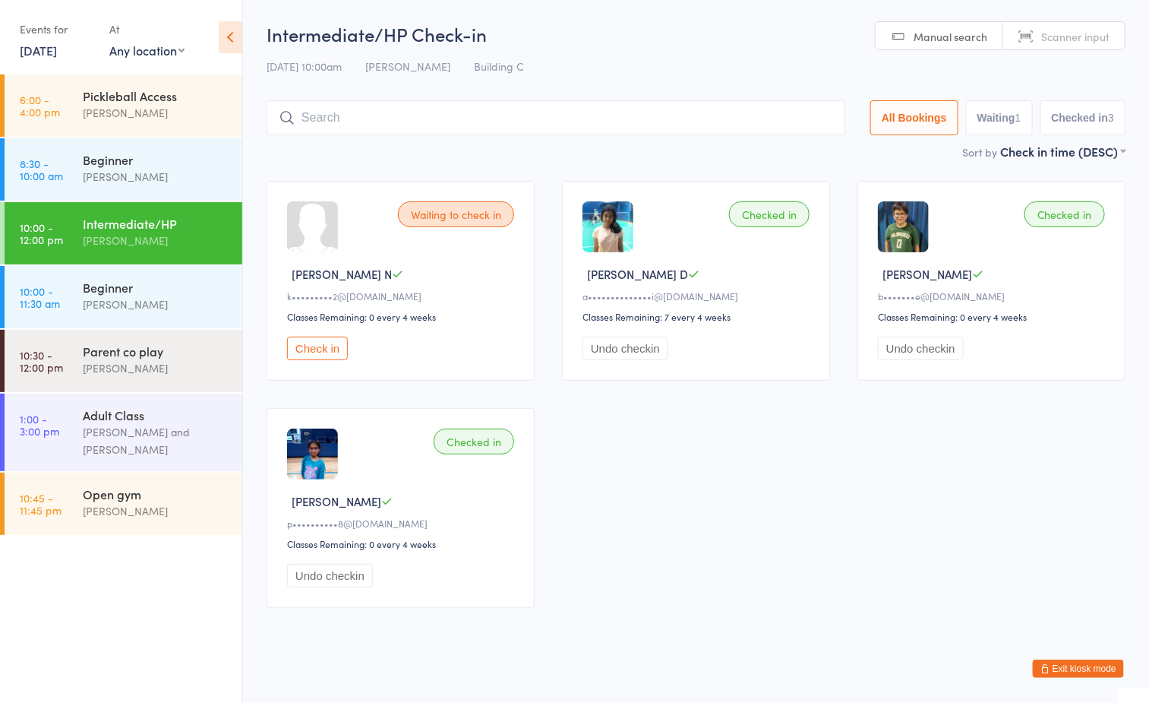
scroll to position [11, 0]
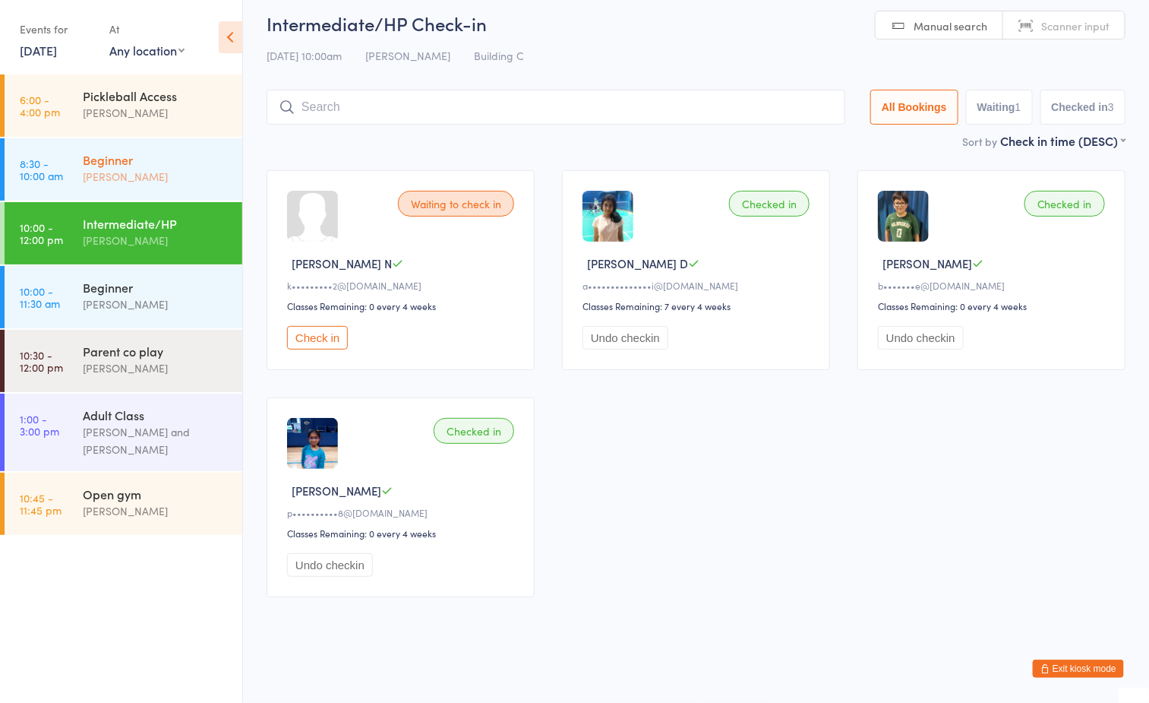
drag, startPoint x: 125, startPoint y: 115, endPoint x: 116, endPoint y: 140, distance: 26.7
click at [123, 116] on div "[PERSON_NAME]" at bounding box center [156, 112] width 147 height 17
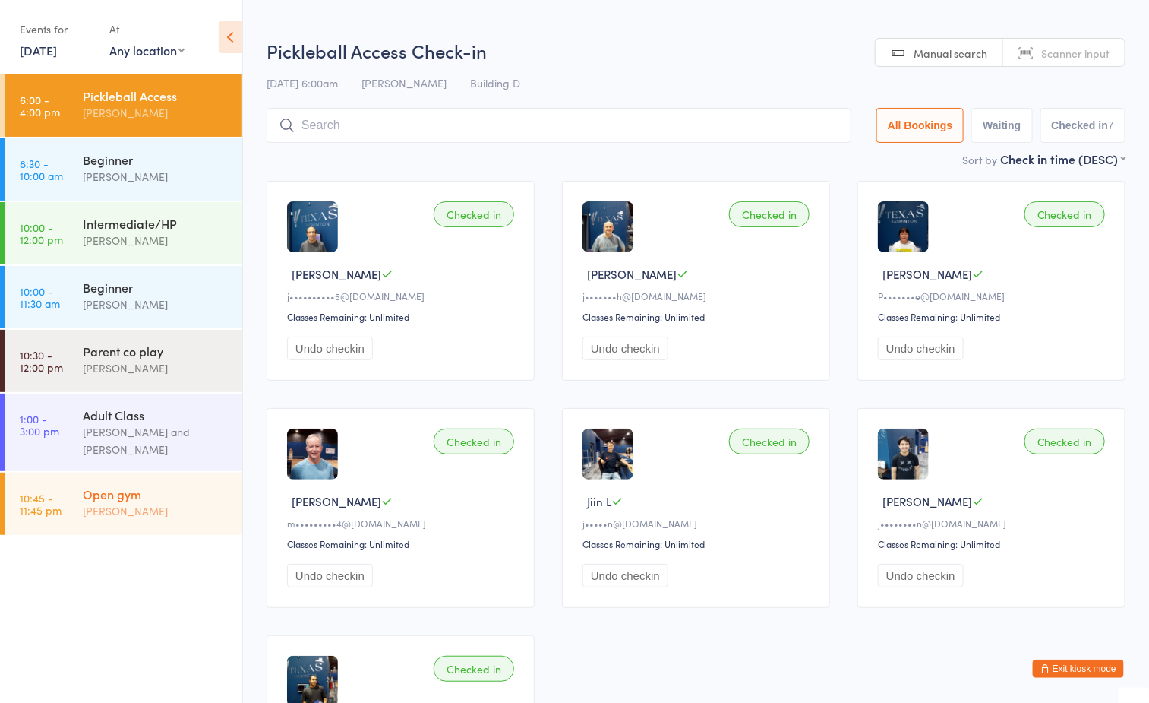
drag, startPoint x: 128, startPoint y: 523, endPoint x: 175, endPoint y: 513, distance: 48.0
click at [130, 522] on div "Open gym [PERSON_NAME]" at bounding box center [162, 502] width 159 height 60
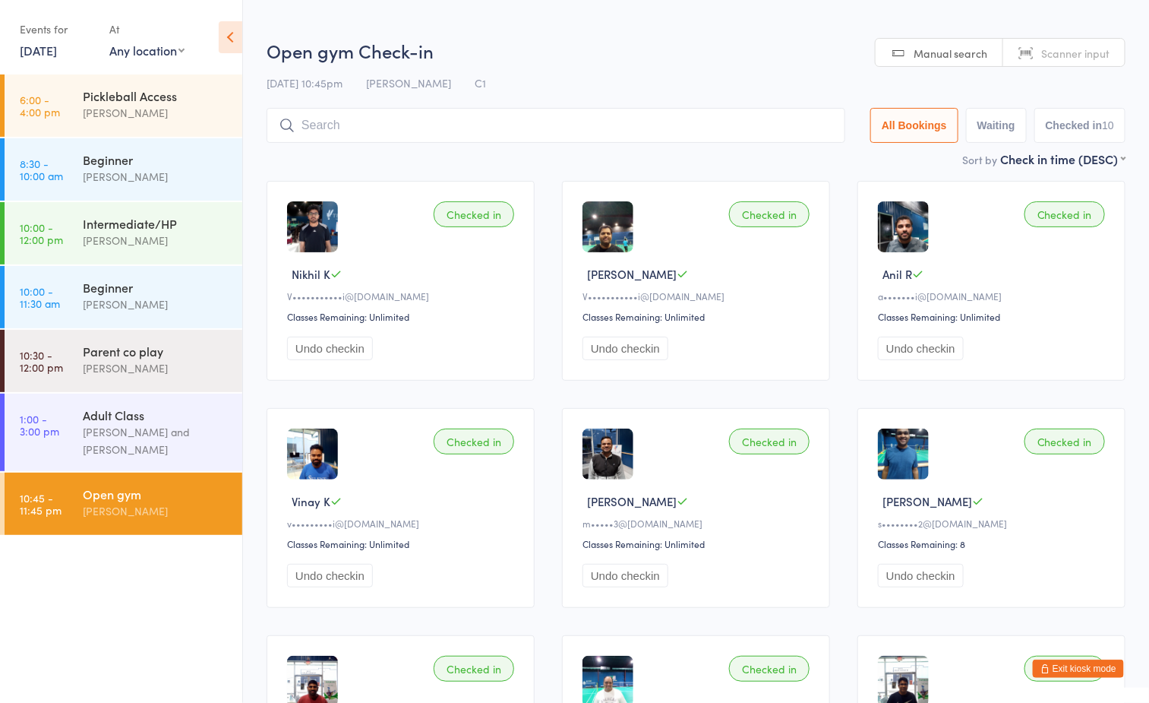
click at [925, 579] on button "Undo checkin" at bounding box center [921, 576] width 86 height 24
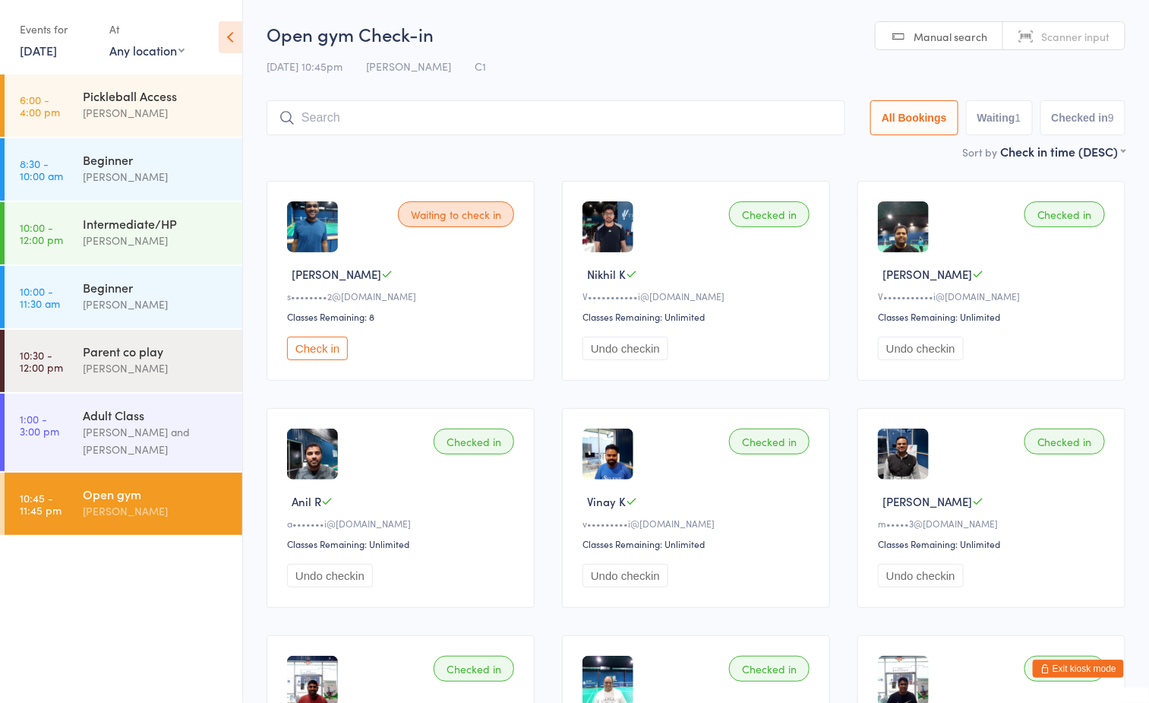
click at [1107, 670] on button "Exit kiosk mode" at bounding box center [1078, 668] width 91 height 18
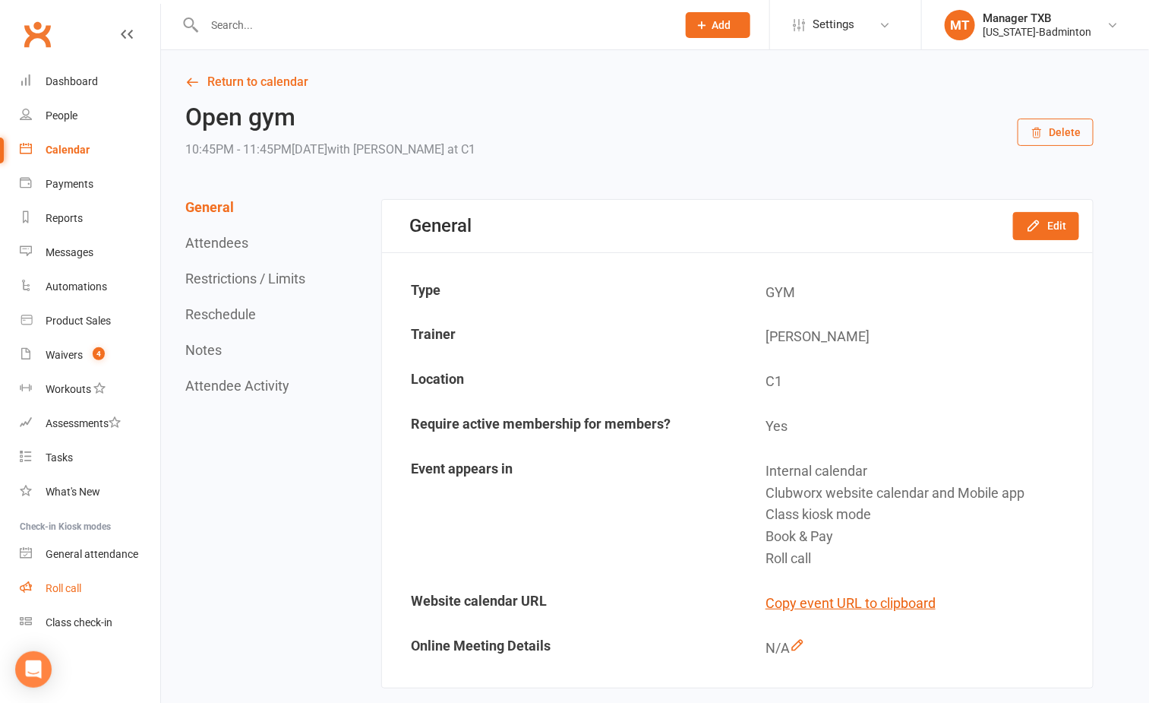
click at [67, 590] on div "Roll call" at bounding box center [64, 588] width 36 height 12
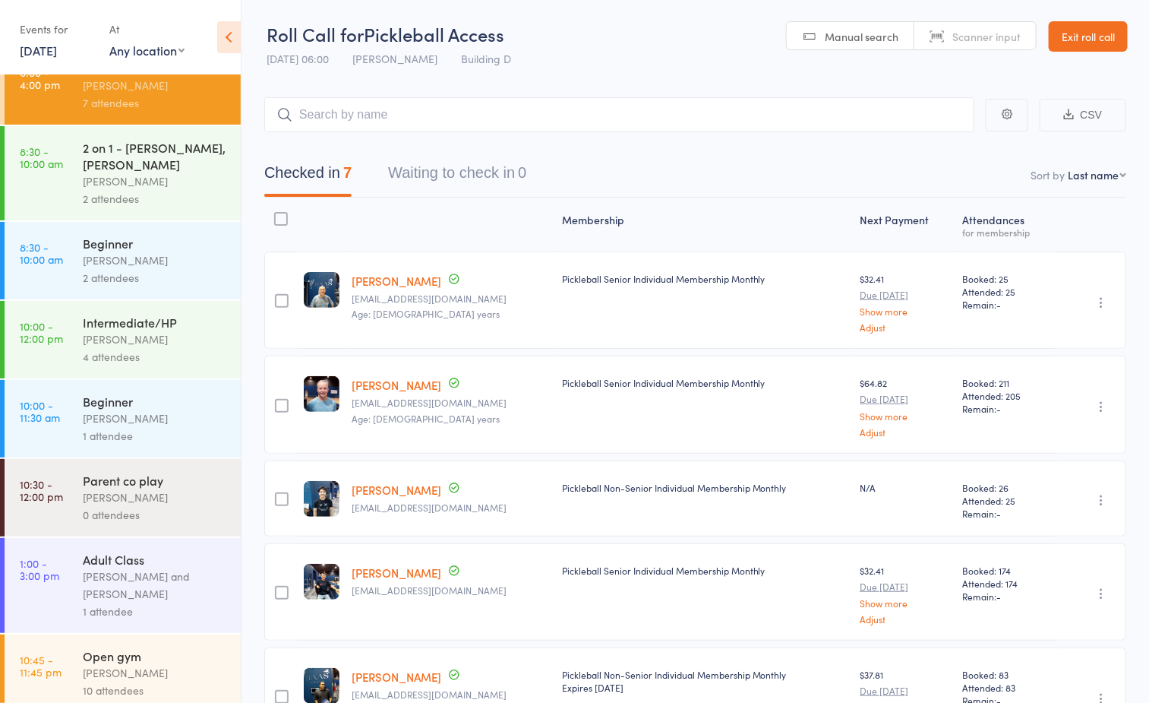
scroll to position [43, 0]
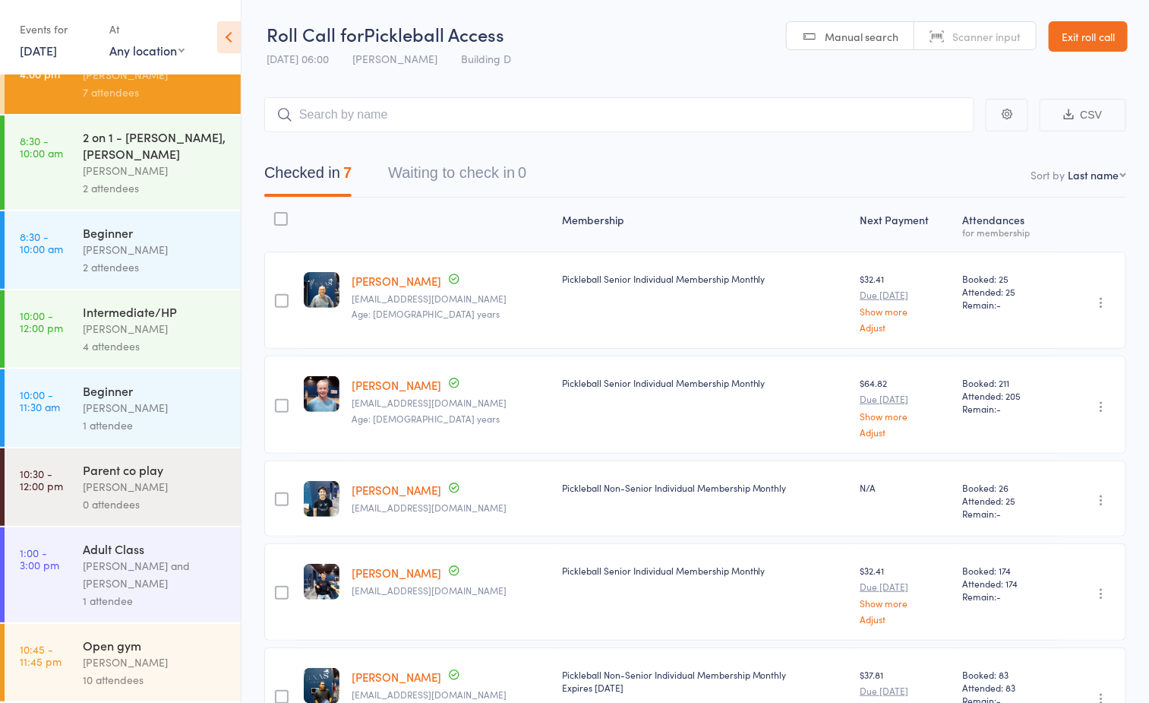
click at [112, 661] on div "[PERSON_NAME]" at bounding box center [155, 661] width 145 height 17
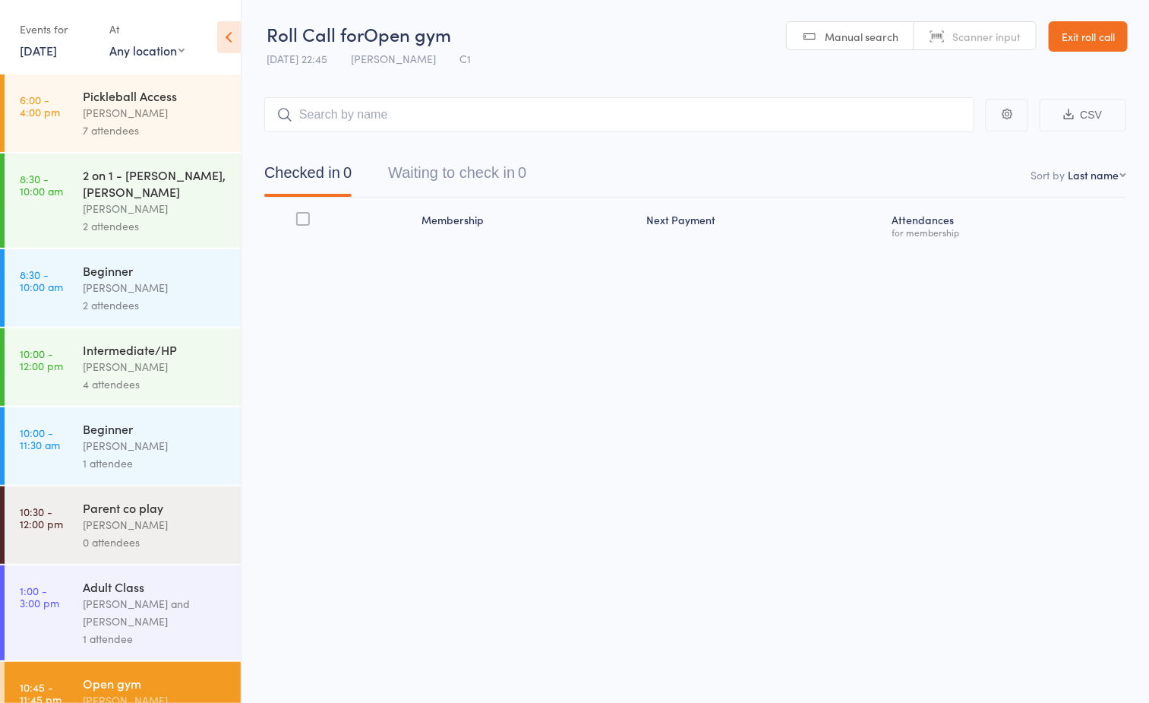
click at [434, 169] on button "Waiting to check in 0" at bounding box center [457, 176] width 138 height 40
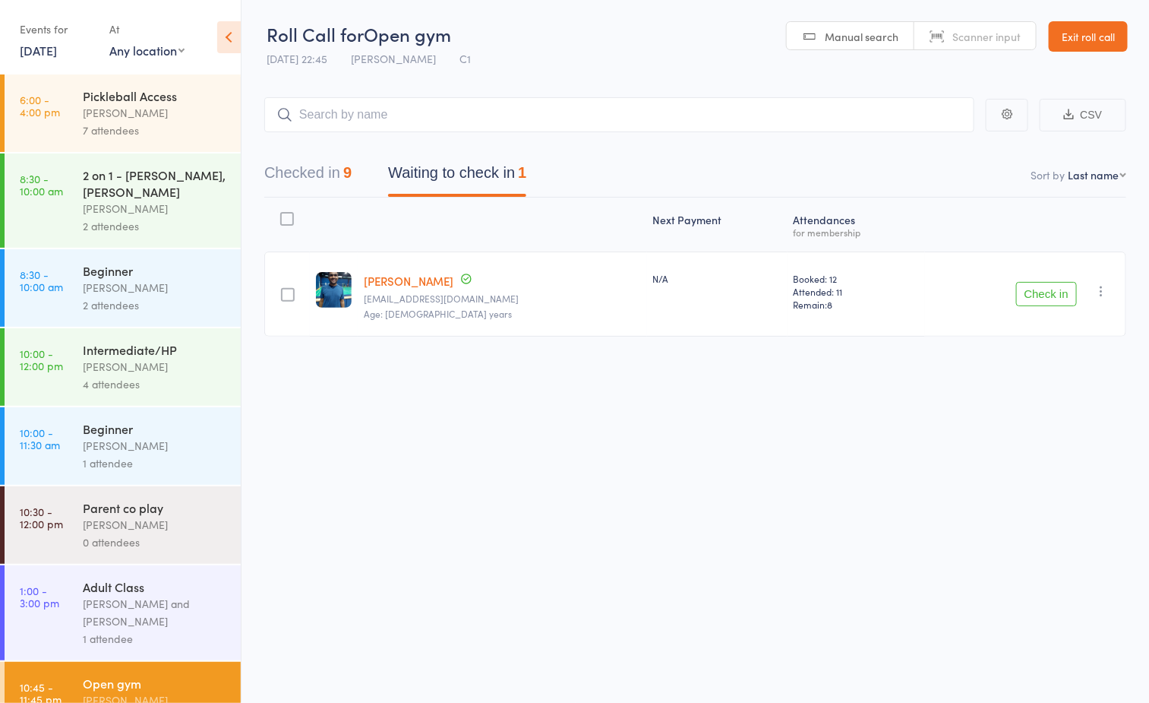
click at [1098, 285] on button "button" at bounding box center [1101, 291] width 18 height 18
click at [1055, 431] on li "Remove" at bounding box center [1046, 422] width 125 height 21
click at [1097, 292] on icon "button" at bounding box center [1101, 290] width 15 height 15
click at [1058, 443] on li "Mark absent" at bounding box center [1046, 443] width 125 height 21
click at [1104, 295] on icon "button" at bounding box center [1101, 295] width 15 height 15
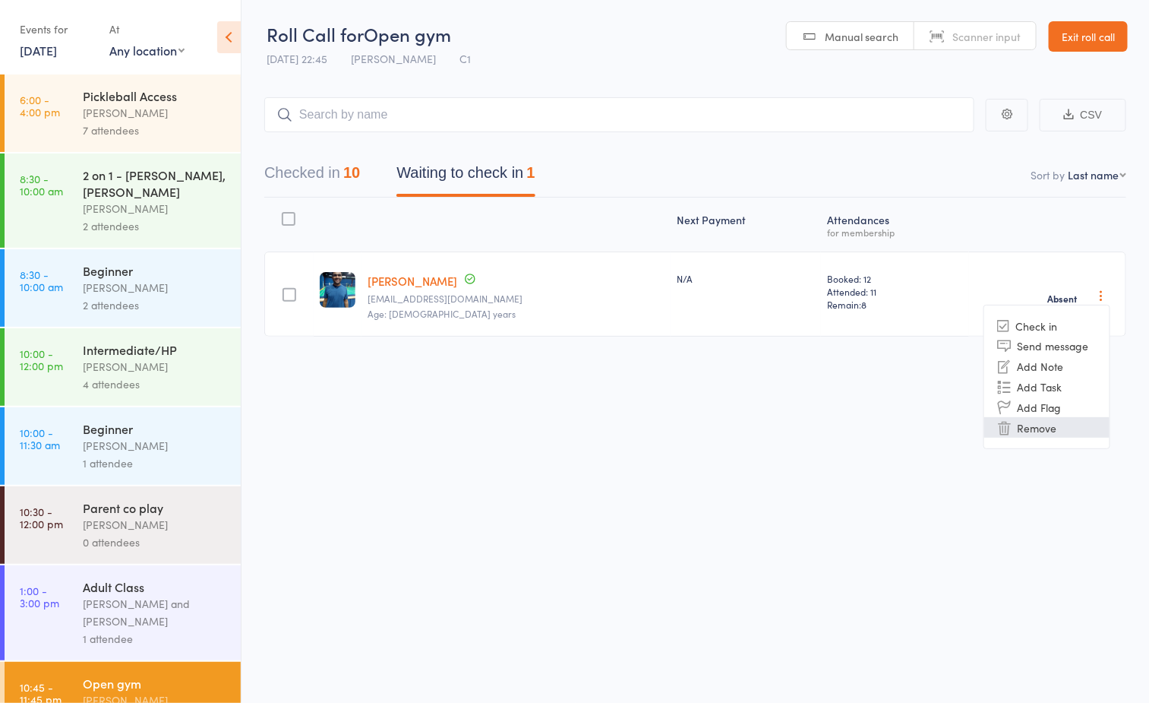
click at [1044, 426] on li "Remove" at bounding box center [1046, 427] width 125 height 21
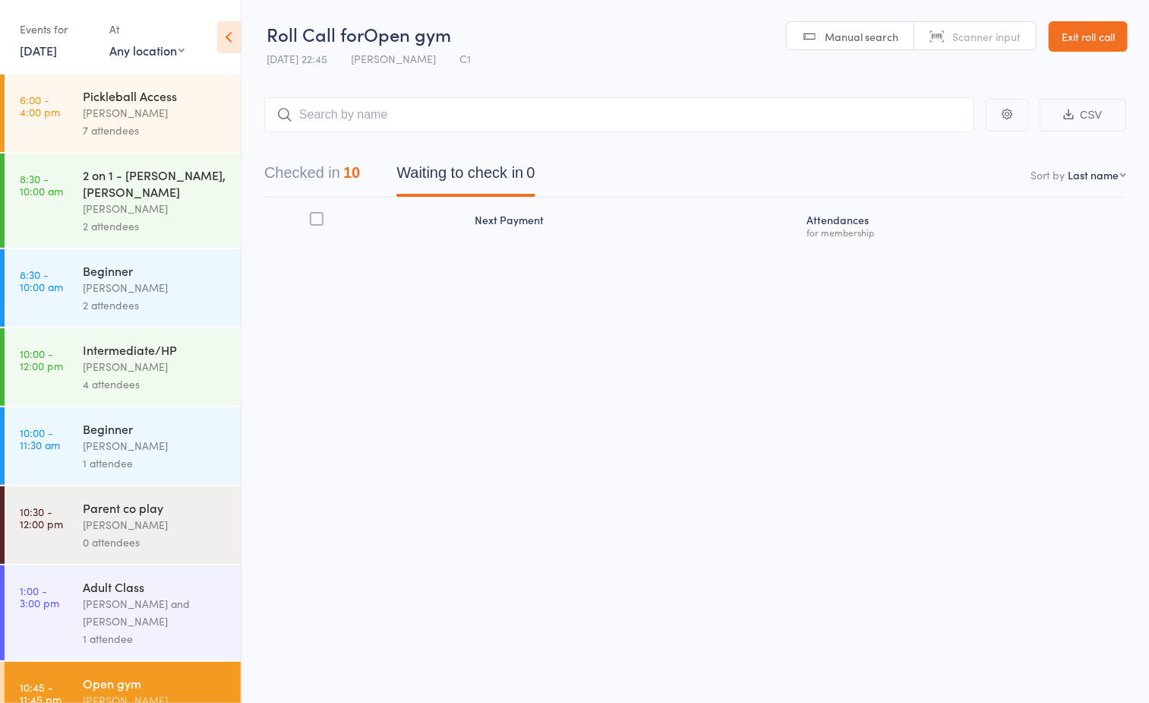
click at [1067, 46] on link "Exit roll call" at bounding box center [1088, 36] width 79 height 30
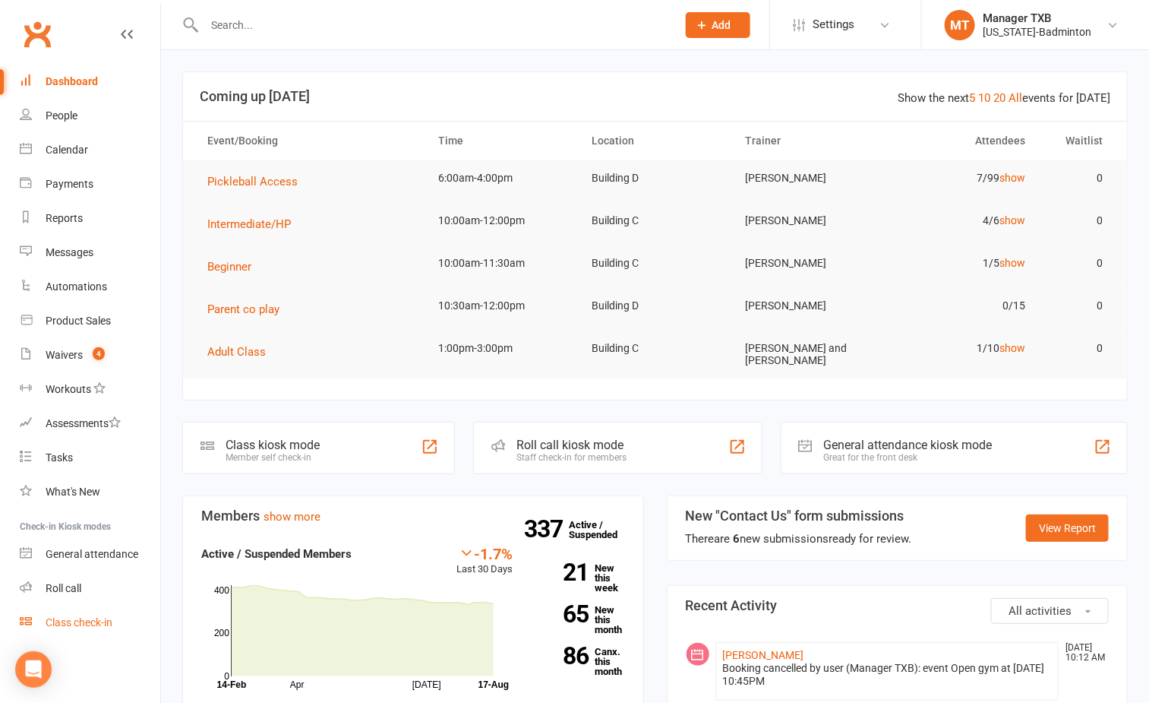
click at [71, 620] on div "Class check-in" at bounding box center [79, 622] width 67 height 12
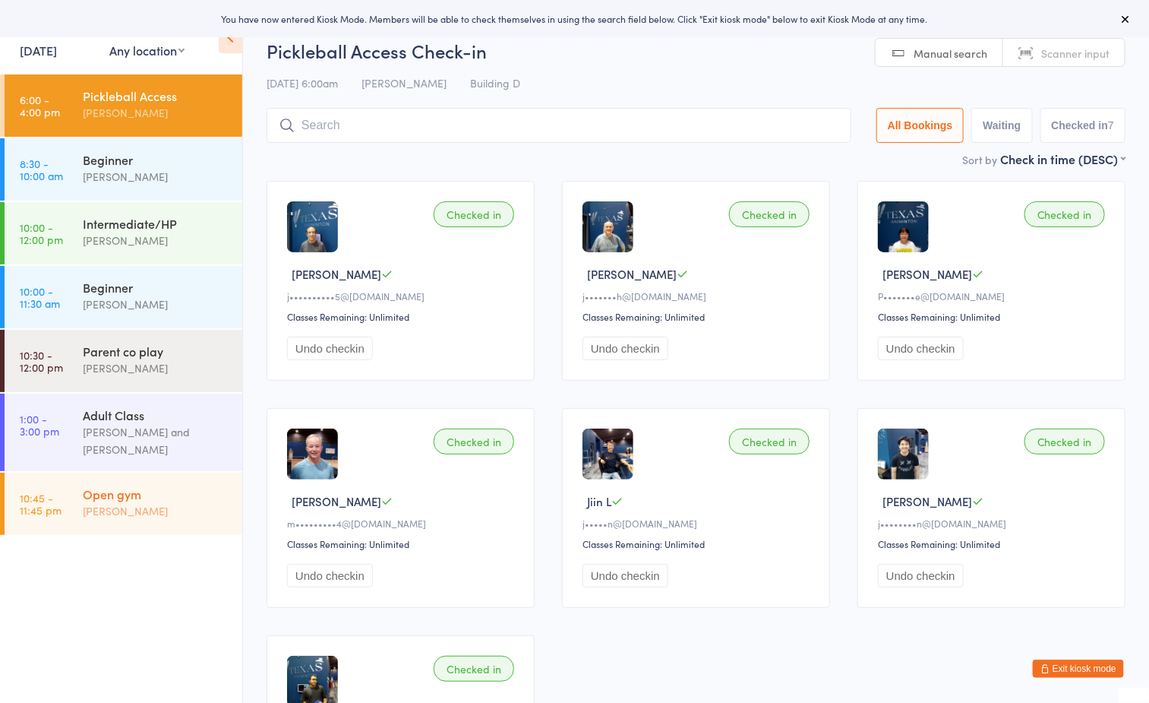
click at [106, 520] on div "Open gym [PERSON_NAME]" at bounding box center [162, 502] width 159 height 60
